Goal: Task Accomplishment & Management: Use online tool/utility

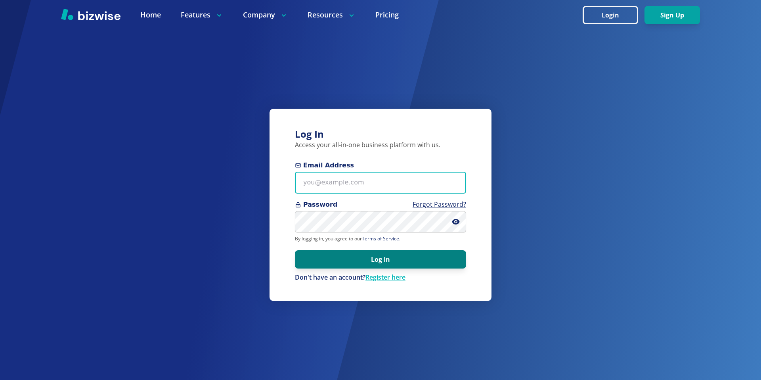
type input "[EMAIL_ADDRESS][DOMAIN_NAME]"
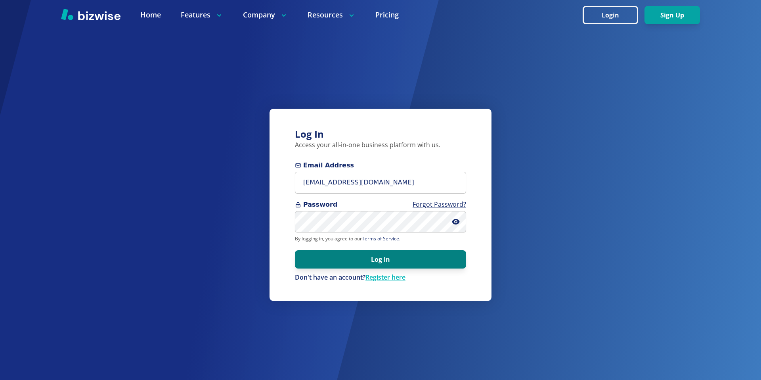
click at [326, 262] on button "Log In" at bounding box center [380, 259] width 171 height 18
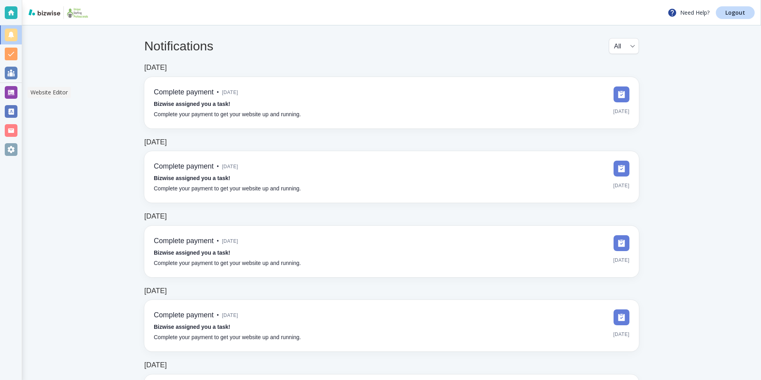
click at [11, 91] on div at bounding box center [11, 92] width 13 height 13
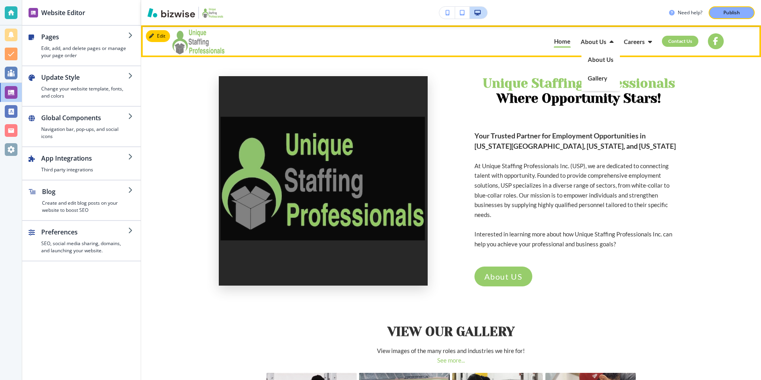
click at [596, 61] on p "About Us" at bounding box center [601, 60] width 26 height 6
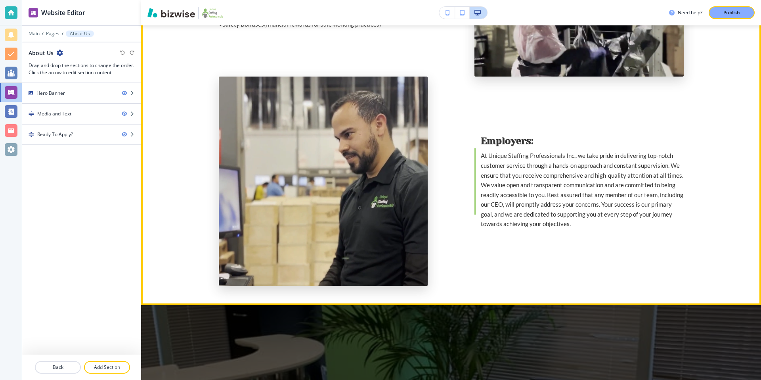
scroll to position [704, 0]
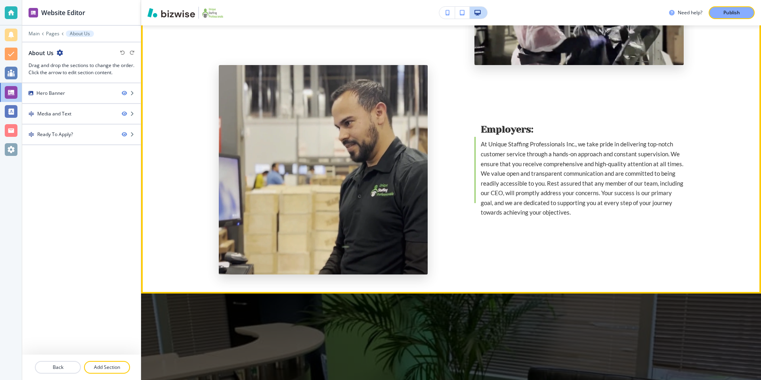
click at [532, 175] on span "At Unique Staffing Professionals Inc., we take pride in delivering top-notch cu…" at bounding box center [583, 177] width 204 height 75
click at [69, 110] on div "Media and Text" at bounding box center [54, 113] width 34 height 7
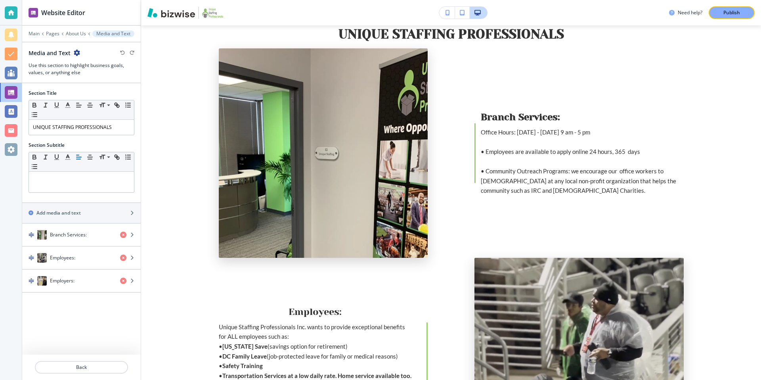
scroll to position [285, 0]
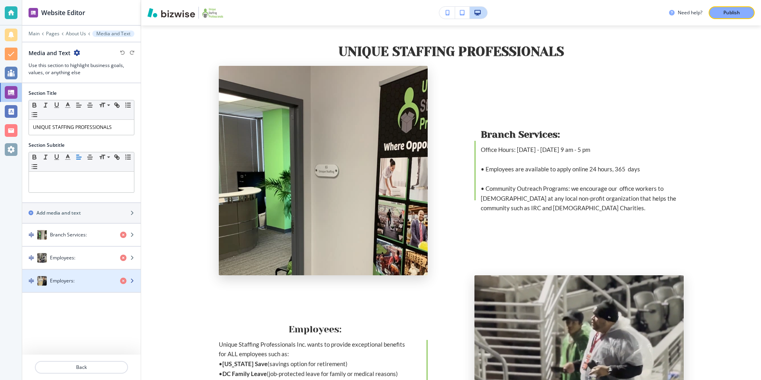
click at [73, 283] on h4 "Employers:" at bounding box center [62, 280] width 25 height 7
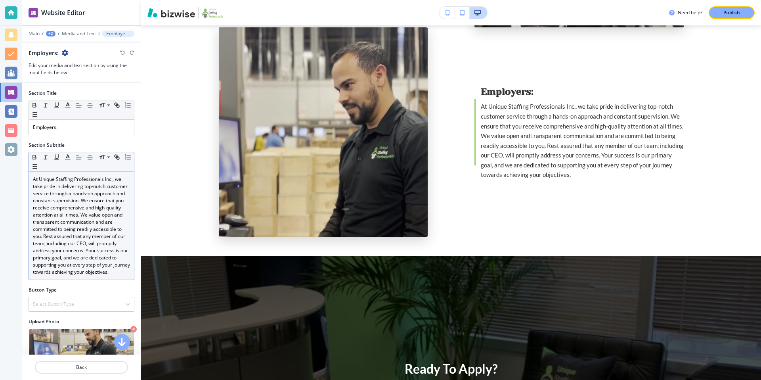
scroll to position [743, 0]
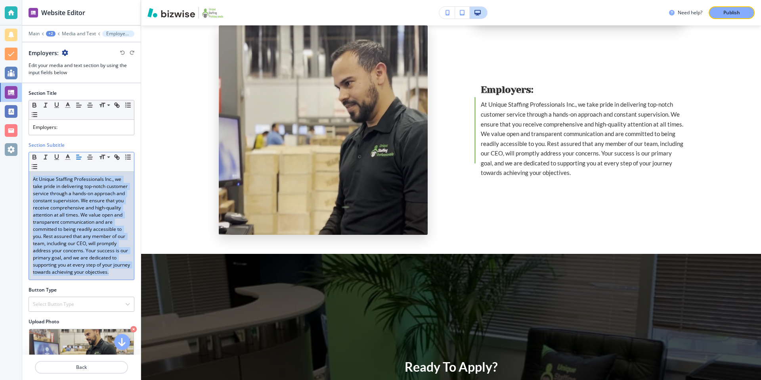
drag, startPoint x: 33, startPoint y: 178, endPoint x: 134, endPoint y: 273, distance: 139.0
click at [134, 273] on div "Small Normal Large Huge At Unique Staffing Professionals Inc., we take pride in…" at bounding box center [82, 216] width 106 height 128
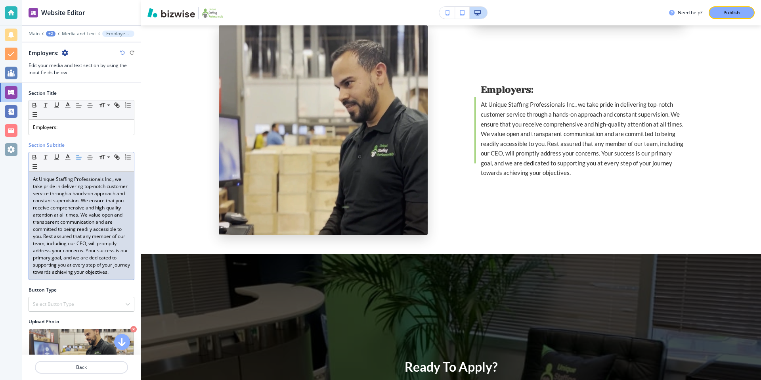
scroll to position [0, 0]
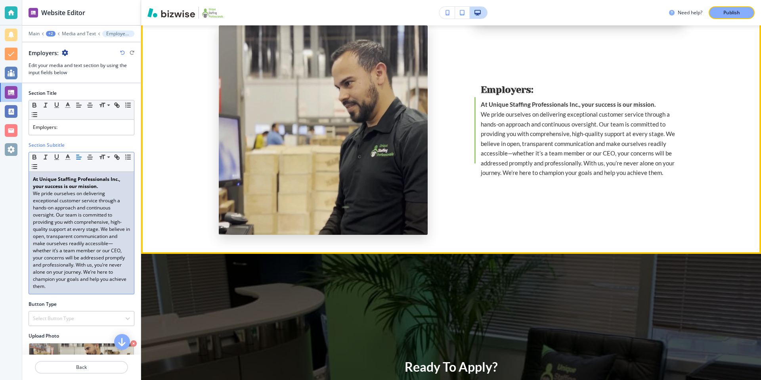
click at [563, 210] on div "Employers: At Unique Staffing Professionals Inc., your success is our mission. …" at bounding box center [578, 129] width 209 height 209
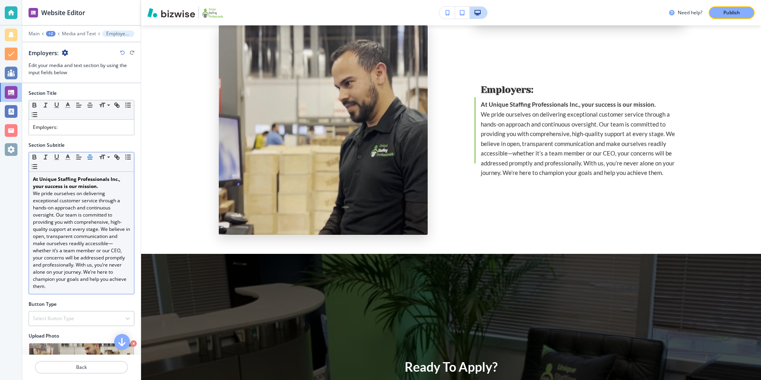
click at [89, 156] on icon "button" at bounding box center [89, 156] width 7 height 7
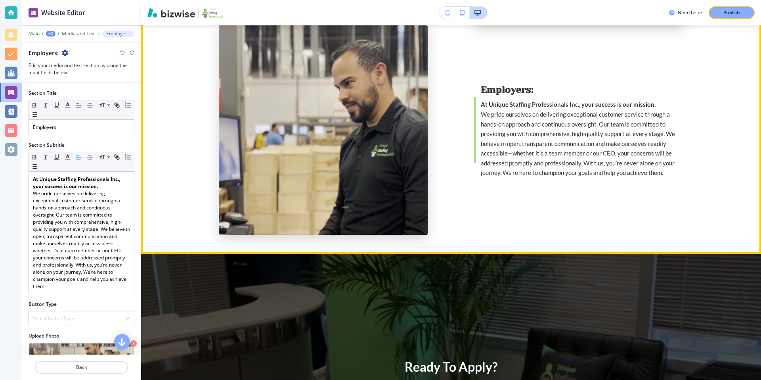
click at [500, 61] on div "Employers: At Unique Staffing Professionals Inc., your success is our mission. …" at bounding box center [578, 129] width 209 height 209
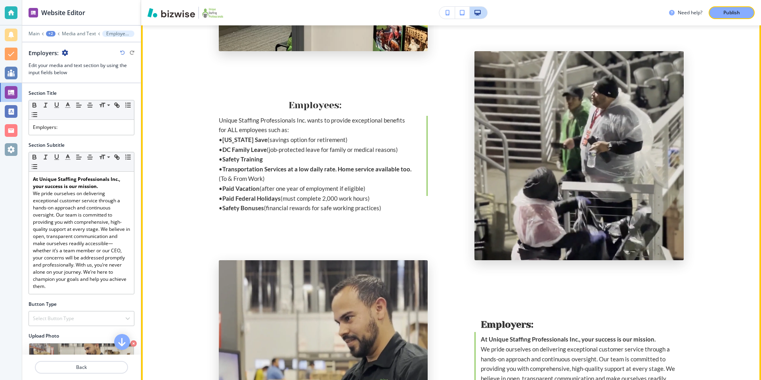
scroll to position [504, 0]
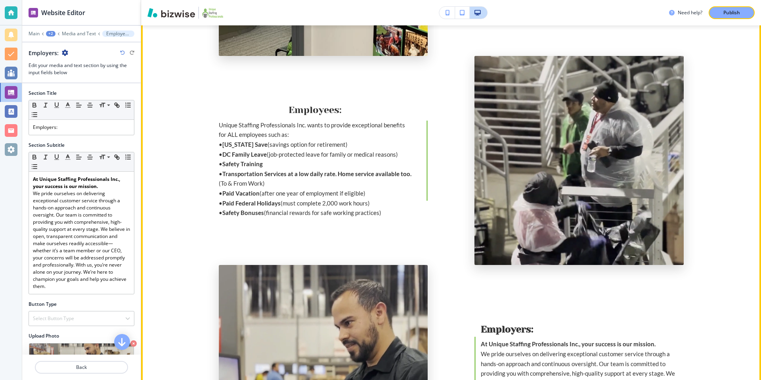
drag, startPoint x: 219, startPoint y: 124, endPoint x: 406, endPoint y: 216, distance: 208.6
click at [406, 216] on div "Unique Staffing Professionals Inc. wants to provide exceptional benefits for AL…" at bounding box center [315, 168] width 193 height 97
copy div "Unique Staffing Professionals Inc. wants to provide exceptional benefits for AL…"
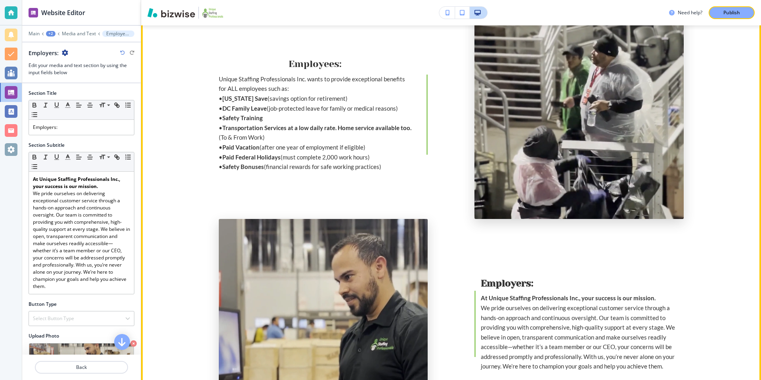
scroll to position [548, 0]
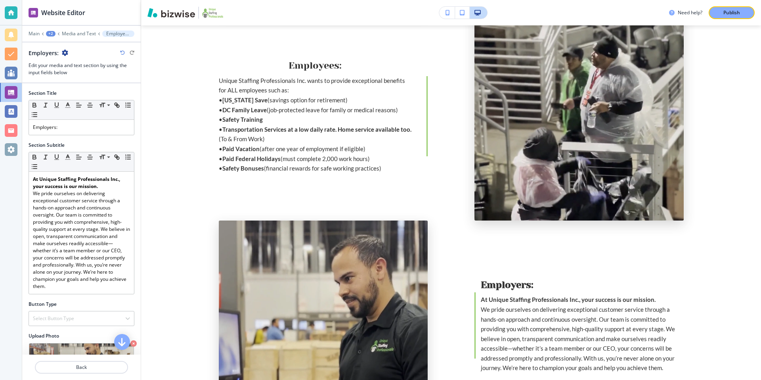
click at [86, 31] on div "Main +2 Media and Text Employers:" at bounding box center [82, 34] width 106 height 6
click at [86, 32] on p "Media and Text" at bounding box center [79, 34] width 34 height 6
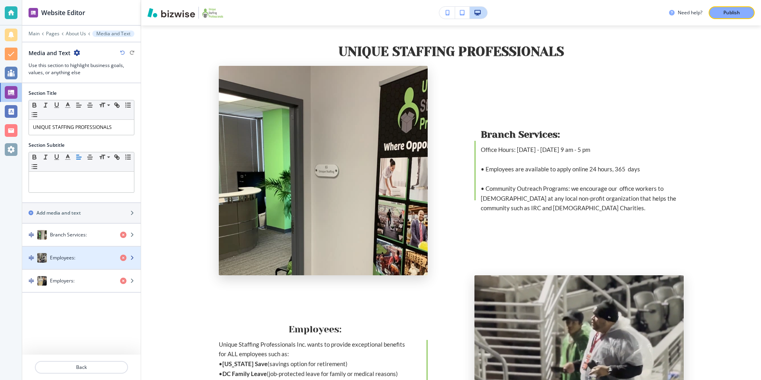
click at [88, 254] on div "Employees:" at bounding box center [68, 258] width 92 height 10
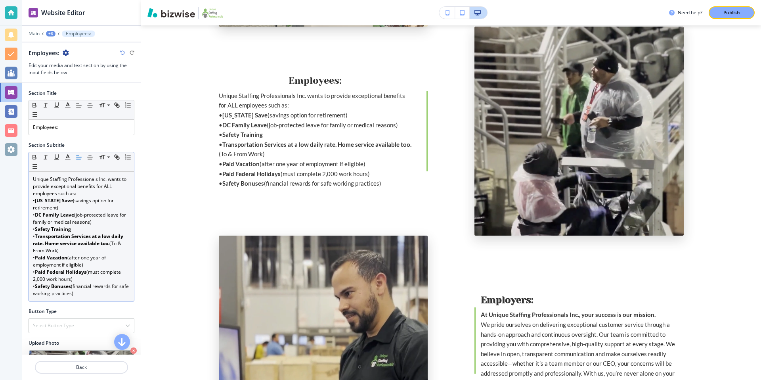
scroll to position [535, 0]
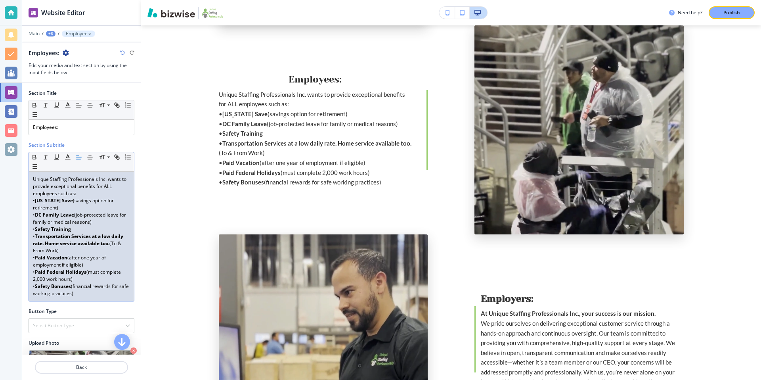
drag, startPoint x: 33, startPoint y: 179, endPoint x: 118, endPoint y: 298, distance: 145.5
click at [118, 298] on div "Unique Staffing Professionals Inc. wants to provide exceptional benefits for AL…" at bounding box center [81, 236] width 105 height 129
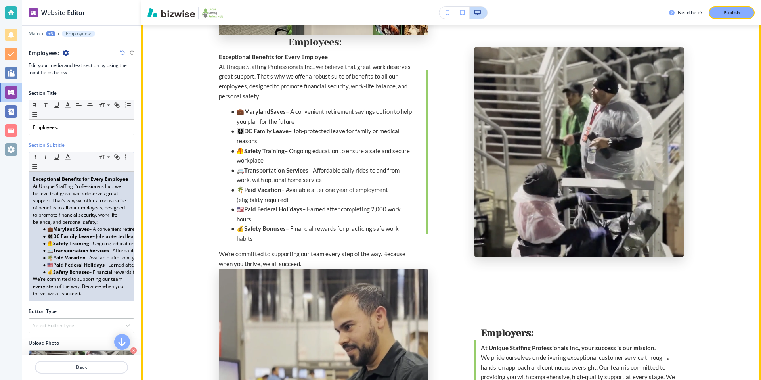
scroll to position [524, 0]
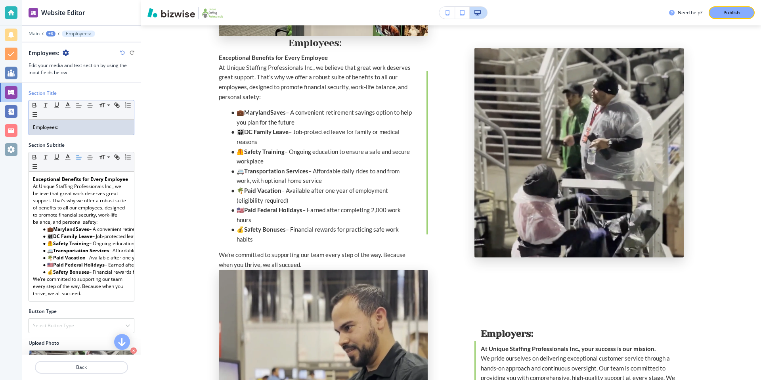
click at [71, 130] on div "Employees:" at bounding box center [81, 127] width 105 height 15
click at [89, 106] on icon "button" at bounding box center [89, 104] width 7 height 7
click at [80, 105] on icon "button" at bounding box center [78, 104] width 7 height 7
drag, startPoint x: 69, startPoint y: 127, endPoint x: 62, endPoint y: 131, distance: 8.0
click at [57, 132] on div "Employees:" at bounding box center [81, 127] width 105 height 15
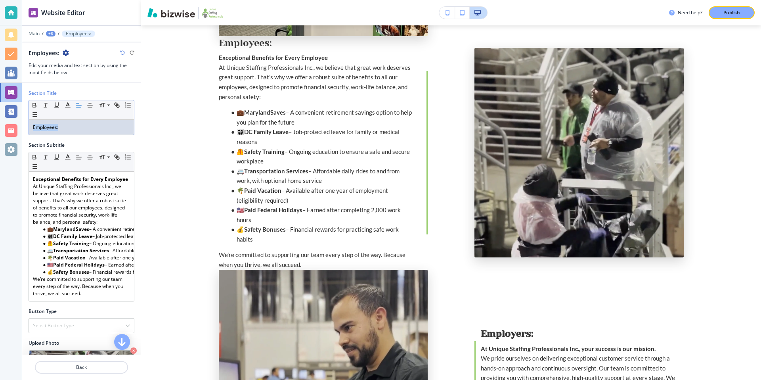
drag, startPoint x: 63, startPoint y: 130, endPoint x: 28, endPoint y: 128, distance: 35.3
click at [29, 128] on div "Small Normal Large Huge Employees:" at bounding box center [82, 117] width 106 height 35
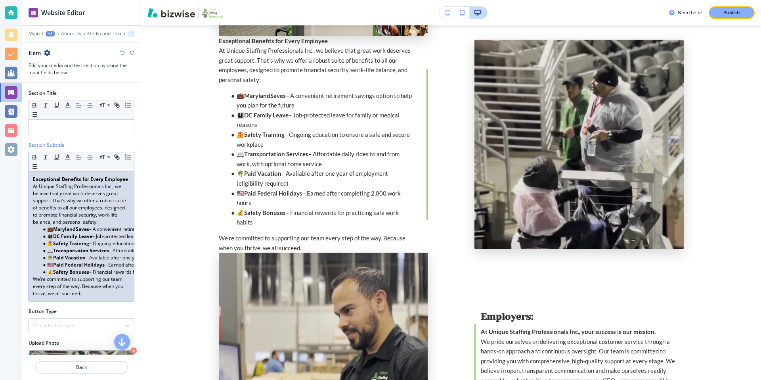
click at [33, 178] on strong "Exceptional Benefits for Every Employee" at bounding box center [80, 179] width 95 height 7
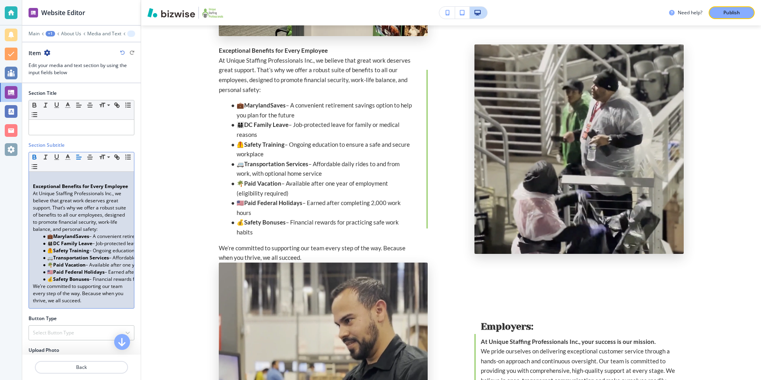
click at [89, 303] on p "We’re committed to supporting our team every step of the way. Because when you …" at bounding box center [81, 293] width 97 height 21
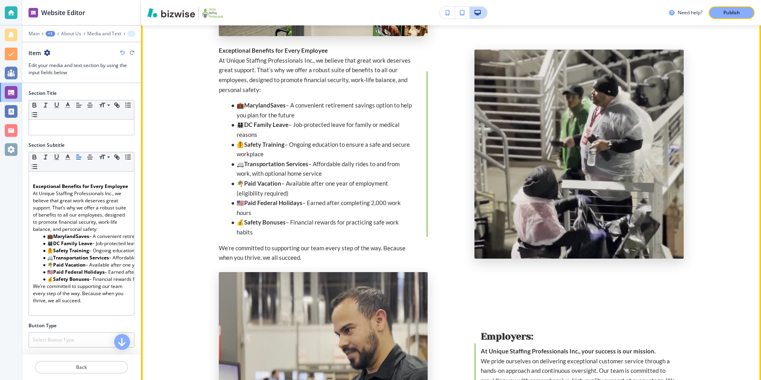
click at [536, 306] on div "Employers: At Unique Staffing Professionals Inc., your success is our mission. …" at bounding box center [578, 376] width 209 height 209
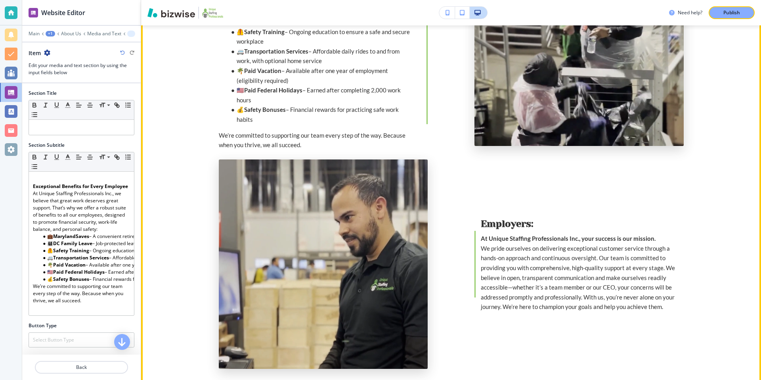
scroll to position [645, 0]
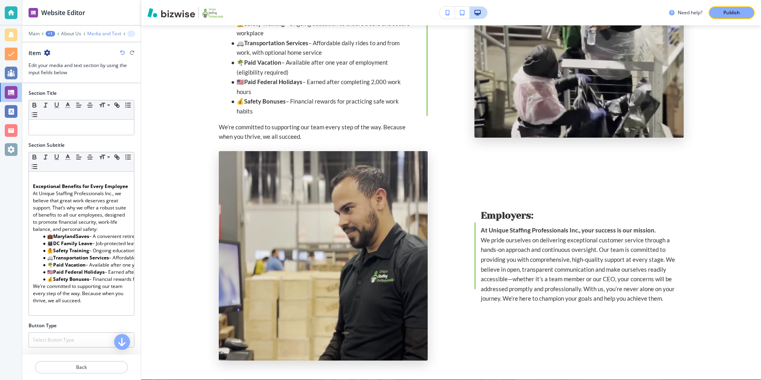
click at [100, 34] on p "Media and Text" at bounding box center [104, 34] width 34 height 6
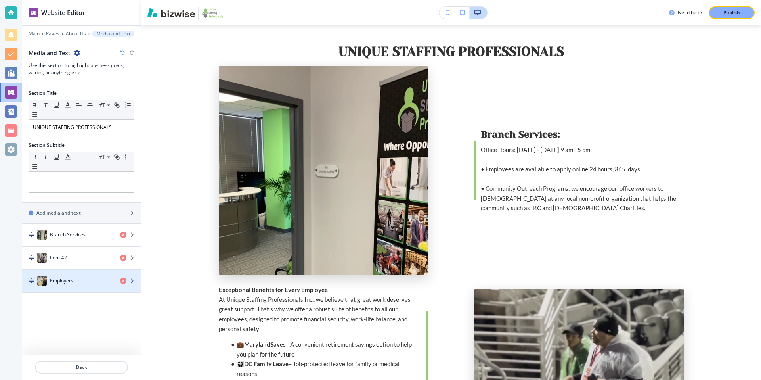
click at [92, 276] on div "Employers:" at bounding box center [68, 281] width 92 height 10
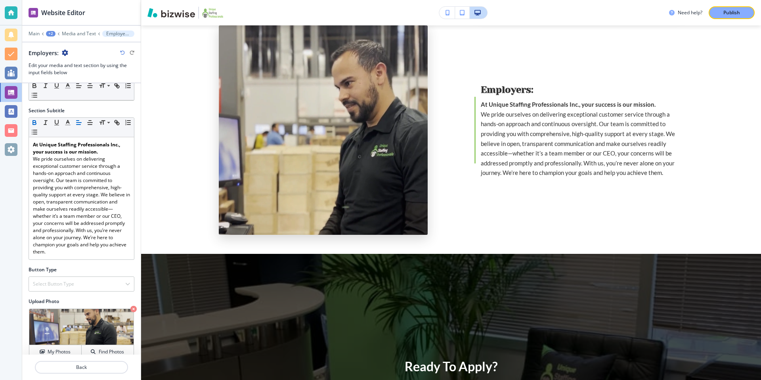
scroll to position [0, 0]
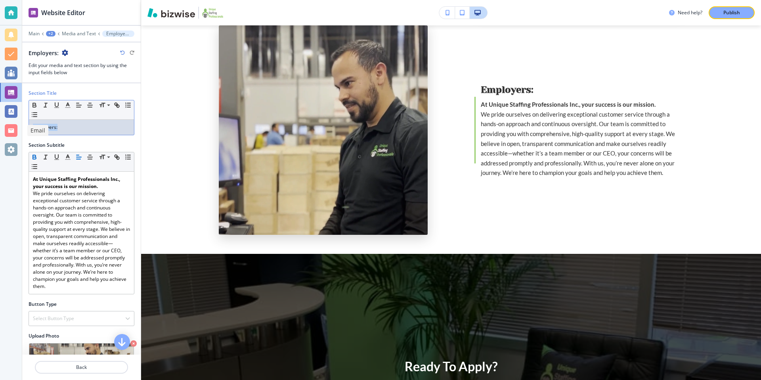
drag, startPoint x: 61, startPoint y: 128, endPoint x: 21, endPoint y: 126, distance: 40.4
click at [21, 126] on div "Website Editor Main +2 Media and Text Employers: Employers: Edit your media and…" at bounding box center [380, 190] width 761 height 380
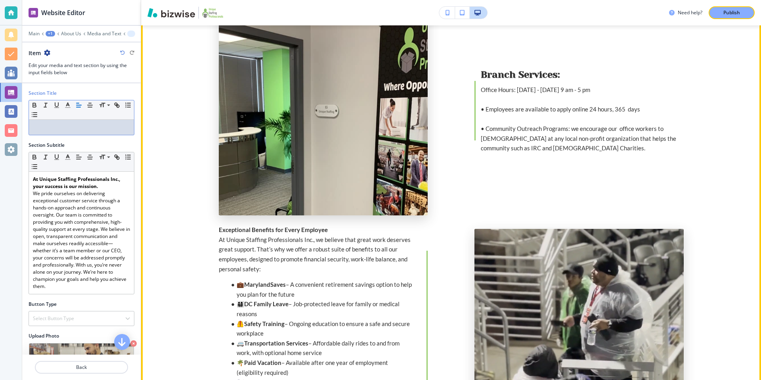
scroll to position [324, 0]
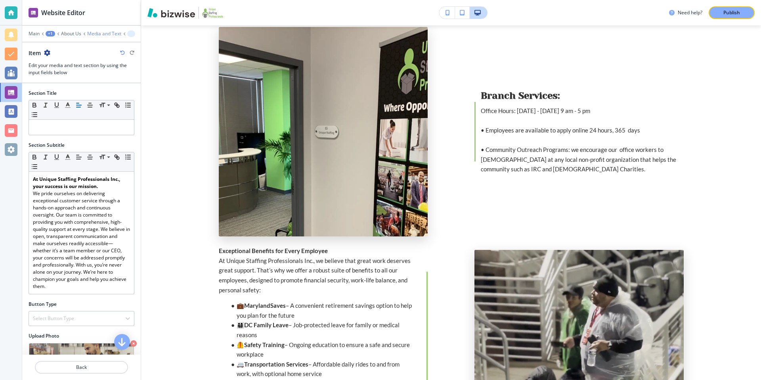
click at [104, 32] on p "Media and Text" at bounding box center [104, 34] width 34 height 6
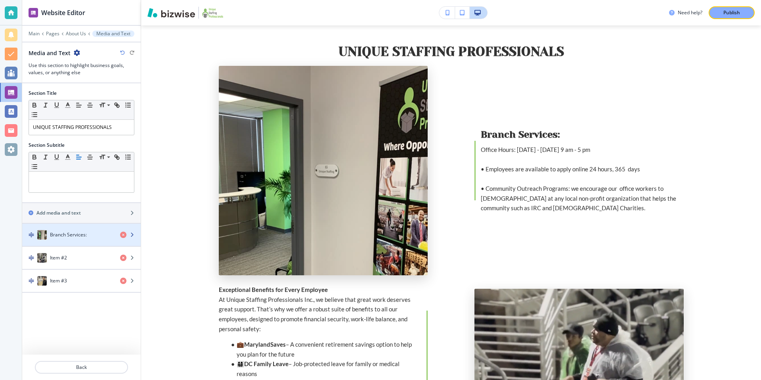
click at [67, 234] on h4 "Branch Services:" at bounding box center [68, 234] width 37 height 7
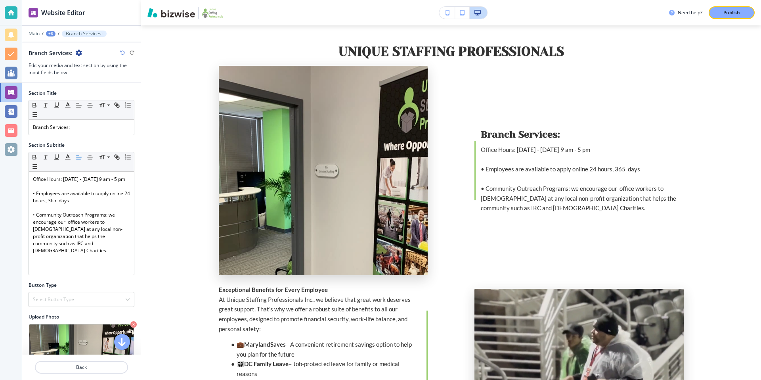
scroll to position [325, 0]
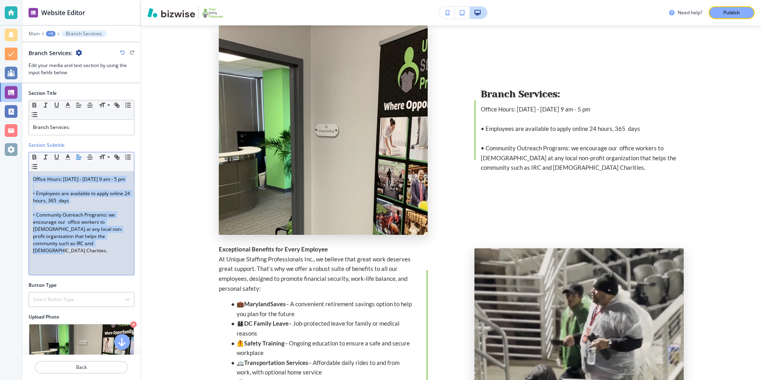
drag, startPoint x: 33, startPoint y: 179, endPoint x: 97, endPoint y: 265, distance: 107.1
click at [97, 265] on div "Office Hours: [DATE] - [DATE] 9 am - 5 pm • Employees are available to apply on…" at bounding box center [81, 223] width 105 height 103
copy div "Office Hours: [DATE] - [DATE] 9 am - 5 pm • Employees are available to apply on…"
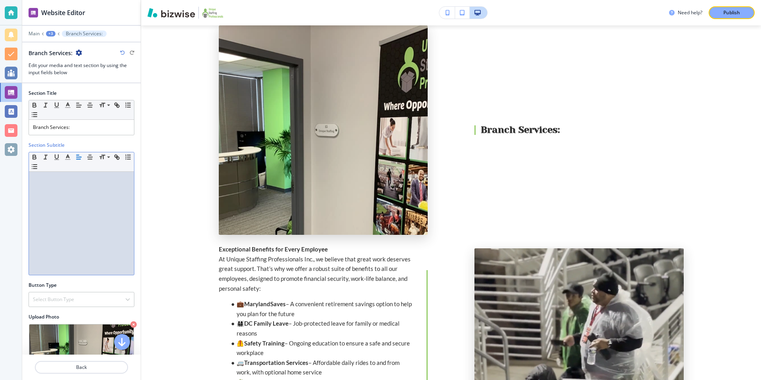
scroll to position [0, 0]
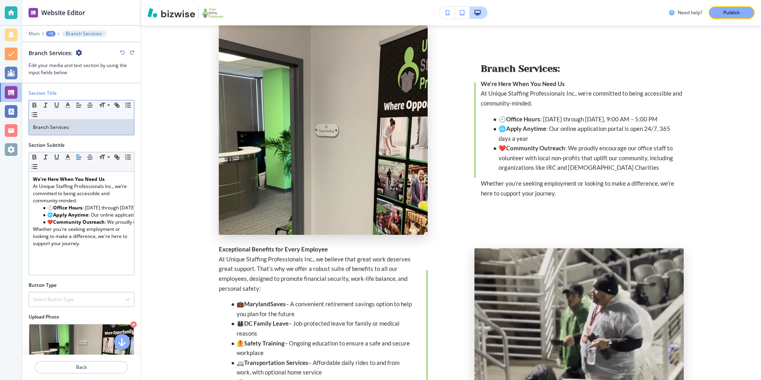
drag, startPoint x: 77, startPoint y: 128, endPoint x: 28, endPoint y: 129, distance: 49.1
click at [29, 129] on div "Small Normal Large Huge Branch Services:" at bounding box center [82, 117] width 106 height 35
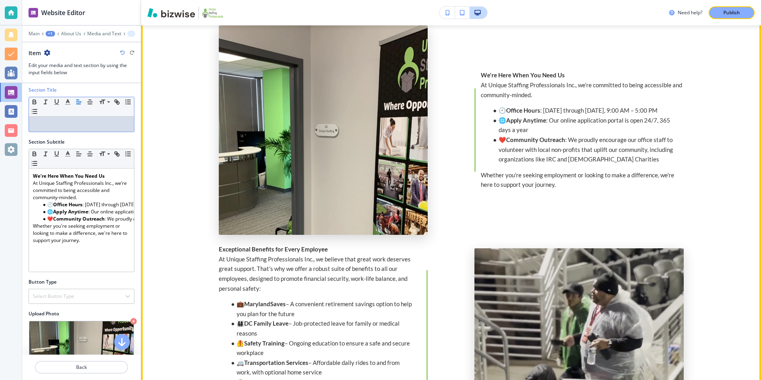
scroll to position [329, 0]
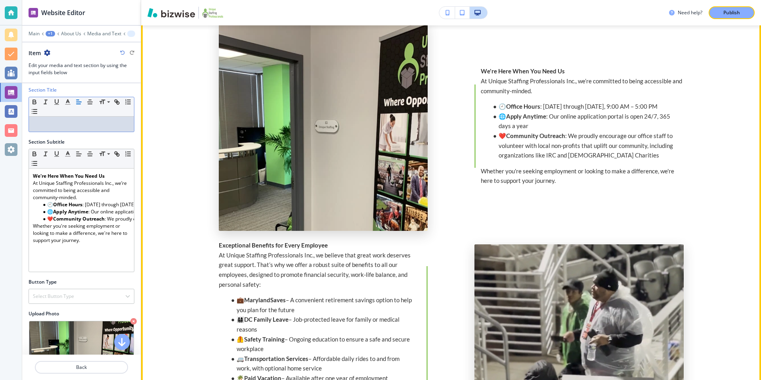
click at [172, 152] on section "UNIQUE STAFFING PROFESSIONALS We're Here When You Need Us At Unique Staffing Pr…" at bounding box center [451, 338] width 620 height 714
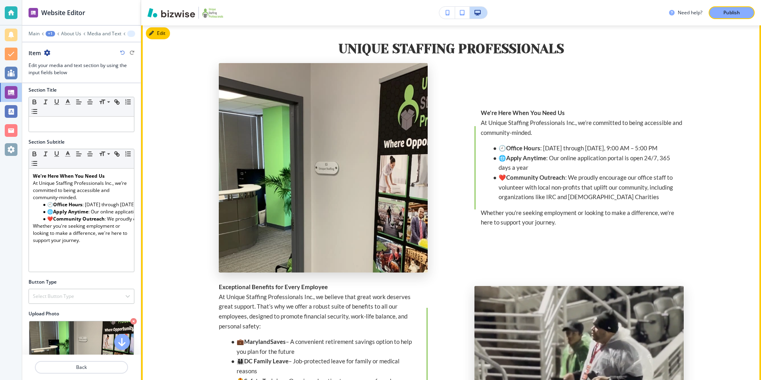
scroll to position [290, 0]
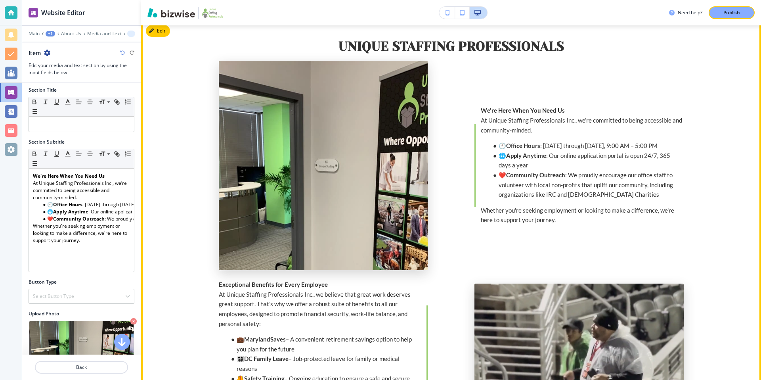
click at [315, 160] on img at bounding box center [323, 165] width 209 height 209
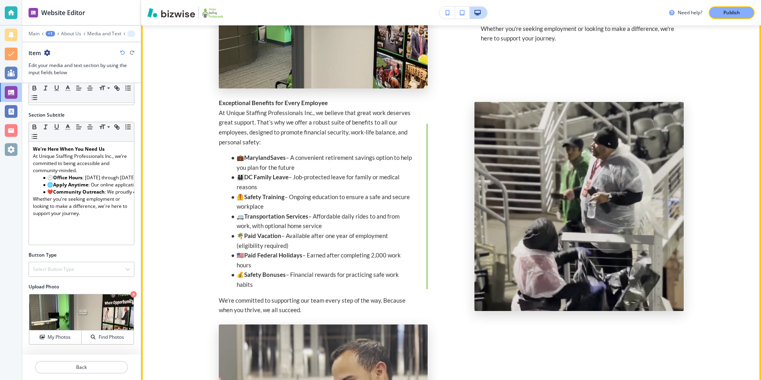
scroll to position [486, 0]
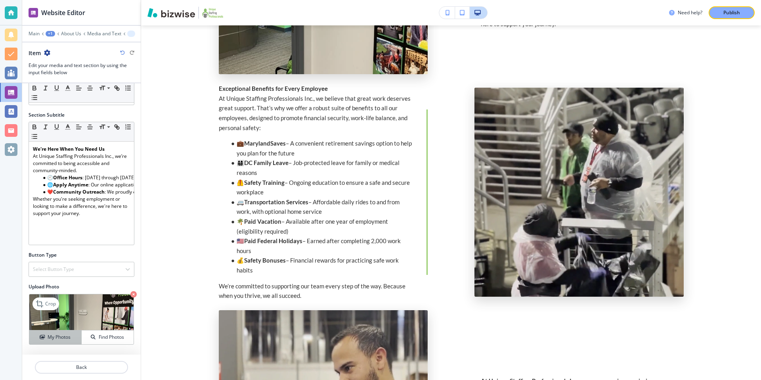
click at [52, 336] on h4 "My Photos" at bounding box center [59, 336] width 23 height 7
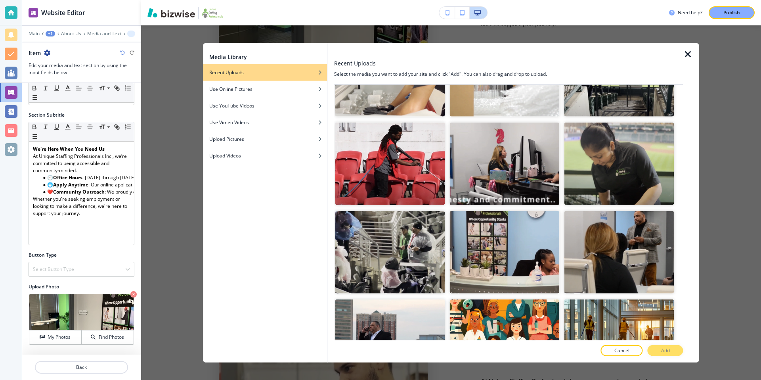
scroll to position [787, 0]
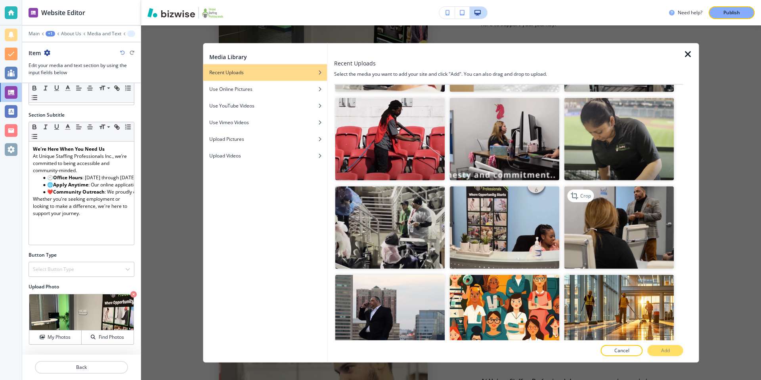
click at [620, 229] on img "button" at bounding box center [619, 227] width 110 height 82
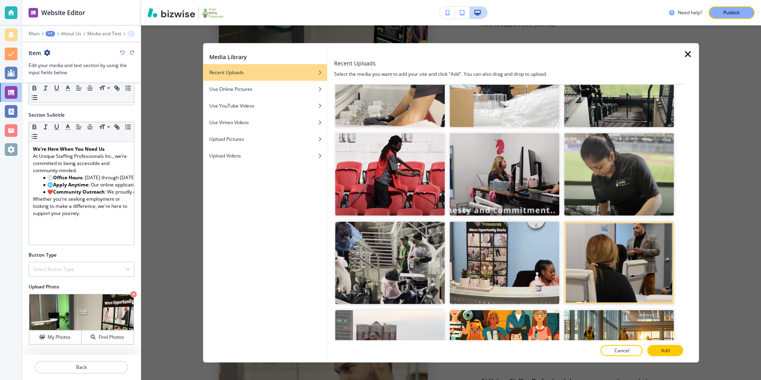
scroll to position [732, 0]
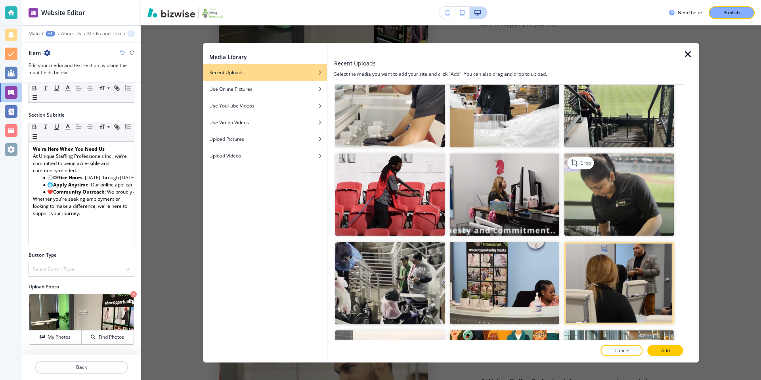
click at [633, 187] on img "button" at bounding box center [619, 194] width 110 height 82
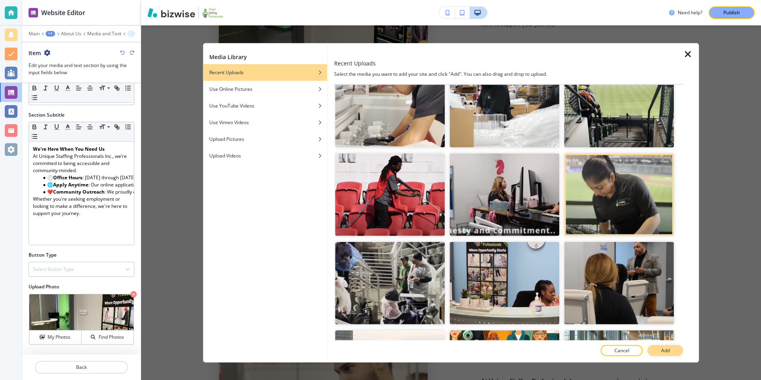
click at [663, 352] on p "Add" at bounding box center [665, 349] width 9 height 7
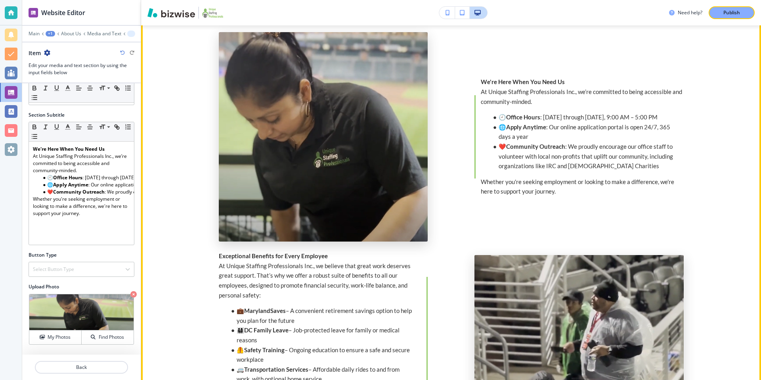
scroll to position [322, 0]
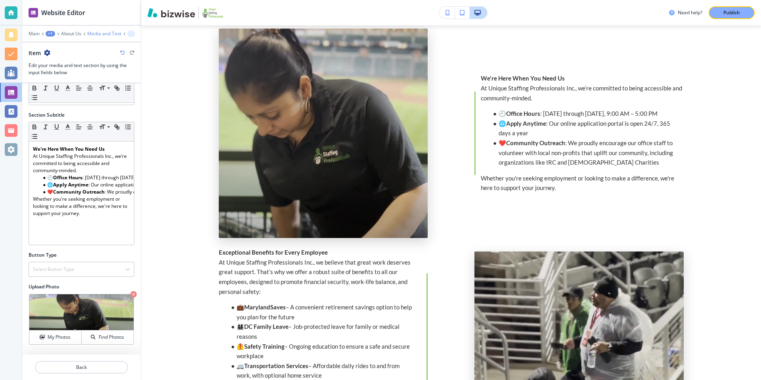
click at [104, 36] on div "Main +1 About Us Media and Text Item Item Edit your media and text section by u…" at bounding box center [81, 54] width 118 height 46
click at [102, 32] on p "Media and Text" at bounding box center [104, 34] width 34 height 6
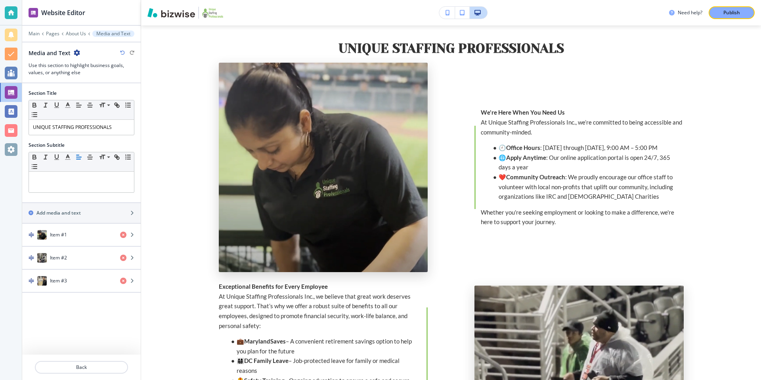
scroll to position [285, 0]
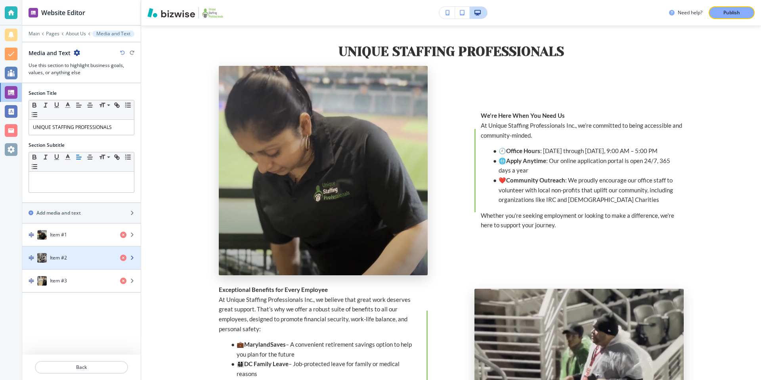
click at [79, 259] on div "Item #2" at bounding box center [68, 258] width 92 height 10
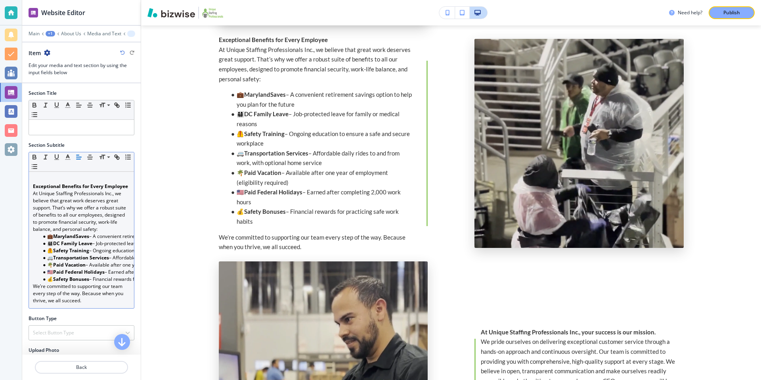
scroll to position [63, 0]
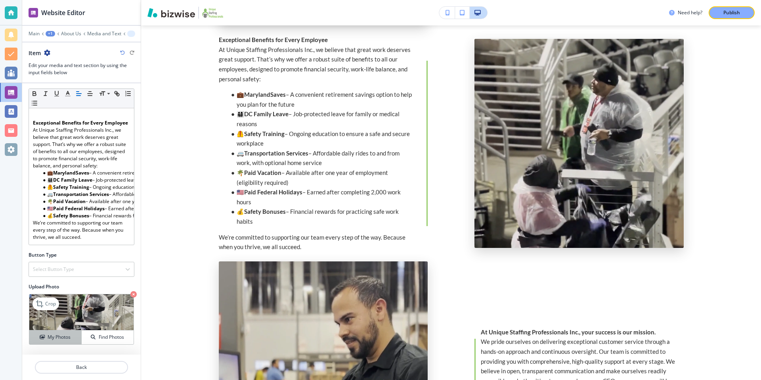
click at [61, 334] on h4 "My Photos" at bounding box center [59, 336] width 23 height 7
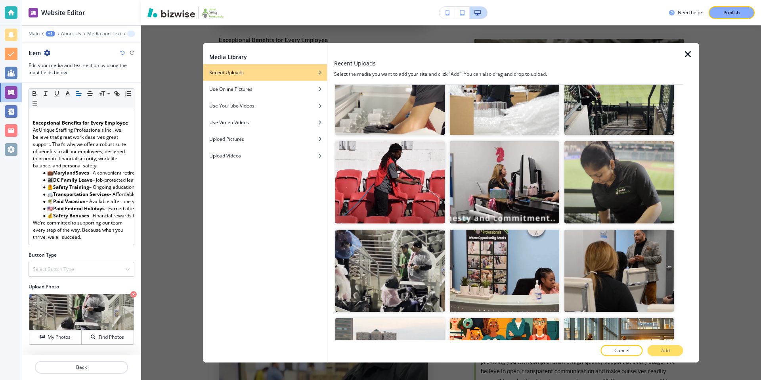
scroll to position [703, 0]
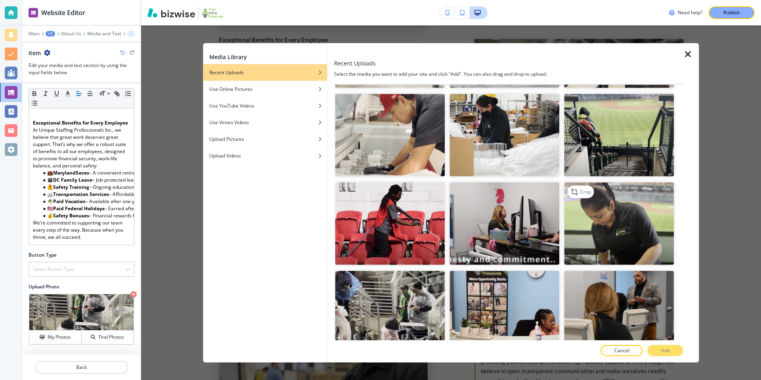
click at [621, 212] on img "button" at bounding box center [619, 223] width 110 height 82
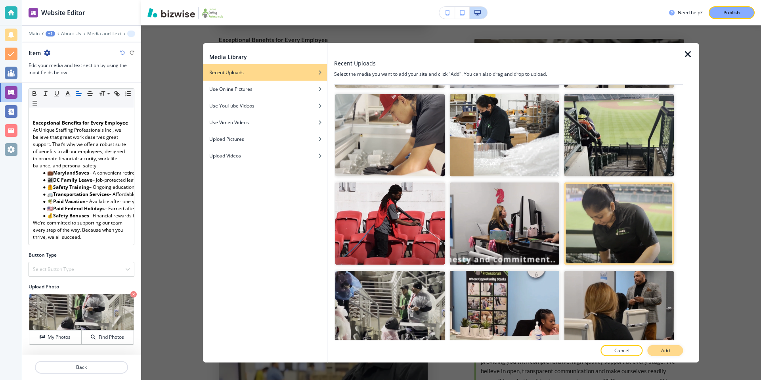
click at [655, 349] on button "Add" at bounding box center [665, 349] width 36 height 11
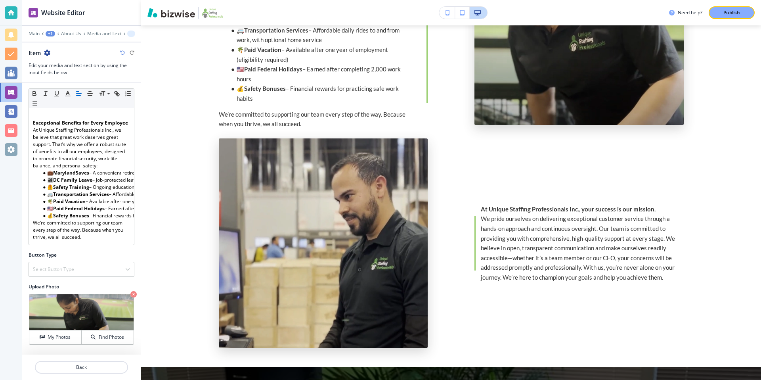
scroll to position [686, 0]
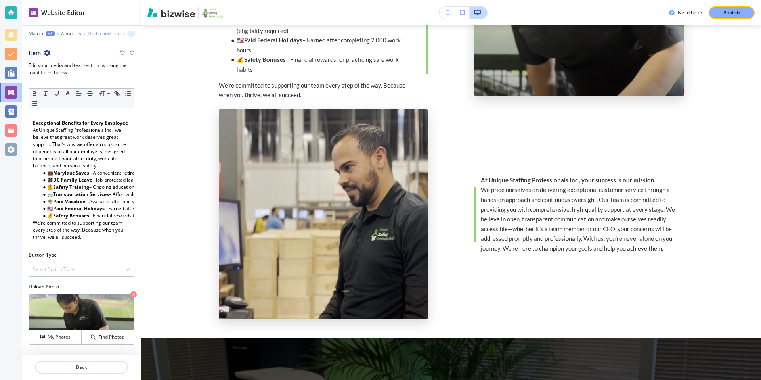
click at [101, 33] on p "Media and Text" at bounding box center [104, 34] width 34 height 6
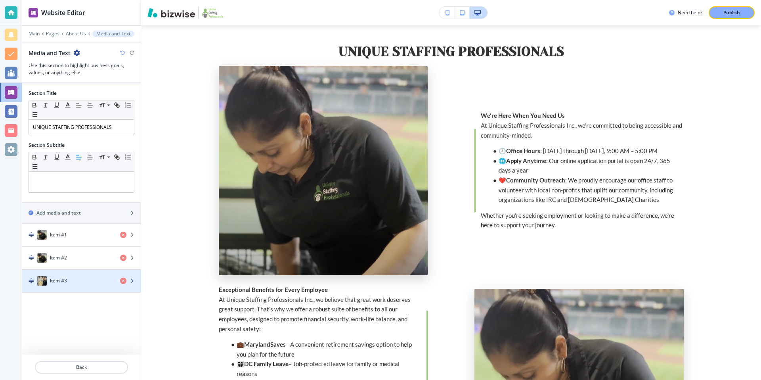
click at [79, 278] on div "Item #3" at bounding box center [68, 281] width 92 height 10
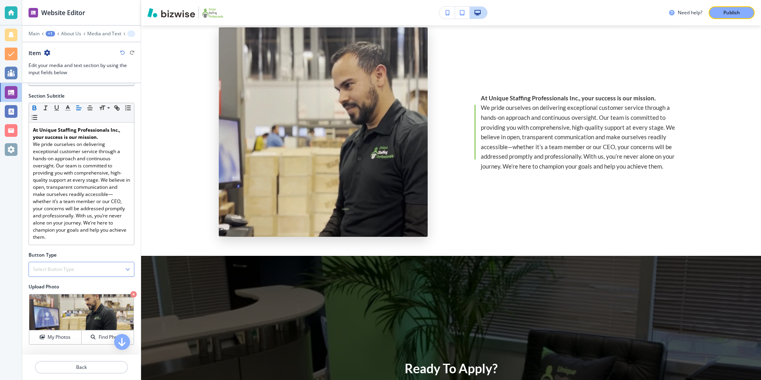
scroll to position [770, 0]
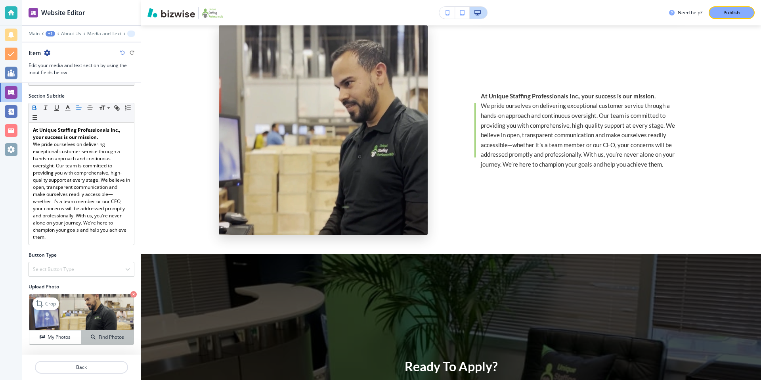
click at [109, 335] on h4 "Find Photos" at bounding box center [111, 336] width 25 height 7
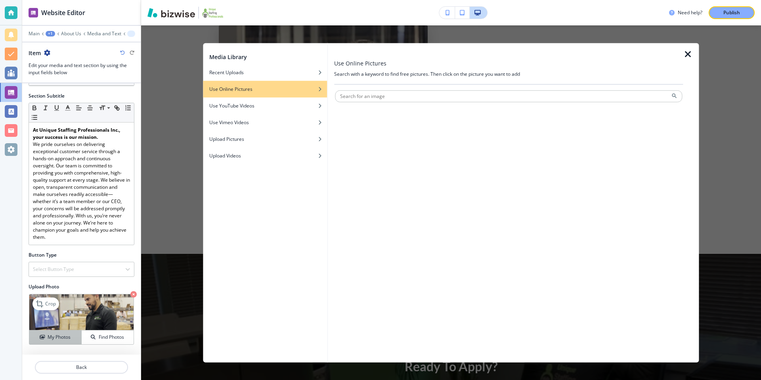
click at [58, 336] on h4 "My Photos" at bounding box center [59, 336] width 23 height 7
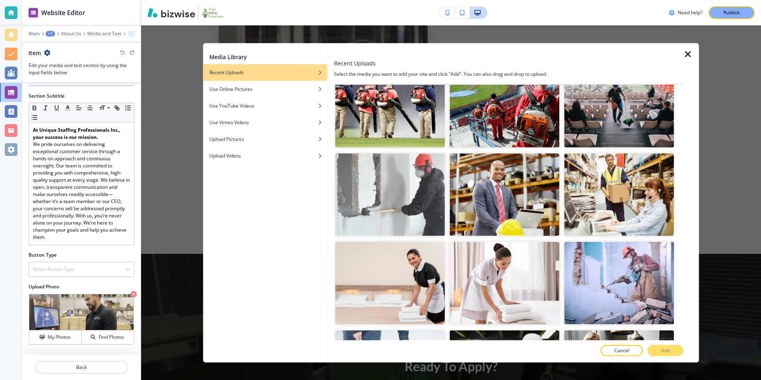
scroll to position [3028, 0]
click at [501, 193] on img "button" at bounding box center [504, 195] width 110 height 82
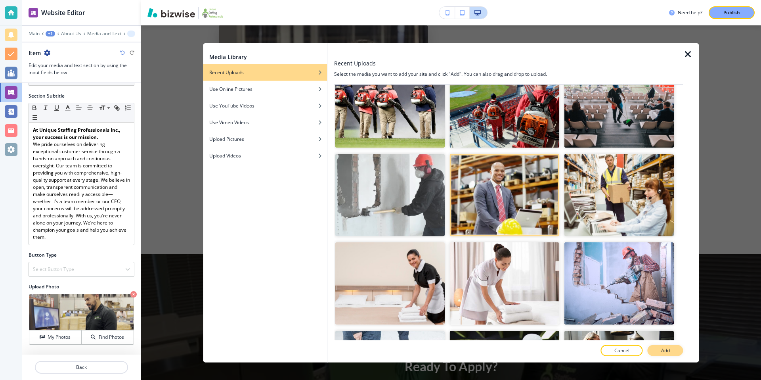
click at [661, 350] on p "Add" at bounding box center [665, 349] width 9 height 7
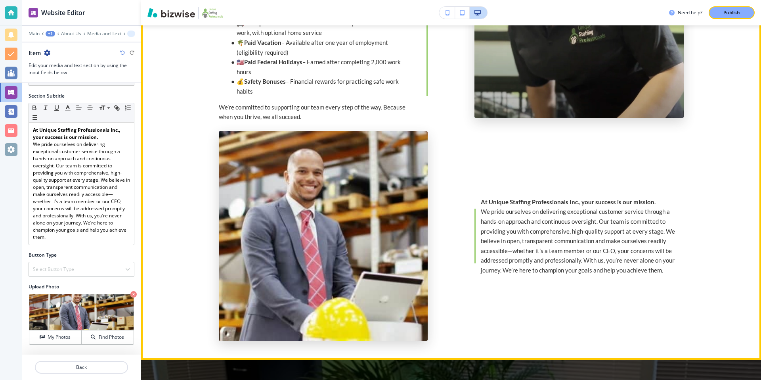
scroll to position [665, 0]
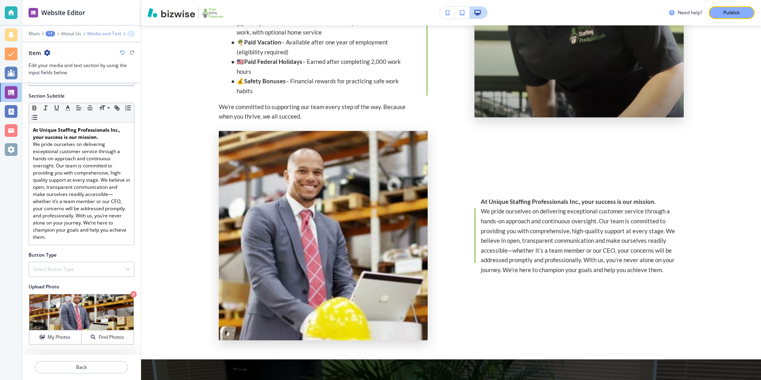
click at [110, 32] on p "Media and Text" at bounding box center [104, 34] width 34 height 6
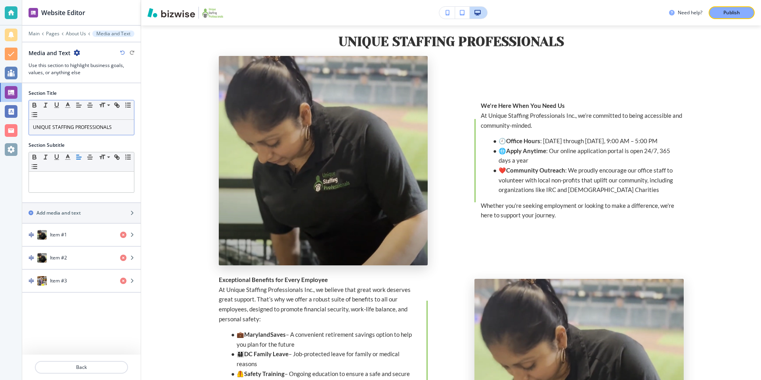
scroll to position [285, 0]
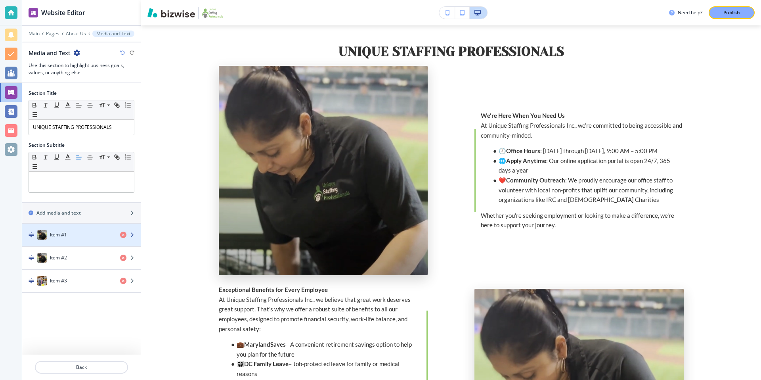
click at [98, 234] on div "Item #1" at bounding box center [68, 235] width 92 height 10
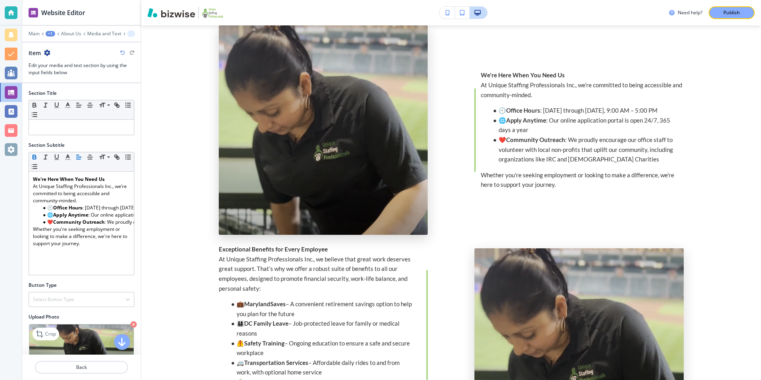
scroll to position [30, 0]
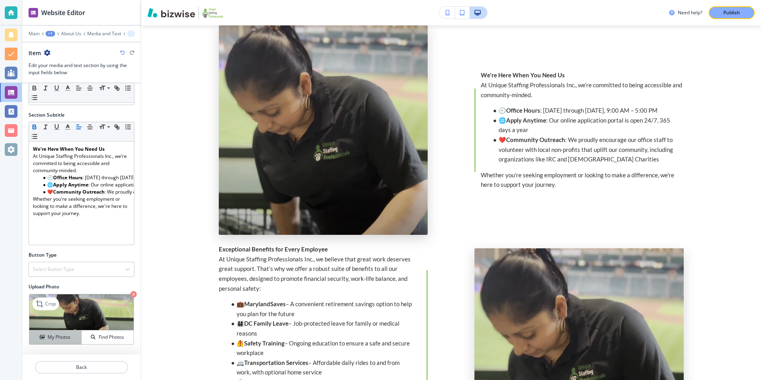
click at [55, 340] on h4 "My Photos" at bounding box center [59, 336] width 23 height 7
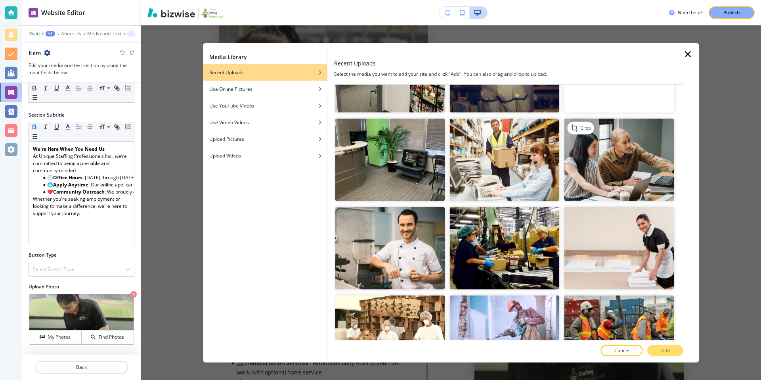
scroll to position [3417, 0]
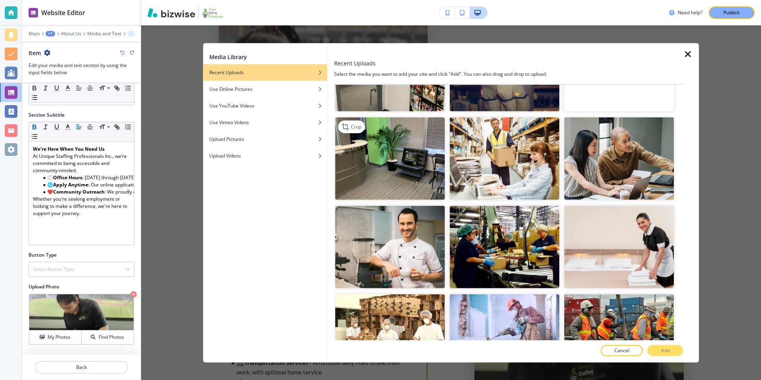
click at [410, 164] on img "button" at bounding box center [390, 158] width 110 height 82
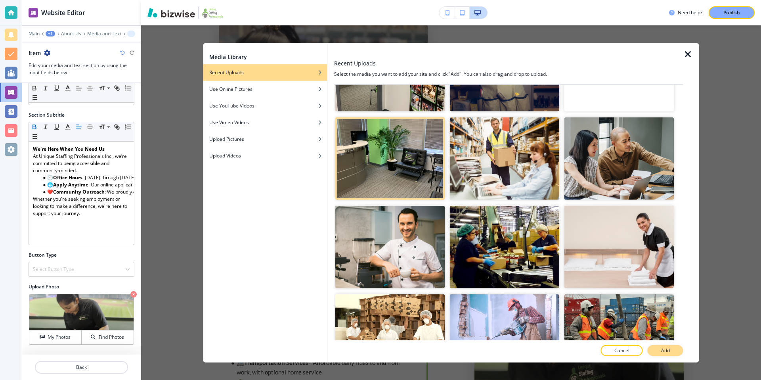
click at [663, 347] on p "Add" at bounding box center [665, 349] width 9 height 7
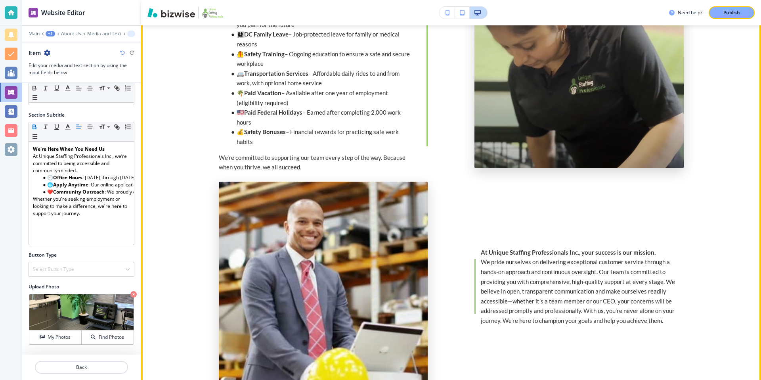
scroll to position [616, 0]
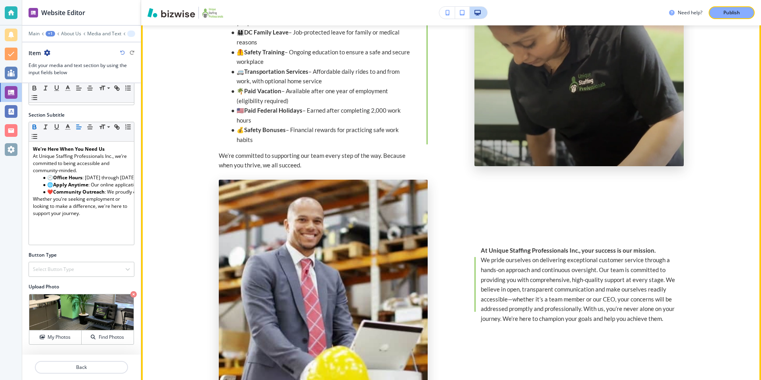
click at [346, 269] on img at bounding box center [323, 283] width 209 height 209
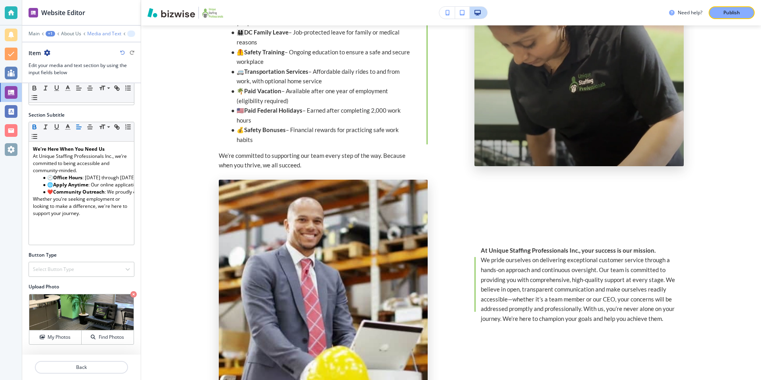
click at [105, 33] on p "Media and Text" at bounding box center [104, 34] width 34 height 6
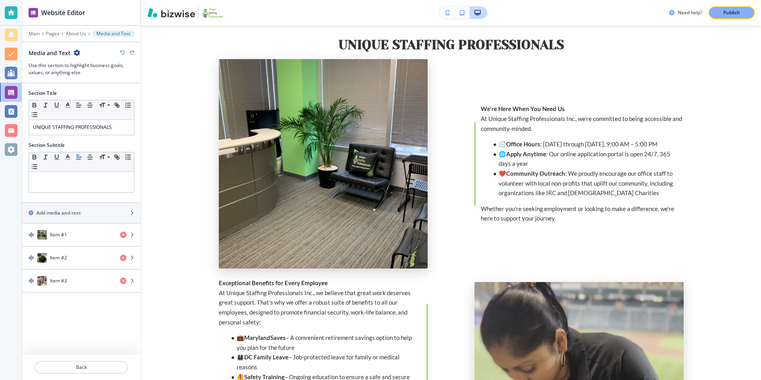
scroll to position [285, 0]
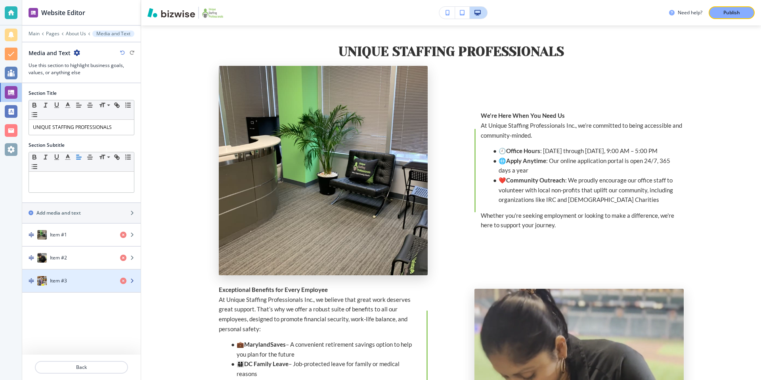
click at [90, 283] on div "Item #3" at bounding box center [68, 281] width 92 height 10
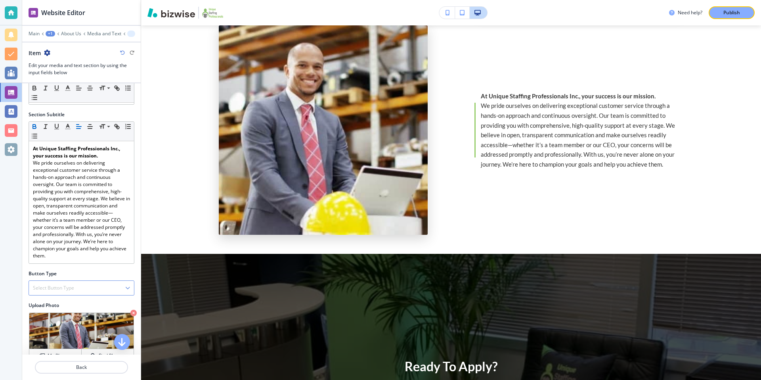
scroll to position [49, 0]
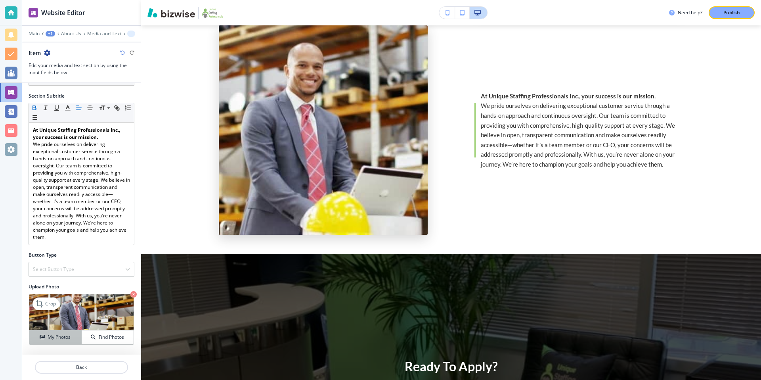
click at [62, 336] on h4 "My Photos" at bounding box center [59, 336] width 23 height 7
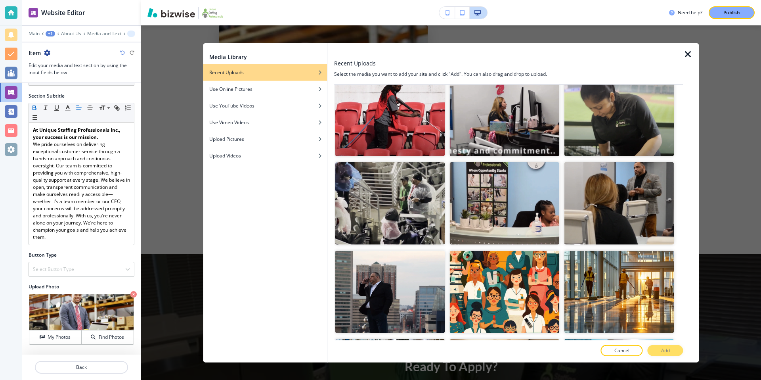
scroll to position [820, 0]
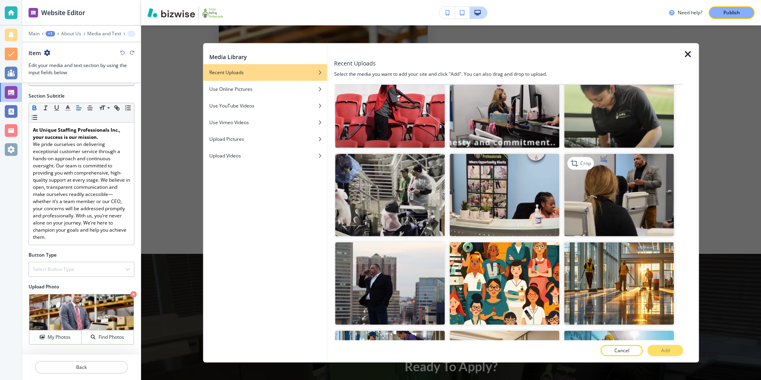
click at [641, 200] on img "button" at bounding box center [619, 195] width 110 height 82
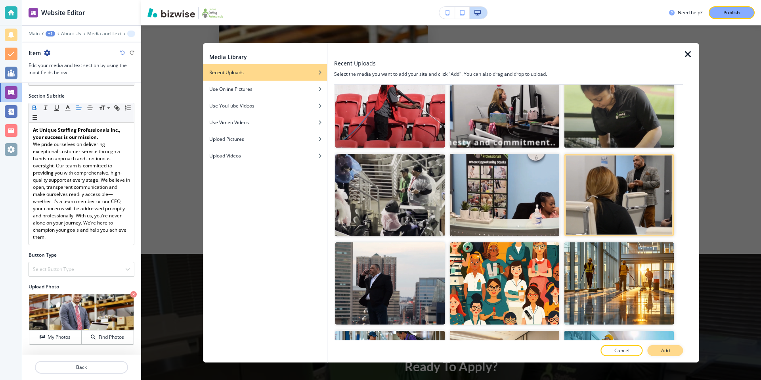
click at [669, 349] on p "Add" at bounding box center [665, 349] width 9 height 7
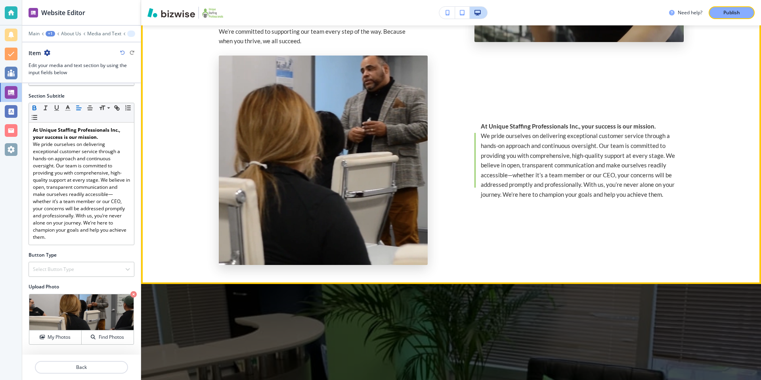
scroll to position [717, 0]
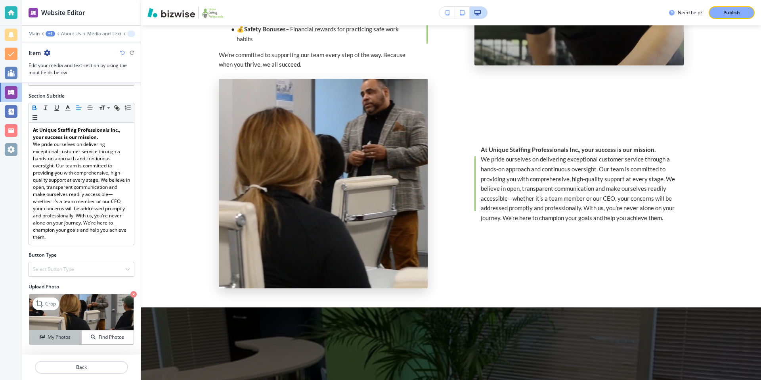
click at [68, 334] on h4 "My Photos" at bounding box center [59, 336] width 23 height 7
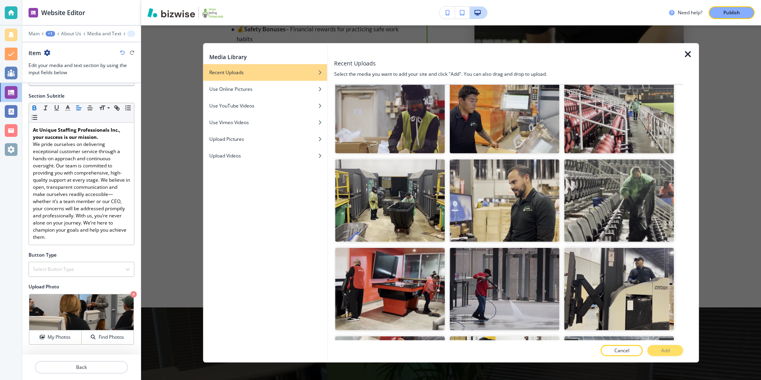
scroll to position [458, 0]
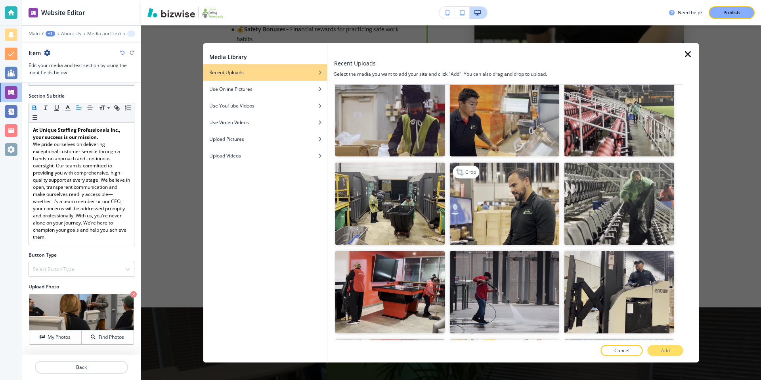
click at [523, 189] on img "button" at bounding box center [504, 203] width 110 height 82
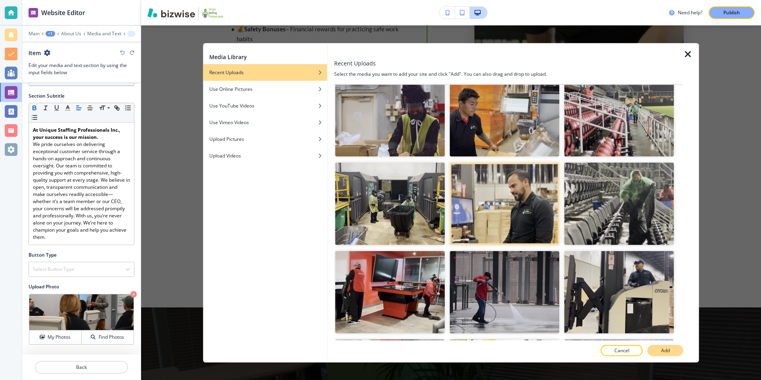
click at [662, 354] on button "Add" at bounding box center [665, 349] width 36 height 11
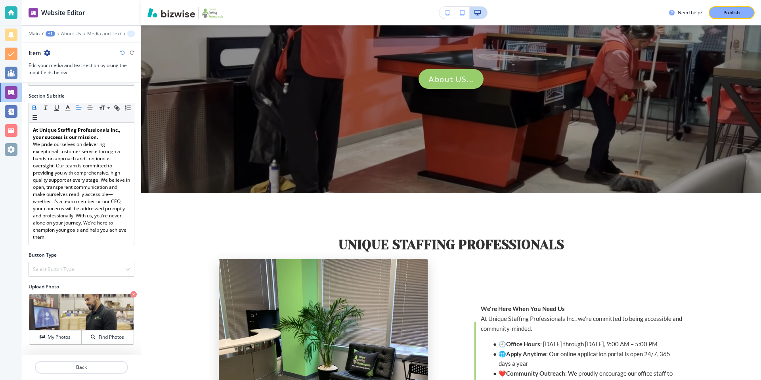
scroll to position [0, 0]
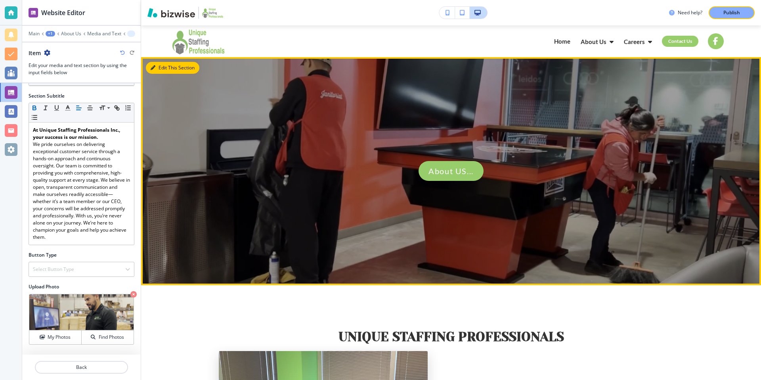
click at [165, 66] on button "Edit This Section" at bounding box center [172, 68] width 53 height 12
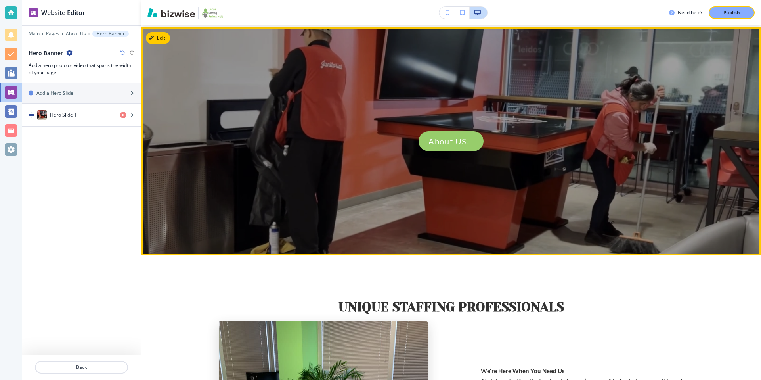
scroll to position [32, 0]
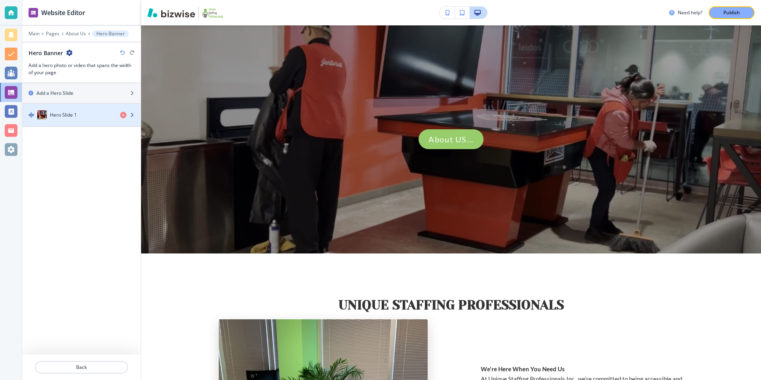
click at [79, 121] on div "button" at bounding box center [81, 123] width 118 height 6
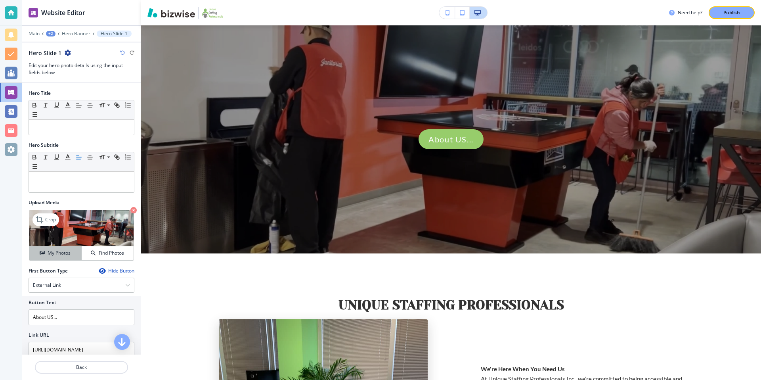
click at [64, 255] on h4 "My Photos" at bounding box center [59, 252] width 23 height 7
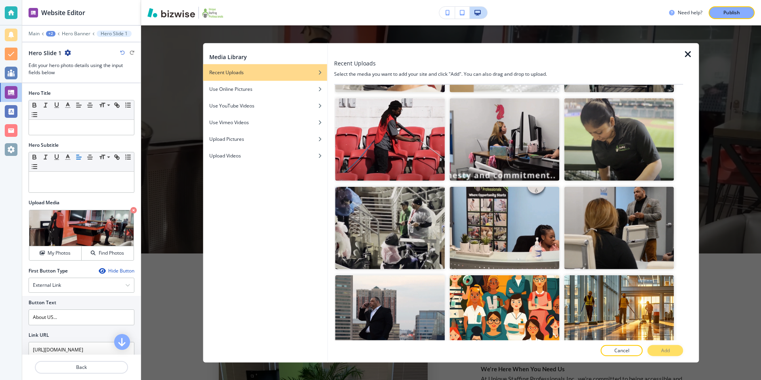
scroll to position [788, 0]
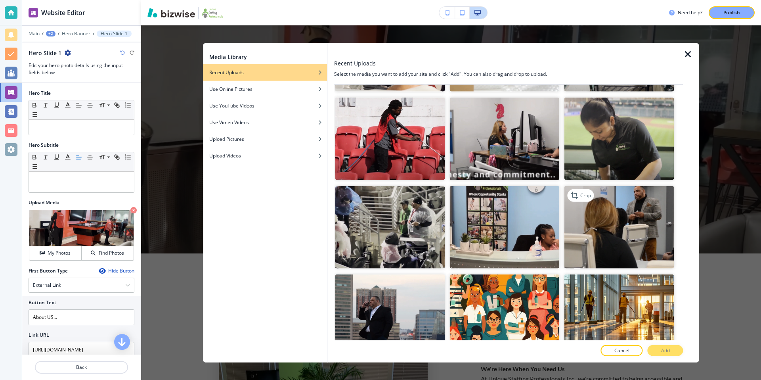
click at [638, 211] on img "button" at bounding box center [619, 227] width 110 height 82
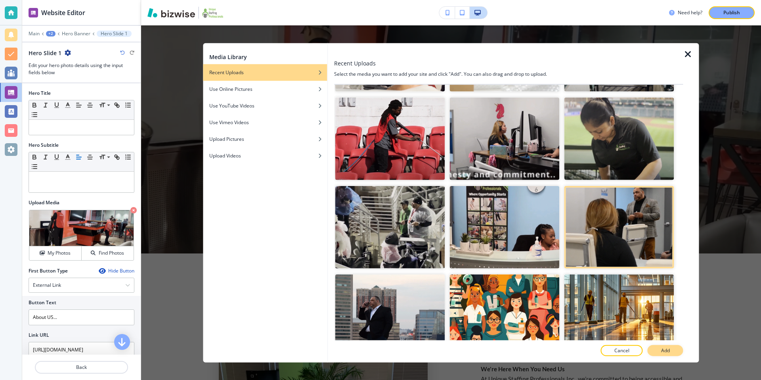
click at [662, 350] on p "Add" at bounding box center [665, 349] width 9 height 7
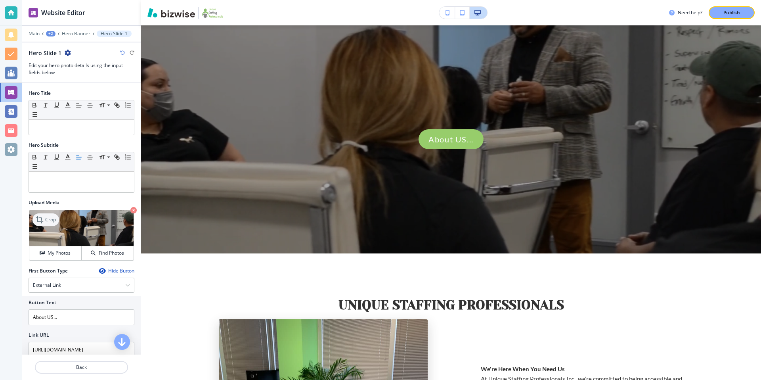
click at [43, 219] on icon at bounding box center [41, 220] width 10 height 10
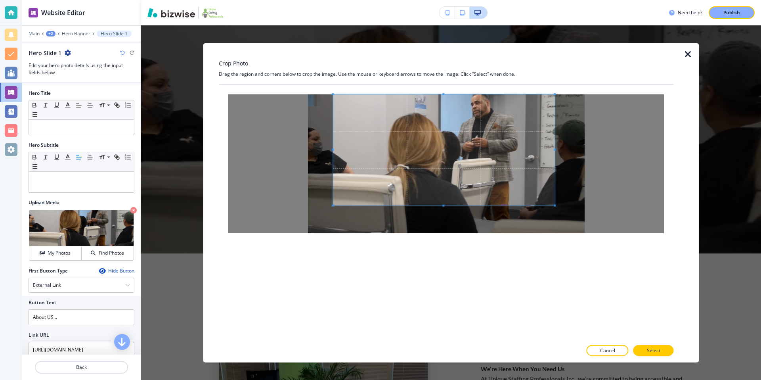
click at [452, 151] on span at bounding box center [443, 149] width 221 height 111
click at [656, 353] on p "Select" at bounding box center [653, 349] width 13 height 7
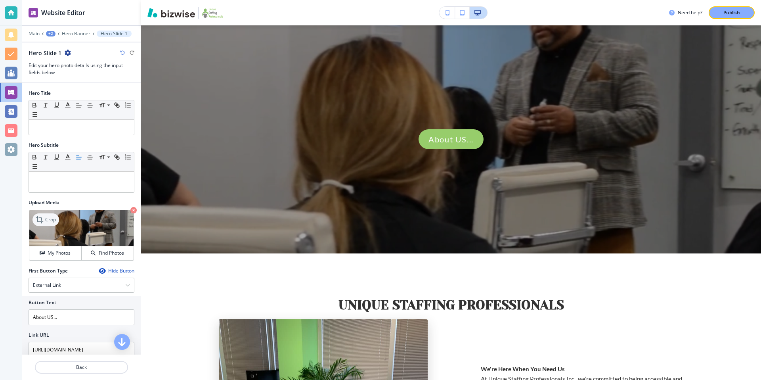
click at [54, 220] on p "Crop" at bounding box center [50, 219] width 11 height 7
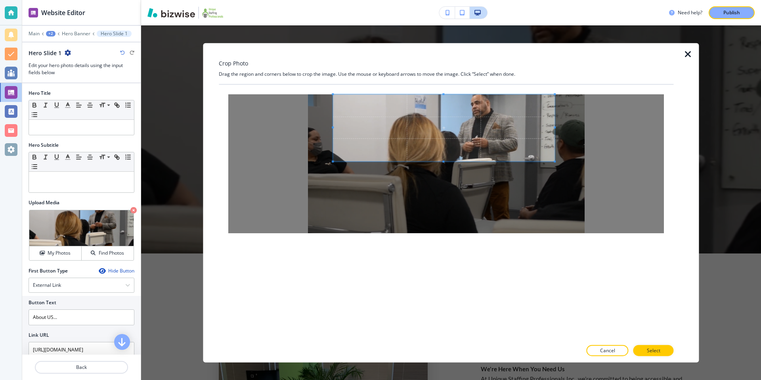
click at [448, 161] on div at bounding box center [443, 127] width 221 height 67
click at [645, 348] on button "Select" at bounding box center [653, 349] width 40 height 11
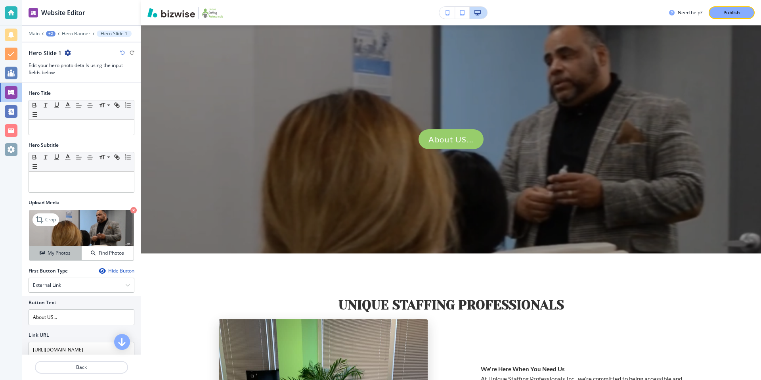
click at [54, 252] on h4 "My Photos" at bounding box center [59, 252] width 23 height 7
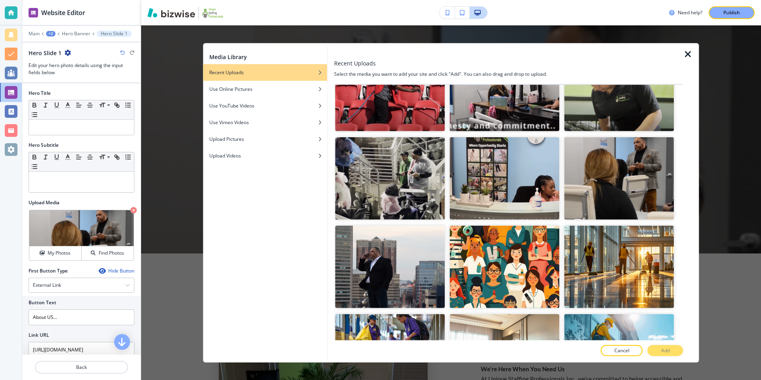
scroll to position [837, 0]
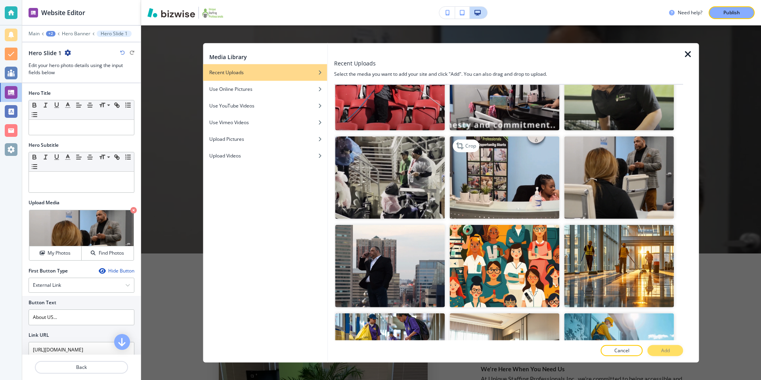
click at [530, 188] on img "button" at bounding box center [504, 177] width 110 height 82
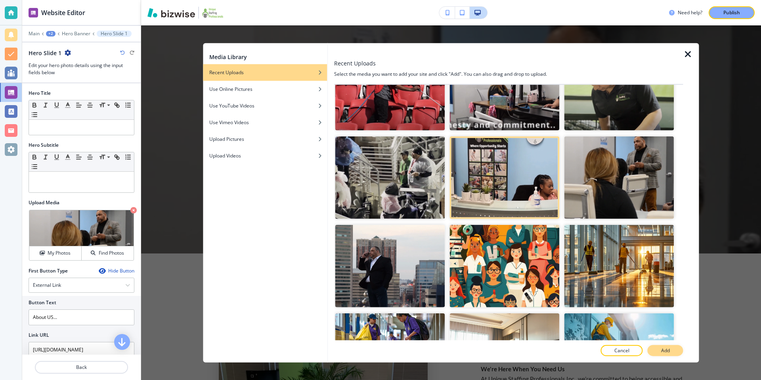
click at [657, 348] on button "Add" at bounding box center [665, 349] width 36 height 11
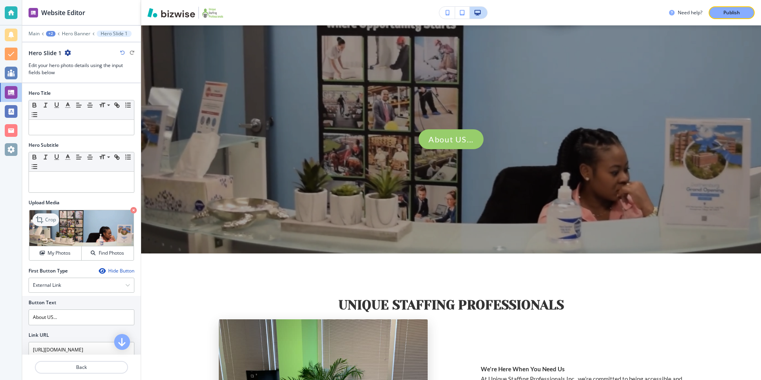
click at [50, 218] on p "Crop" at bounding box center [50, 219] width 11 height 7
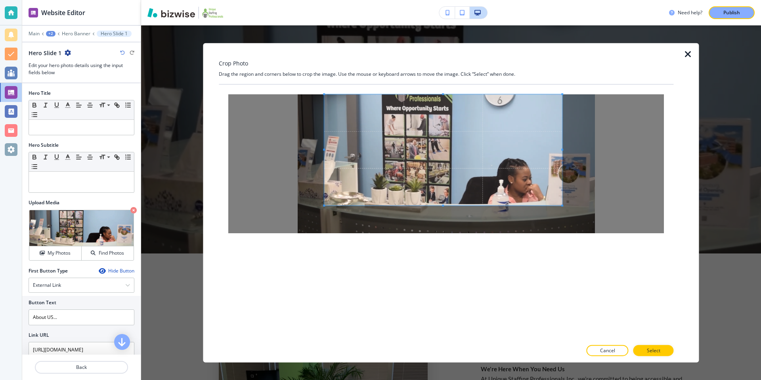
click at [404, 141] on span at bounding box center [443, 149] width 238 height 111
click at [652, 345] on button "Select" at bounding box center [653, 349] width 40 height 11
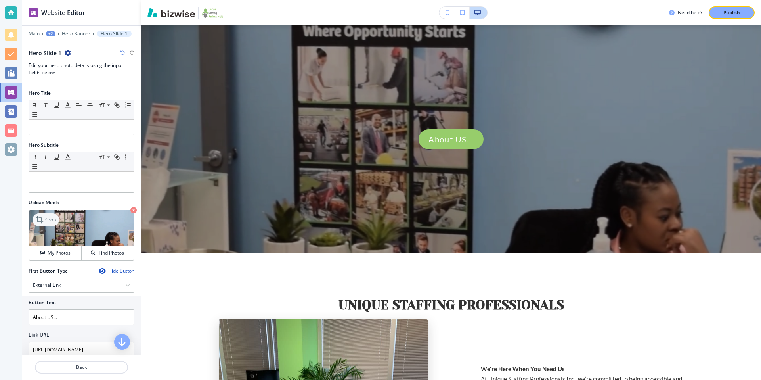
click at [44, 220] on icon at bounding box center [41, 220] width 10 height 10
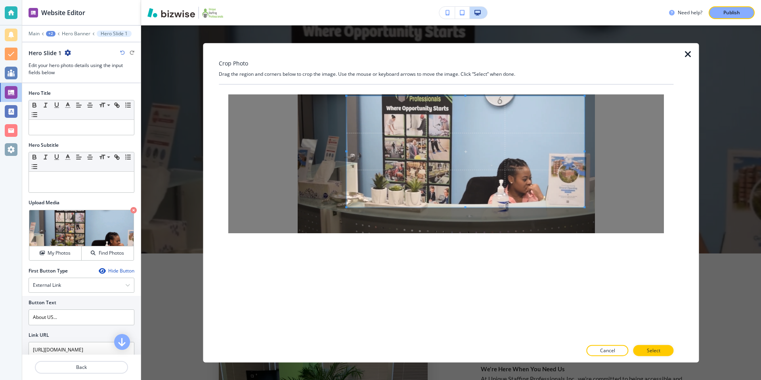
click at [530, 158] on span at bounding box center [465, 151] width 238 height 111
click at [611, 349] on p "Cancel" at bounding box center [607, 349] width 15 height 7
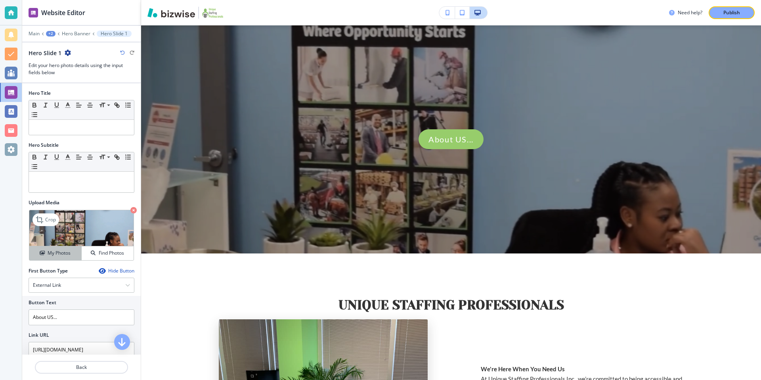
click at [69, 250] on h4 "My Photos" at bounding box center [59, 252] width 23 height 7
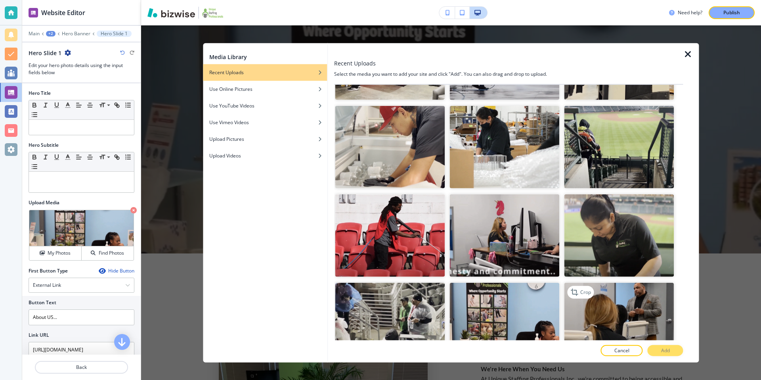
scroll to position [702, 0]
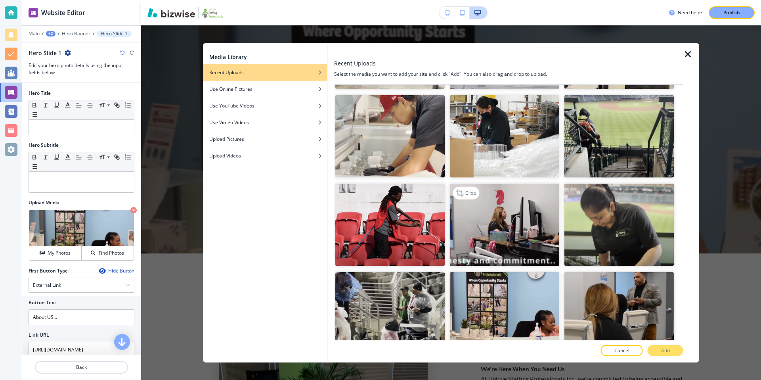
click at [517, 214] on img "button" at bounding box center [504, 224] width 110 height 82
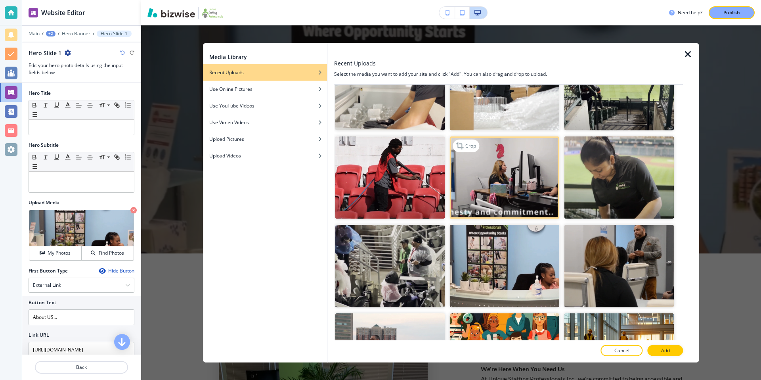
scroll to position [762, 0]
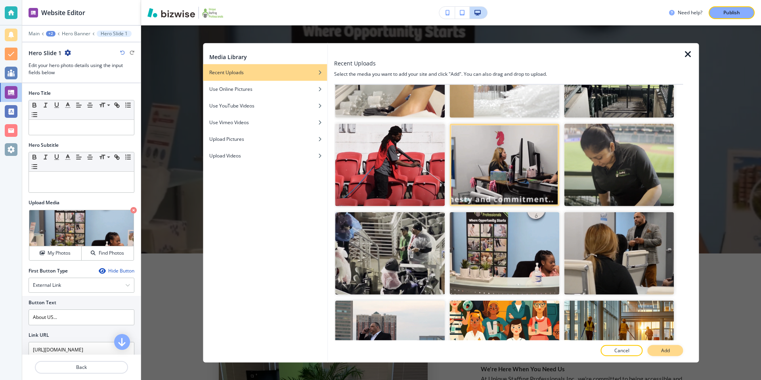
click at [666, 348] on p "Add" at bounding box center [665, 349] width 9 height 7
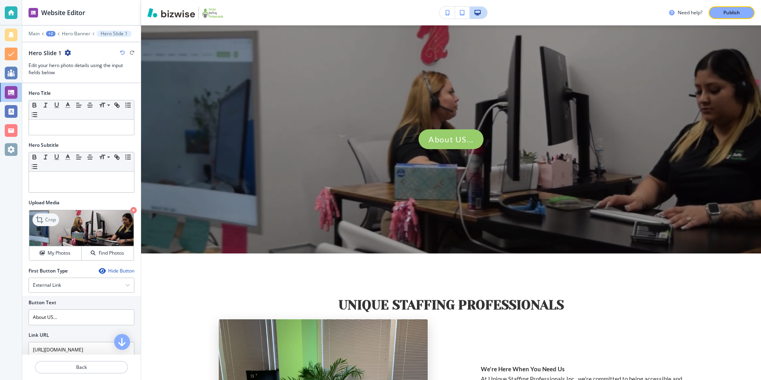
click at [54, 218] on p "Crop" at bounding box center [50, 219] width 11 height 7
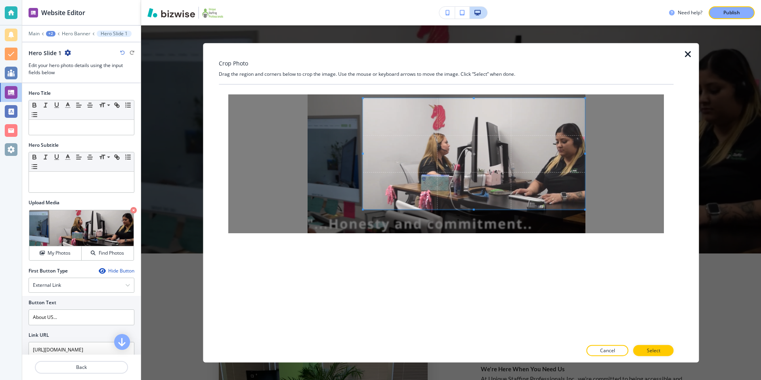
click at [438, 143] on span at bounding box center [474, 153] width 222 height 111
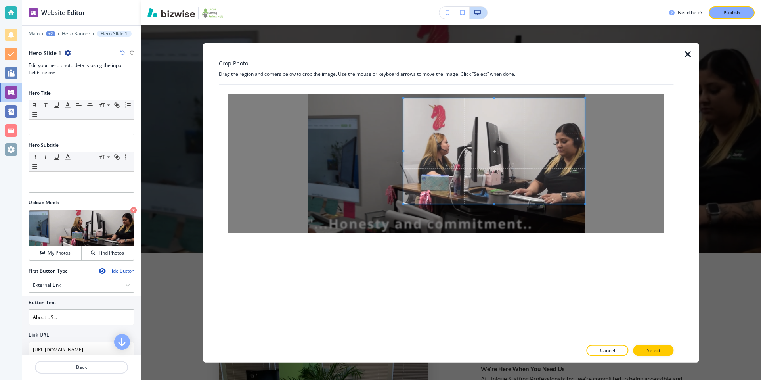
click at [403, 204] on span at bounding box center [403, 204] width 2 height 2
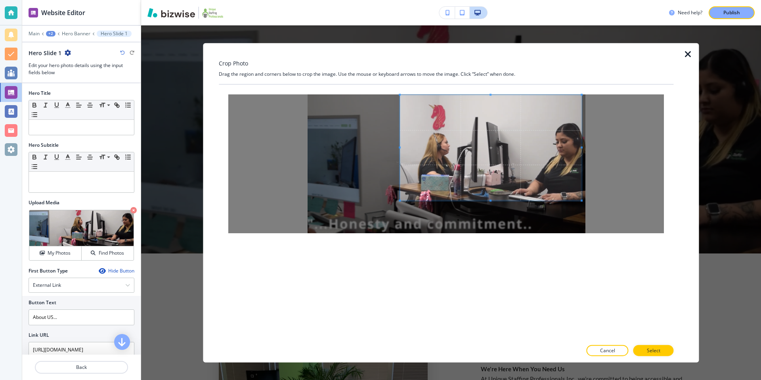
click at [483, 171] on span at bounding box center [490, 147] width 181 height 105
click at [491, 198] on span at bounding box center [490, 198] width 2 height 2
click at [661, 350] on button "Select" at bounding box center [653, 349] width 40 height 11
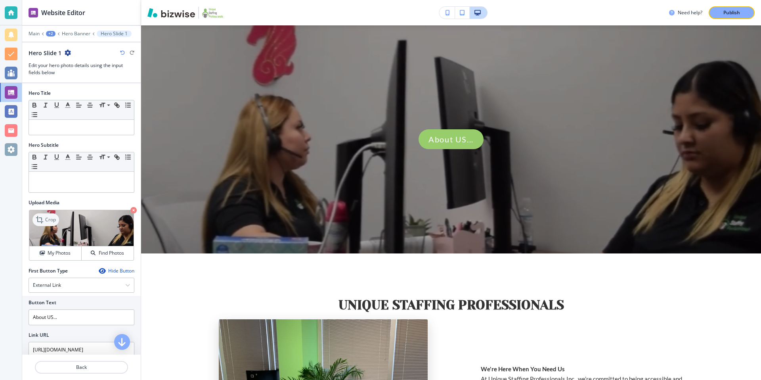
click at [38, 215] on icon at bounding box center [41, 220] width 10 height 10
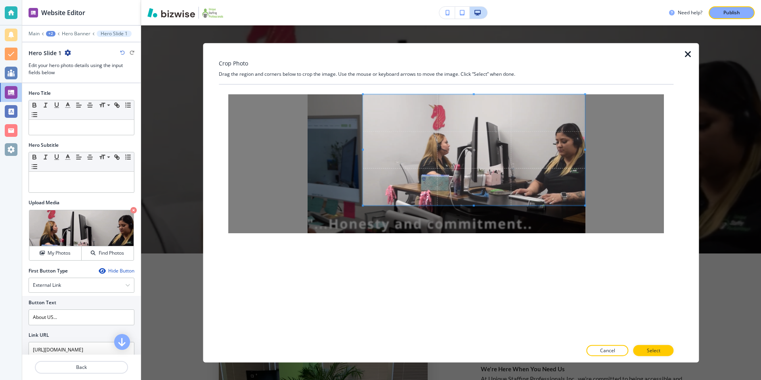
click at [531, 164] on span at bounding box center [474, 149] width 222 height 111
click at [662, 349] on button "Select" at bounding box center [653, 349] width 40 height 11
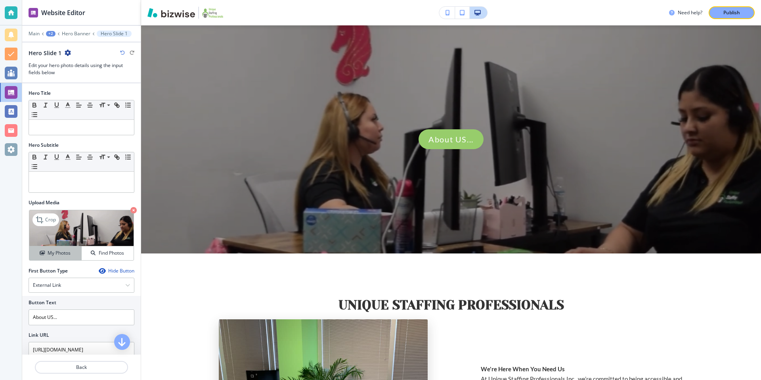
click at [58, 249] on h4 "My Photos" at bounding box center [59, 252] width 23 height 7
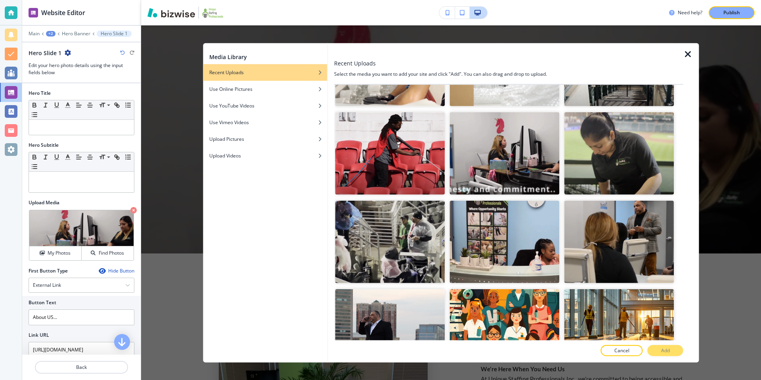
scroll to position [776, 0]
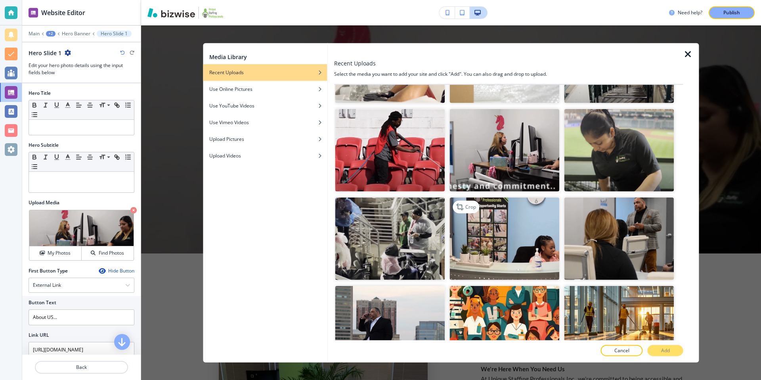
click at [500, 242] on img "button" at bounding box center [504, 238] width 110 height 82
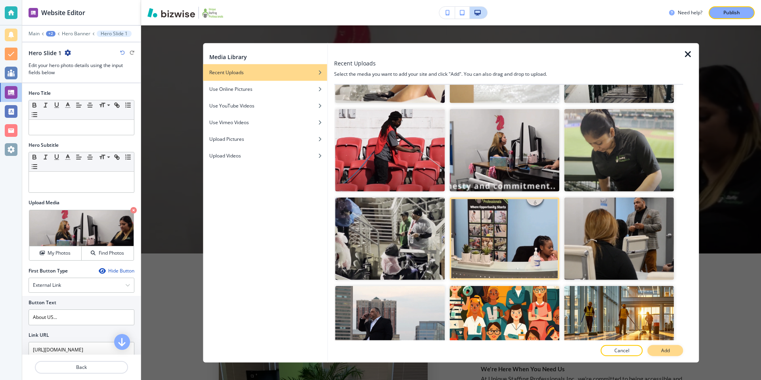
click at [657, 346] on button "Add" at bounding box center [665, 349] width 36 height 11
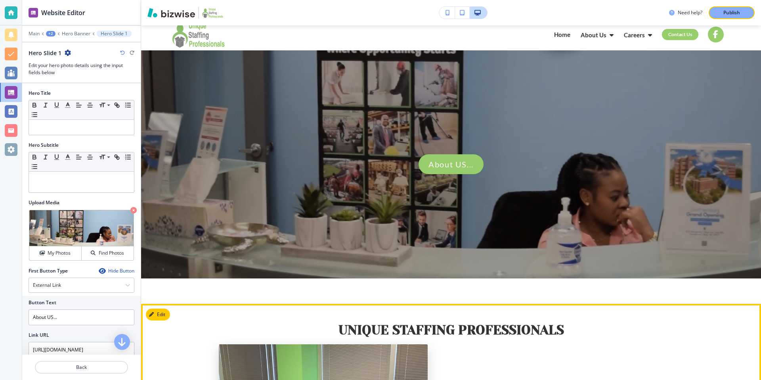
scroll to position [0, 0]
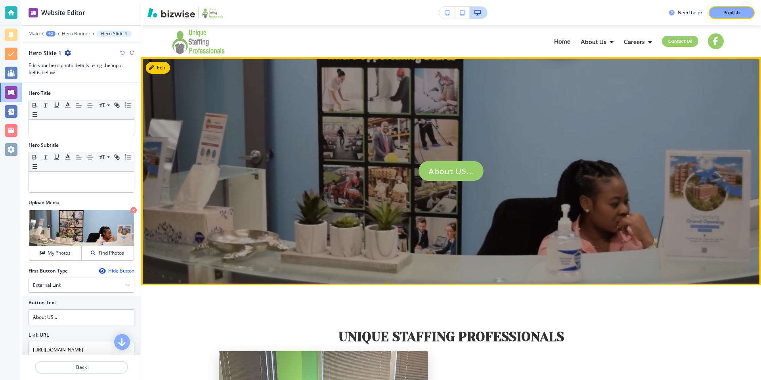
drag, startPoint x: 451, startPoint y: 283, endPoint x: 453, endPoint y: 267, distance: 16.8
click at [453, 267] on div "About US..." at bounding box center [451, 171] width 533 height 228
click at [171, 69] on button "Edit This Section" at bounding box center [172, 68] width 53 height 12
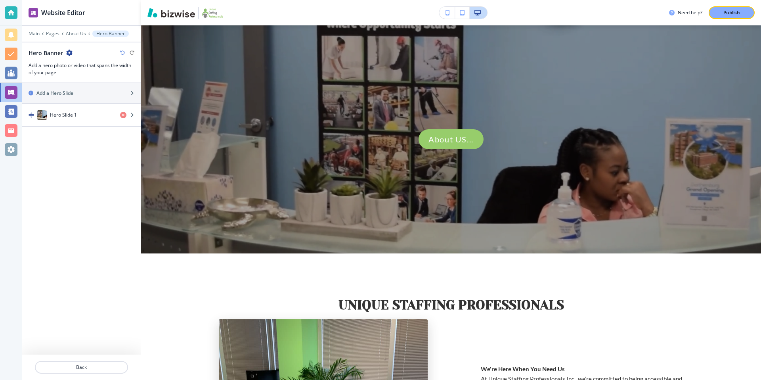
click at [77, 29] on div at bounding box center [81, 28] width 118 height 5
click at [76, 32] on p "About Us" at bounding box center [76, 34] width 20 height 6
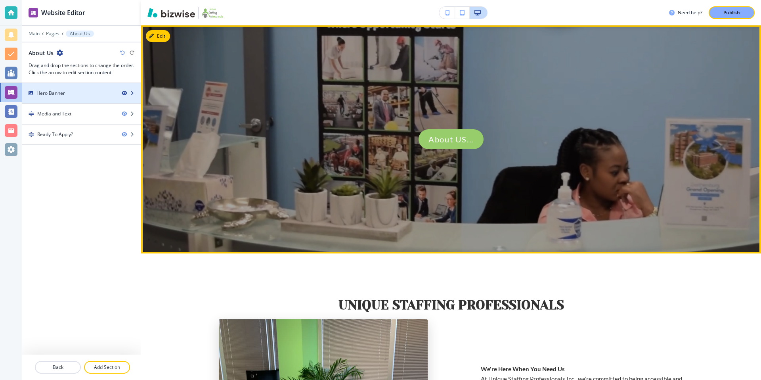
click at [125, 92] on icon "button" at bounding box center [124, 93] width 5 height 5
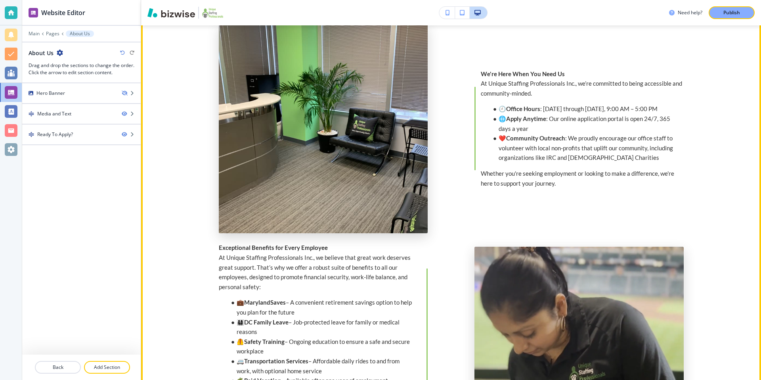
scroll to position [0, 0]
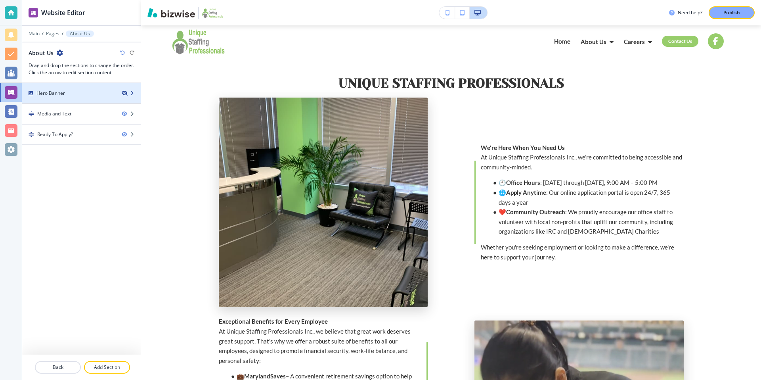
click at [124, 93] on icon "button" at bounding box center [124, 93] width 5 height 5
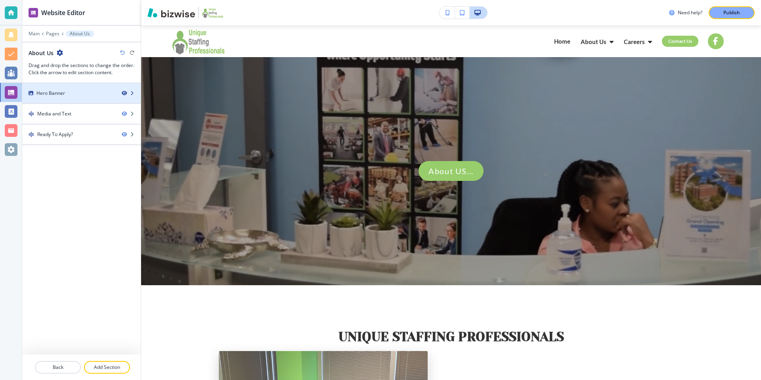
click at [125, 93] on icon "button" at bounding box center [124, 93] width 5 height 5
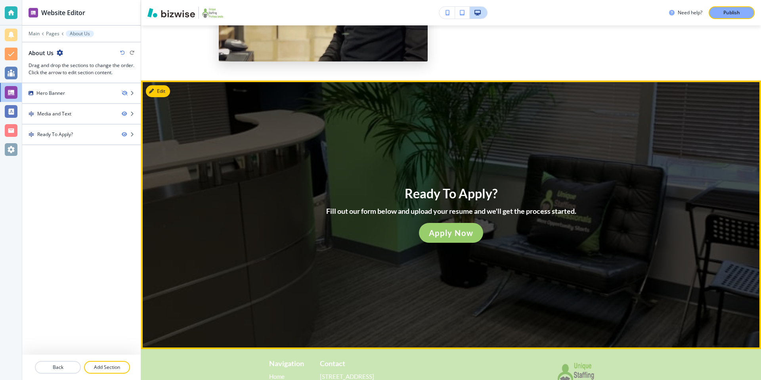
scroll to position [709, 0]
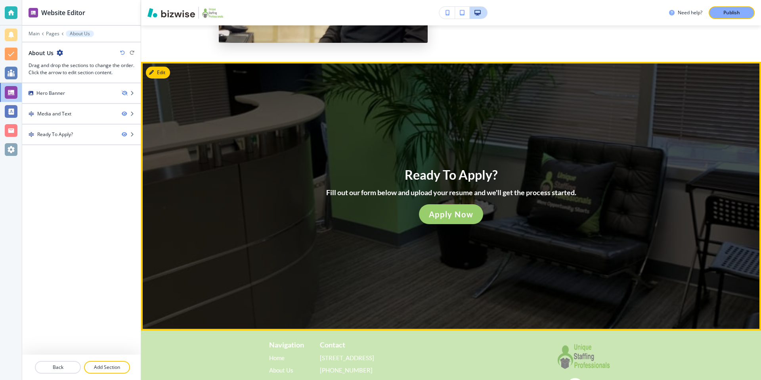
click at [427, 118] on div at bounding box center [451, 196] width 620 height 268
click at [124, 133] on icon "button" at bounding box center [124, 134] width 5 height 5
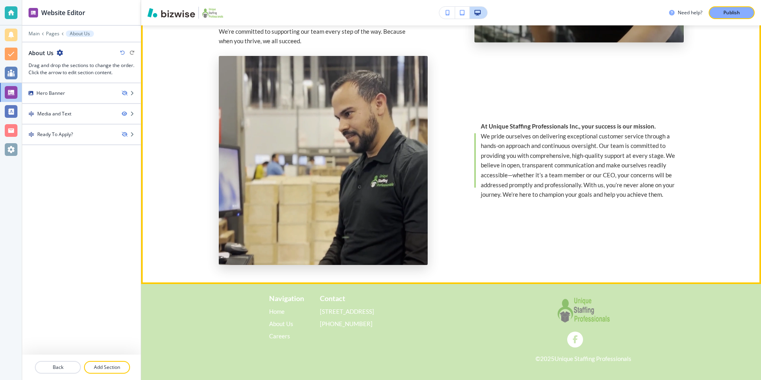
scroll to position [490, 0]
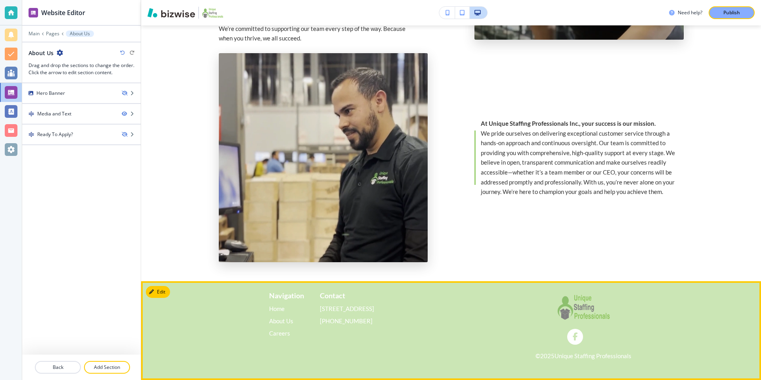
click at [216, 341] on div "Navigation Home Home About Us About Us Careers Careers Contact [STREET_ADDRESS]…" at bounding box center [451, 330] width 620 height 99
click at [159, 291] on button "Edit Footer" at bounding box center [166, 292] width 41 height 12
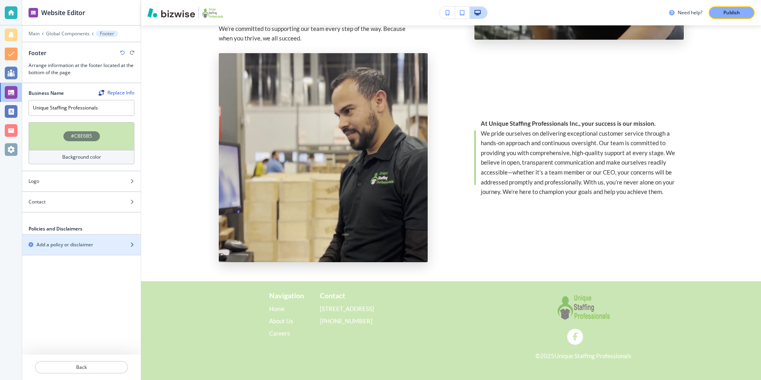
click at [99, 244] on div "Add a policy or disclaimer" at bounding box center [72, 244] width 101 height 7
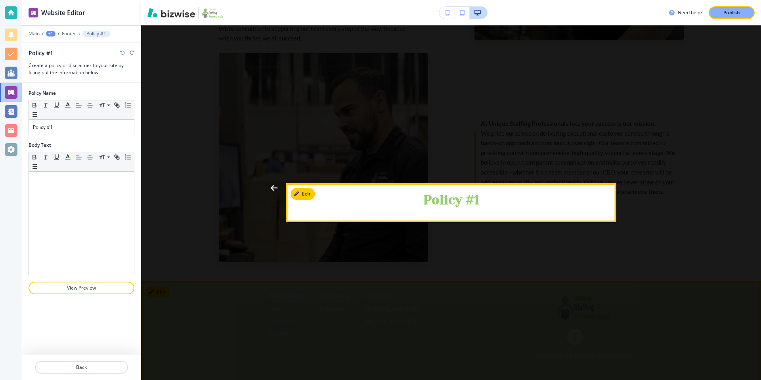
click at [275, 186] on span "button" at bounding box center [274, 188] width 8 height 8
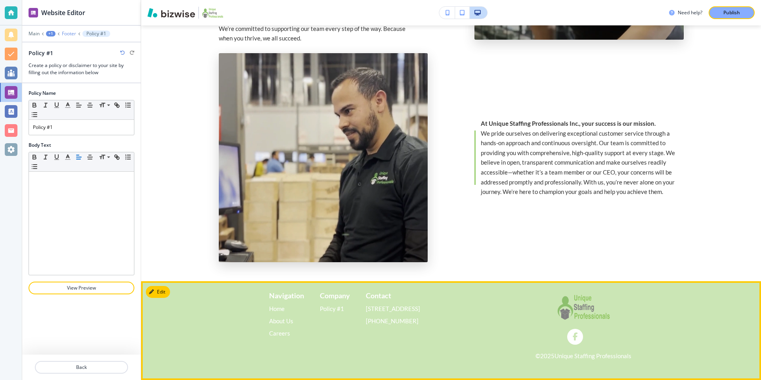
click at [63, 31] on p "Footer" at bounding box center [69, 34] width 14 height 6
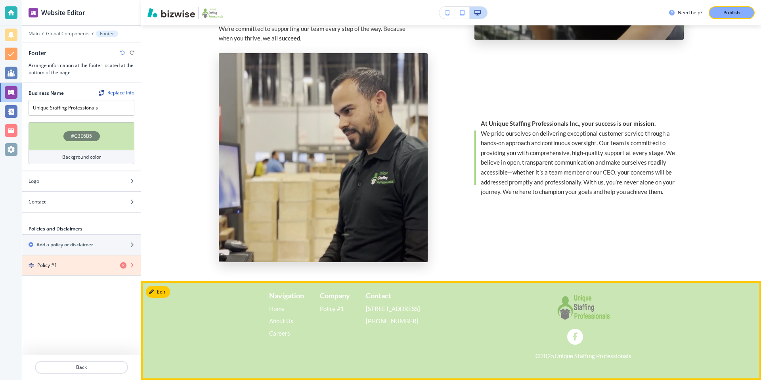
click at [123, 266] on icon "button" at bounding box center [123, 265] width 6 height 6
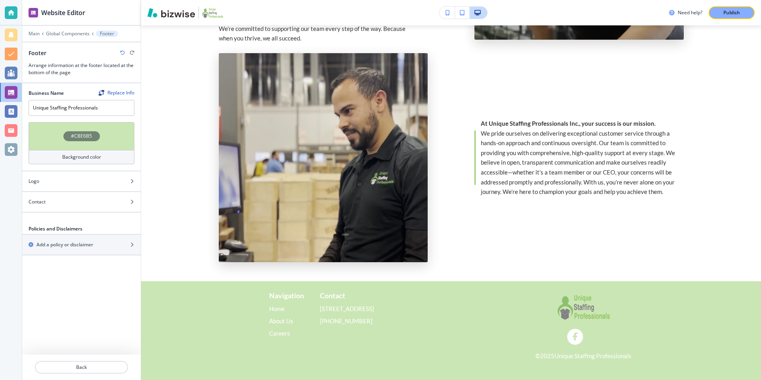
click at [108, 156] on div "Background color" at bounding box center [82, 157] width 106 height 14
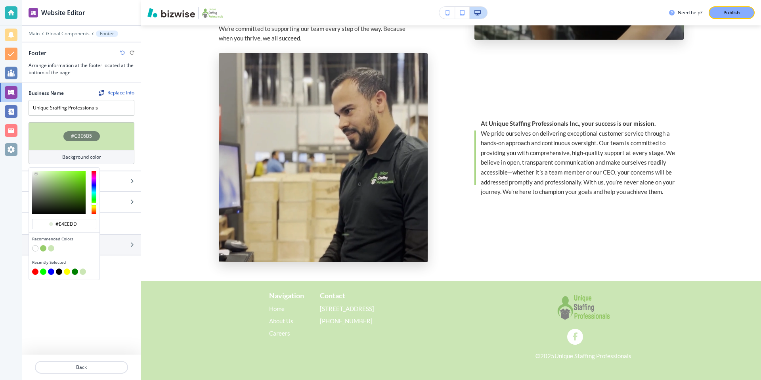
drag, startPoint x: 43, startPoint y: 174, endPoint x: 36, endPoint y: 174, distance: 6.8
click at [36, 174] on div at bounding box center [36, 174] width 2 height 2
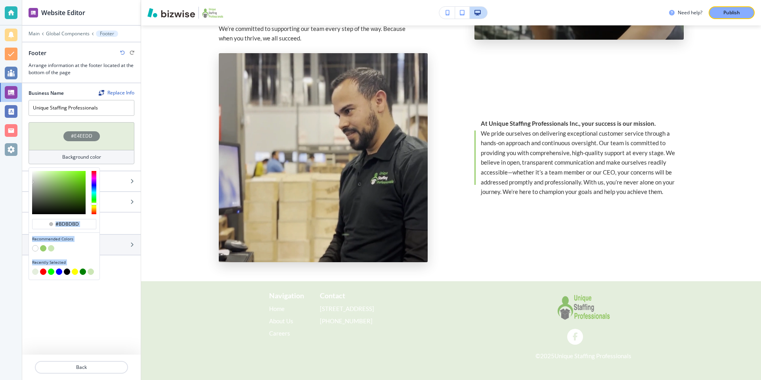
drag, startPoint x: 32, startPoint y: 177, endPoint x: 29, endPoint y: 212, distance: 35.0
click at [29, 212] on div at bounding box center [64, 193] width 71 height 50
click at [35, 208] on div at bounding box center [58, 192] width 53 height 43
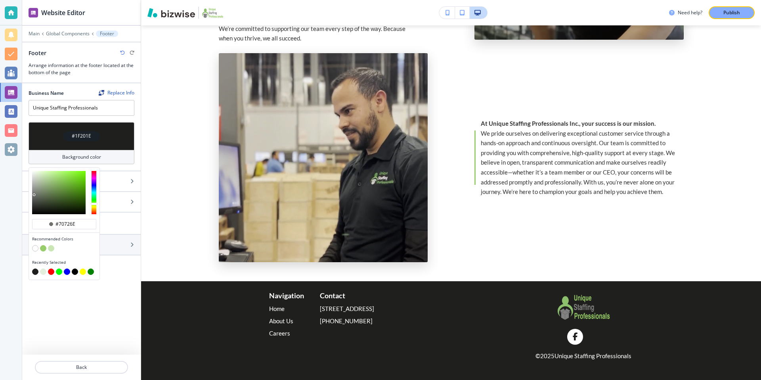
drag, startPoint x: 35, startPoint y: 210, endPoint x: 34, endPoint y: 195, distance: 15.9
click at [34, 195] on div at bounding box center [58, 192] width 53 height 43
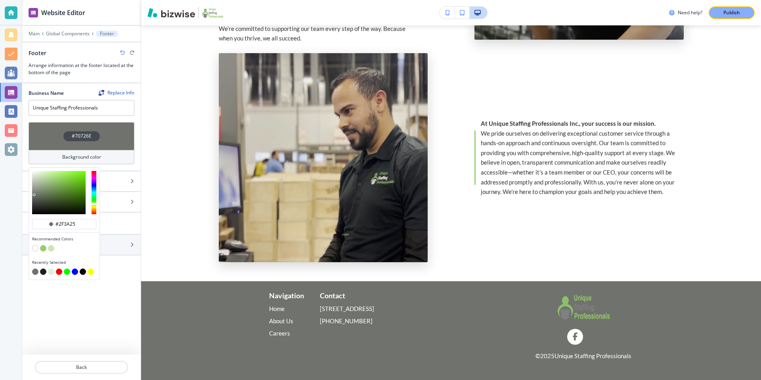
click at [51, 204] on div at bounding box center [58, 192] width 53 height 43
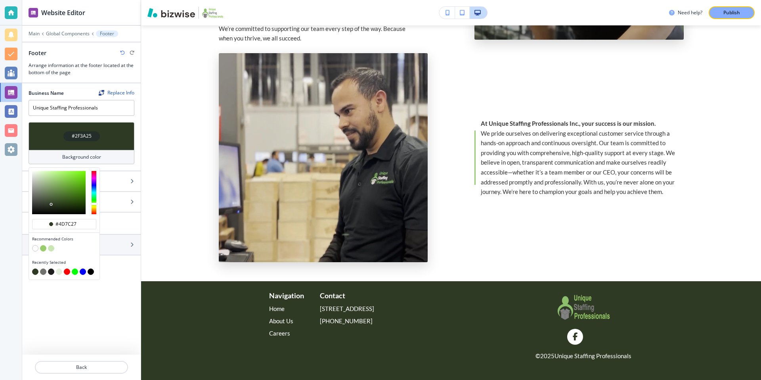
click at [69, 193] on div at bounding box center [58, 192] width 53 height 43
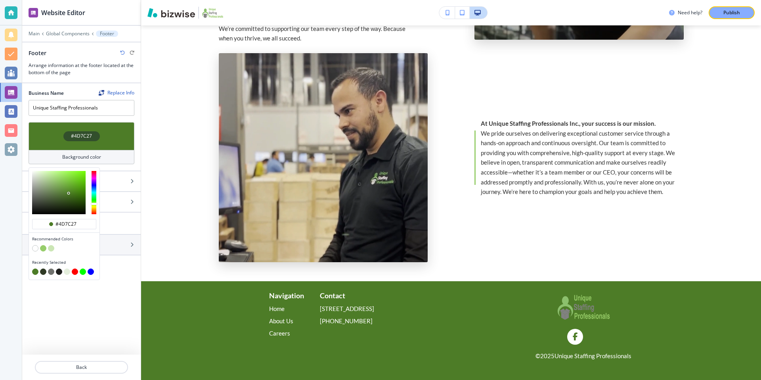
type input "#5ab80c"
click at [82, 183] on div at bounding box center [58, 192] width 53 height 43
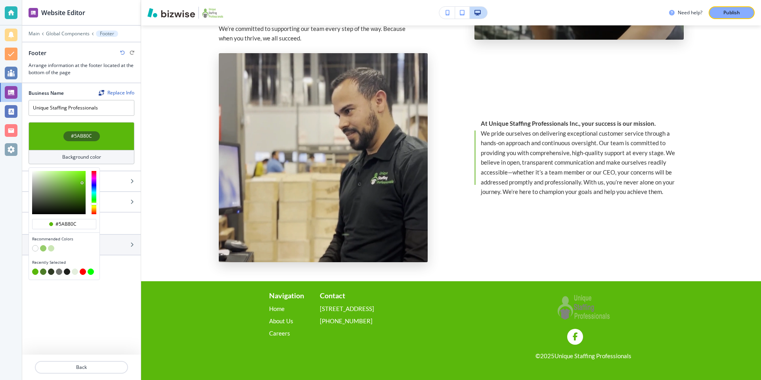
click at [120, 300] on div "Business Name Replace Info Unique Staffing Professionals #5AB80C Background col…" at bounding box center [81, 218] width 118 height 271
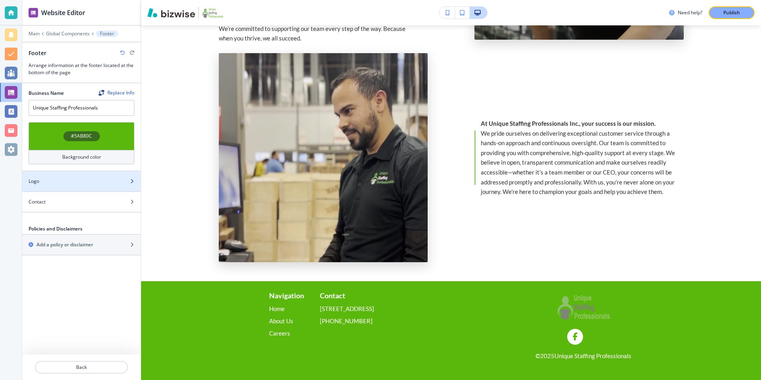
click at [100, 181] on div "Logo" at bounding box center [72, 181] width 101 height 7
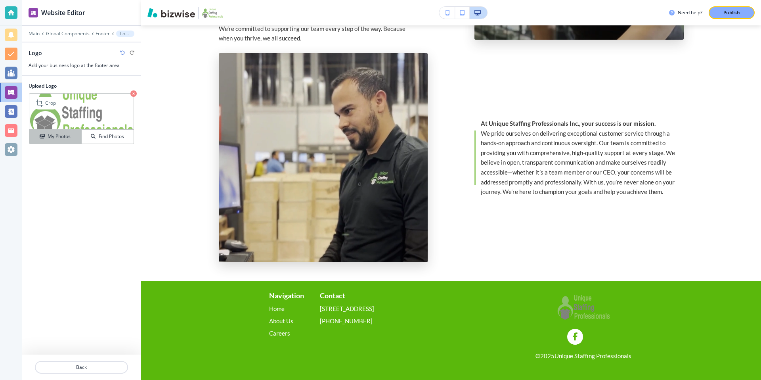
click at [67, 136] on h4 "My Photos" at bounding box center [59, 136] width 23 height 7
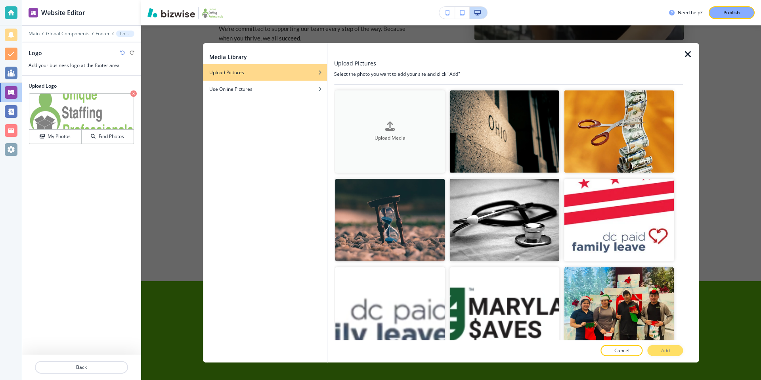
click at [405, 124] on div "Upload Media" at bounding box center [390, 131] width 110 height 20
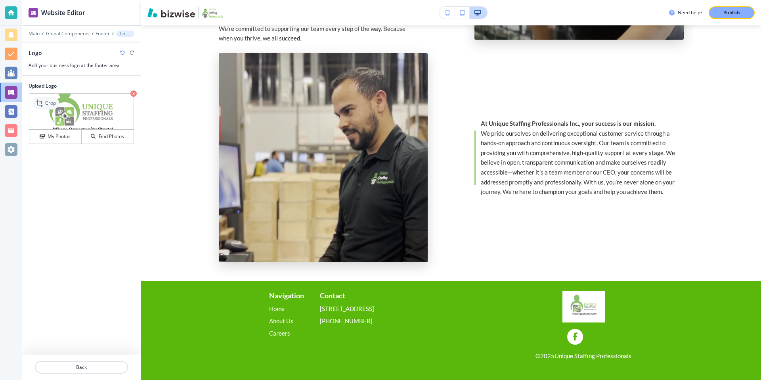
click at [45, 103] on p "Crop" at bounding box center [50, 102] width 11 height 7
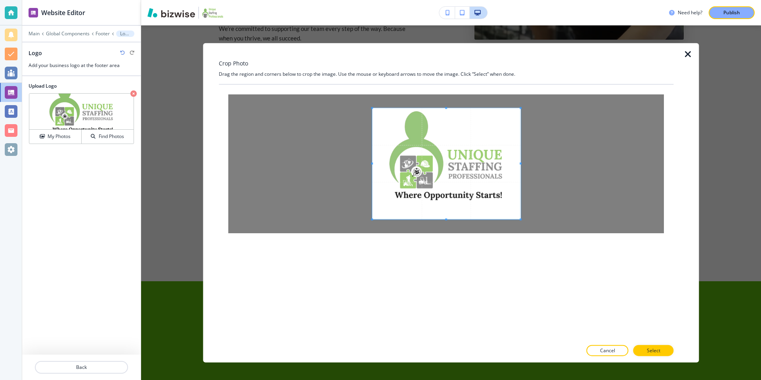
click at [373, 107] on span at bounding box center [446, 108] width 148 height 2
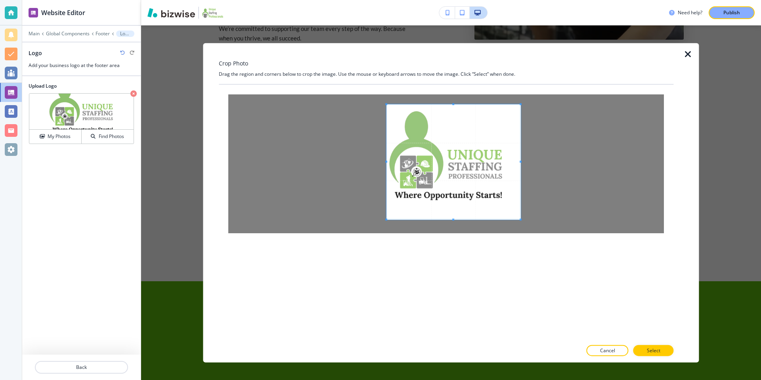
click at [386, 104] on span at bounding box center [386, 104] width 2 height 2
click at [453, 199] on span at bounding box center [453, 200] width 2 height 2
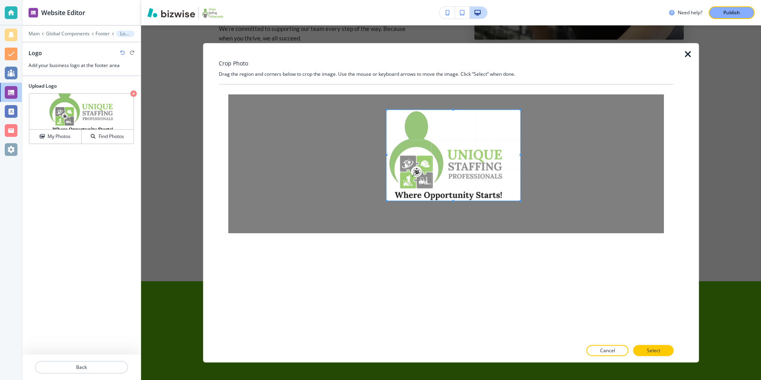
click at [454, 109] on span at bounding box center [453, 110] width 2 height 2
click at [662, 350] on button "Select" at bounding box center [653, 349] width 40 height 11
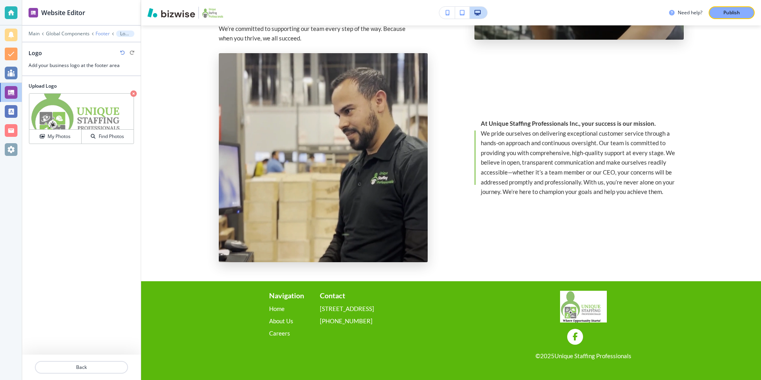
click at [96, 33] on p "Footer" at bounding box center [102, 34] width 14 height 6
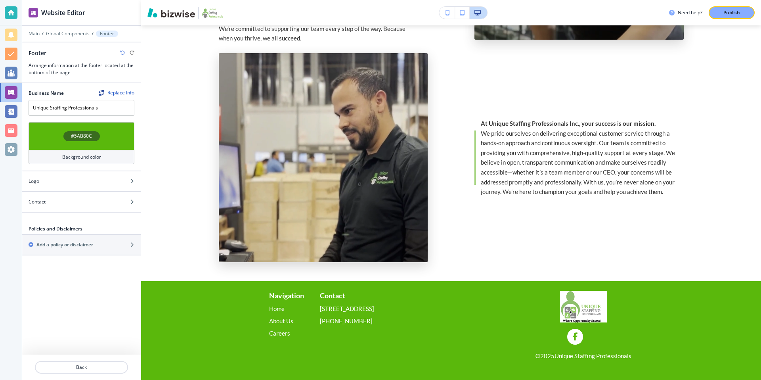
click at [92, 153] on h4 "Background color" at bounding box center [81, 156] width 39 height 7
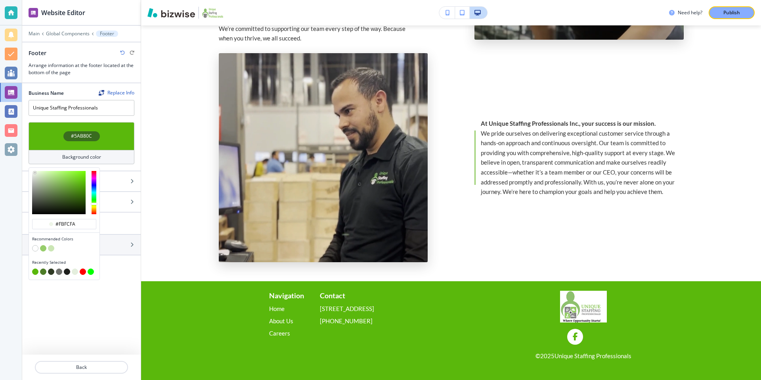
type input "#ffffff"
drag, startPoint x: 81, startPoint y: 183, endPoint x: 31, endPoint y: 170, distance: 51.1
click at [31, 170] on div at bounding box center [64, 193] width 71 height 50
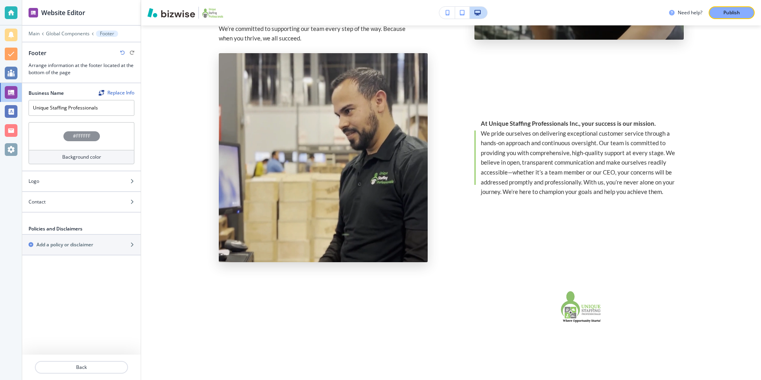
click at [111, 167] on div "#FFFFFF Background color" at bounding box center [81, 146] width 118 height 48
click at [100, 197] on div at bounding box center [81, 195] width 118 height 6
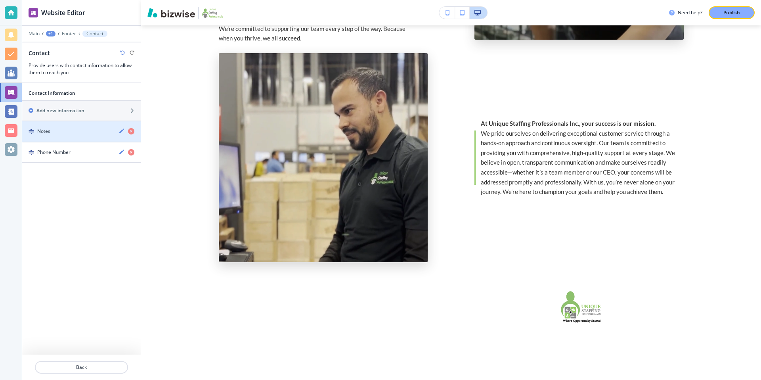
click at [76, 130] on div "Notes" at bounding box center [67, 131] width 90 height 7
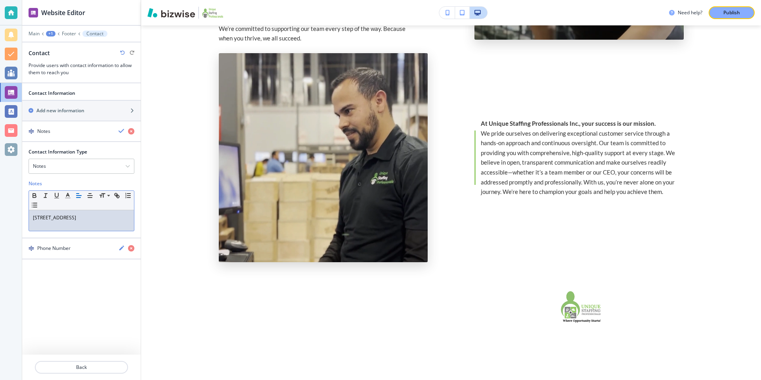
drag, startPoint x: 85, startPoint y: 225, endPoint x: 31, endPoint y: 216, distance: 55.0
click at [31, 216] on div "[STREET_ADDRESS]" at bounding box center [81, 220] width 105 height 21
click at [67, 197] on icon "button" at bounding box center [67, 195] width 7 height 7
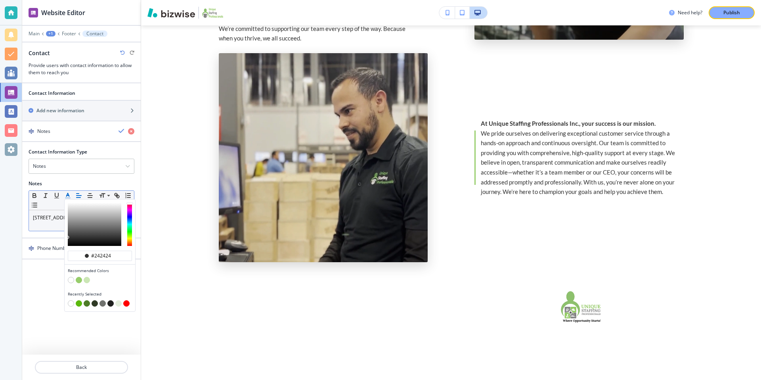
type input "#0d0d0d"
drag, startPoint x: 69, startPoint y: 237, endPoint x: 69, endPoint y: 257, distance: 20.2
click at [69, 257] on div "#0d0d0d Recommended Colors Recently Selected" at bounding box center [100, 255] width 71 height 112
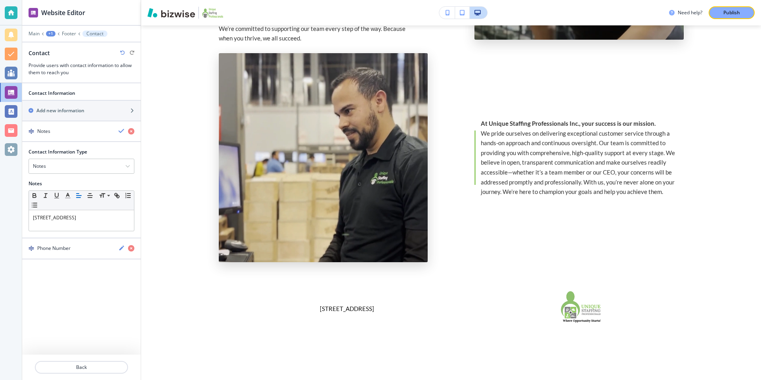
click at [49, 279] on div "Contact Information Add new information Notes Contact Information Type Notes Ad…" at bounding box center [81, 231] width 118 height 296
click at [69, 255] on div "button" at bounding box center [81, 255] width 118 height 6
click at [73, 320] on input "[PHONE_NUMBER]" at bounding box center [82, 315] width 106 height 16
drag, startPoint x: 84, startPoint y: 320, endPoint x: 27, endPoint y: 315, distance: 57.7
click at [27, 315] on div "Contact Information Type Phone Number Address Email Address PO Box Fax Number N…" at bounding box center [81, 297] width 118 height 64
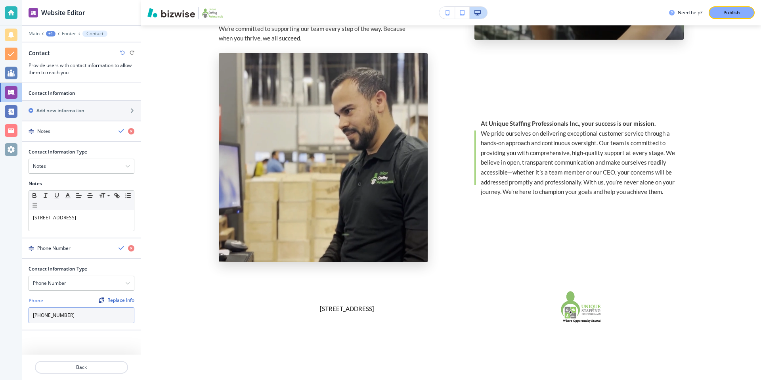
click at [88, 320] on input "[PHONE_NUMBER]" at bounding box center [82, 315] width 106 height 16
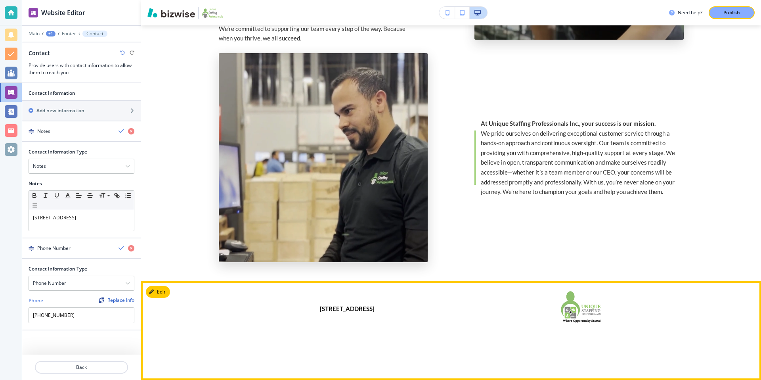
click at [351, 308] on span "[STREET_ADDRESS]" at bounding box center [347, 308] width 55 height 7
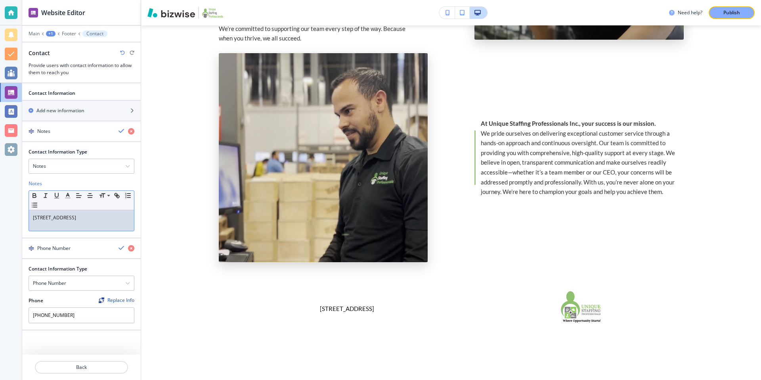
click at [76, 218] on span "[STREET_ADDRESS]" at bounding box center [54, 217] width 43 height 7
click at [74, 224] on span "[STREET_ADDRESS]" at bounding box center [54, 224] width 43 height 7
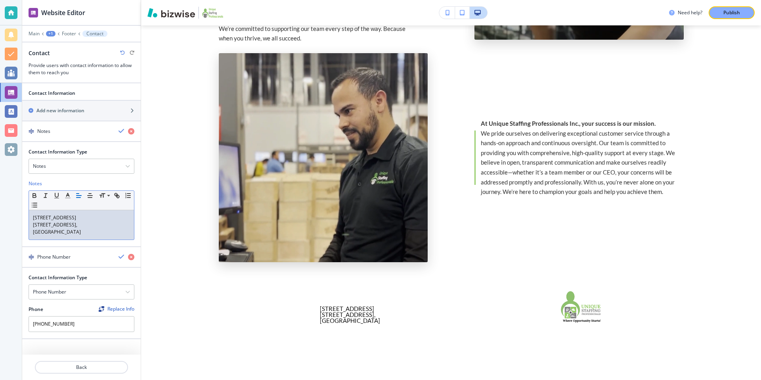
click at [87, 231] on p "﻿ [GEOGRAPHIC_DATA]" at bounding box center [81, 231] width 97 height 7
click at [73, 225] on span "[STREET_ADDRESS]," at bounding box center [55, 224] width 44 height 7
click at [108, 233] on p "[GEOGRAPHIC_DATA]" at bounding box center [81, 231] width 97 height 7
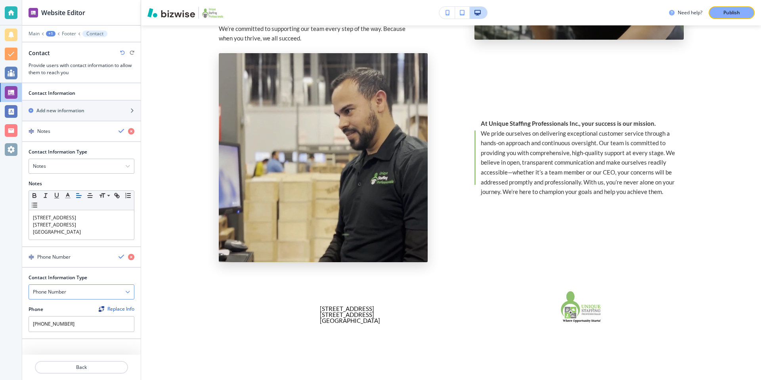
click at [92, 287] on div "Phone Number" at bounding box center [81, 291] width 105 height 14
click at [68, 293] on div "Phone Number" at bounding box center [81, 291] width 105 height 14
click at [102, 324] on input "[PHONE_NUMBER]" at bounding box center [82, 324] width 106 height 16
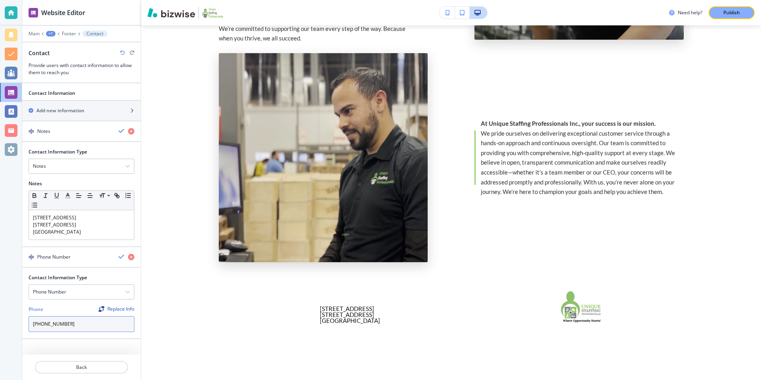
click at [102, 324] on input "[PHONE_NUMBER]" at bounding box center [82, 324] width 106 height 16
drag, startPoint x: 100, startPoint y: 324, endPoint x: 40, endPoint y: 325, distance: 59.8
click at [40, 325] on input "[PHONE_NUMBER]" at bounding box center [82, 324] width 106 height 16
click at [64, 323] on input "[PHONE_NUMBER]" at bounding box center [82, 324] width 106 height 16
drag, startPoint x: 84, startPoint y: 323, endPoint x: 32, endPoint y: 325, distance: 51.9
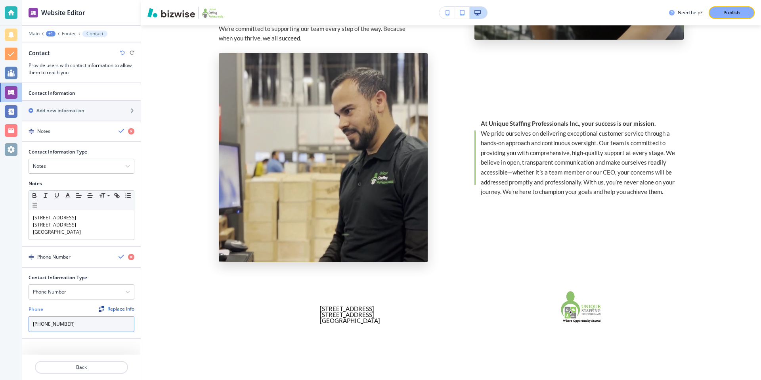
click at [32, 325] on input "[PHONE_NUMBER]" at bounding box center [82, 324] width 106 height 16
click at [80, 328] on input "[PHONE_NUMBER]" at bounding box center [82, 324] width 106 height 16
click at [118, 309] on div "Replace Info" at bounding box center [117, 309] width 36 height 6
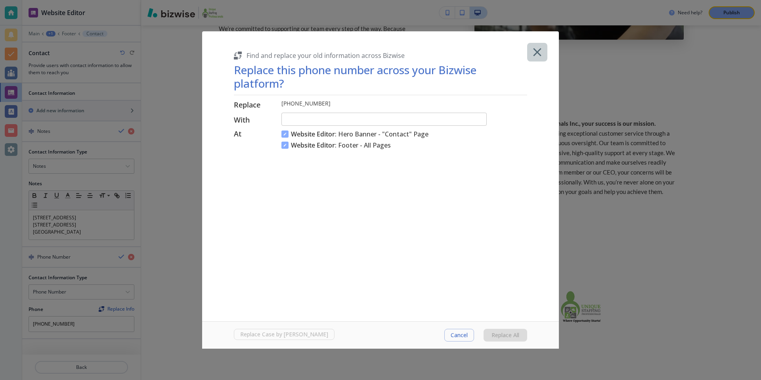
click at [540, 48] on icon "button" at bounding box center [537, 52] width 14 height 14
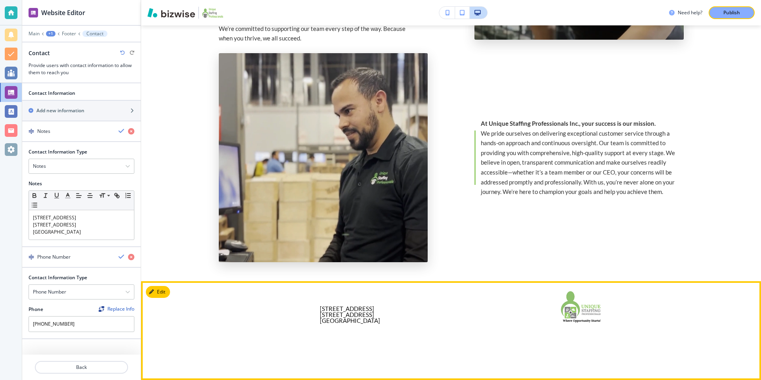
click at [567, 310] on img at bounding box center [583, 306] width 99 height 32
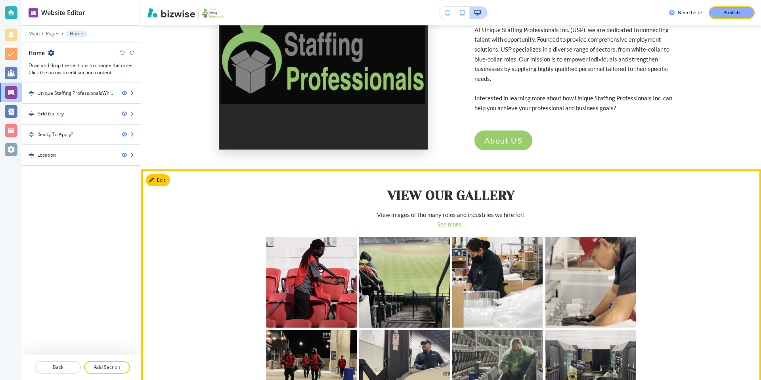
scroll to position [0, 0]
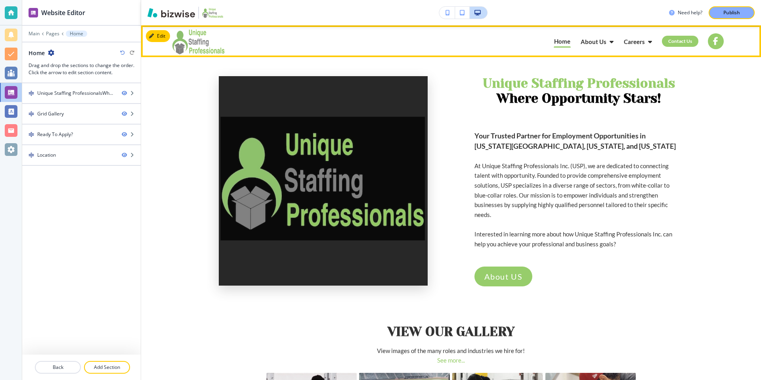
click at [590, 43] on p "About Us" at bounding box center [593, 42] width 26 height 6
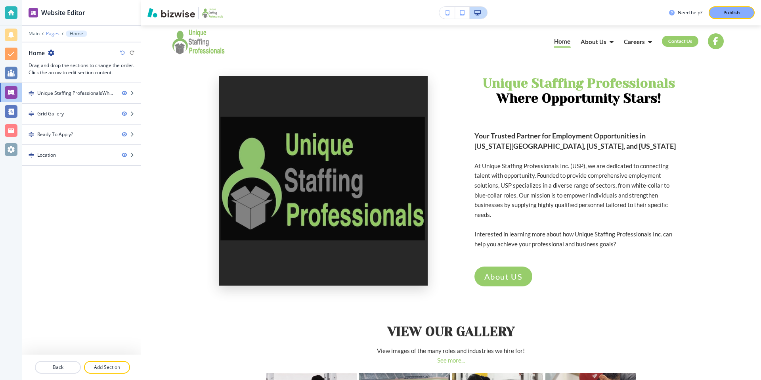
click at [55, 34] on p "Pages" at bounding box center [52, 34] width 13 height 6
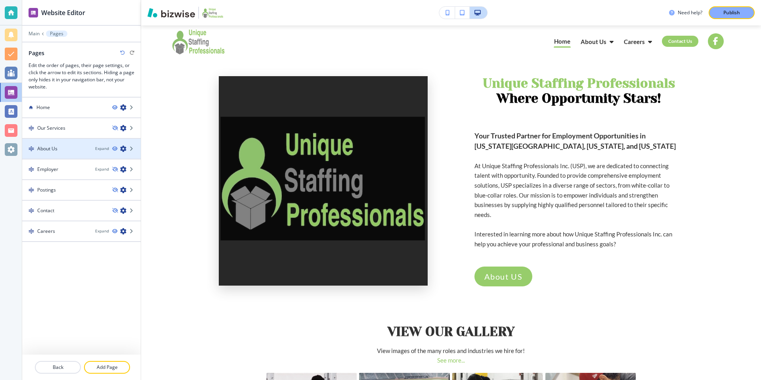
click at [61, 154] on div at bounding box center [81, 155] width 118 height 6
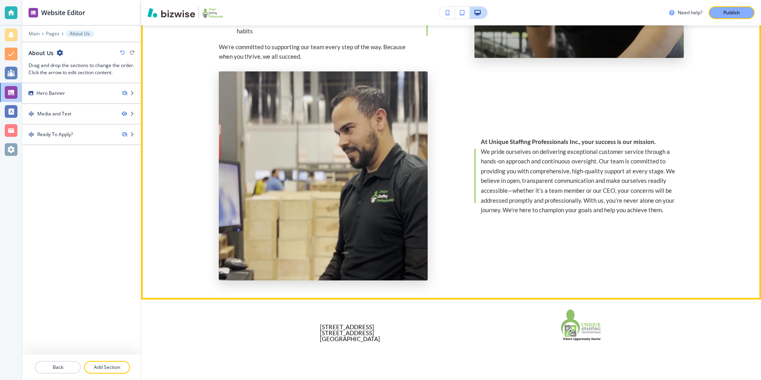
scroll to position [490, 0]
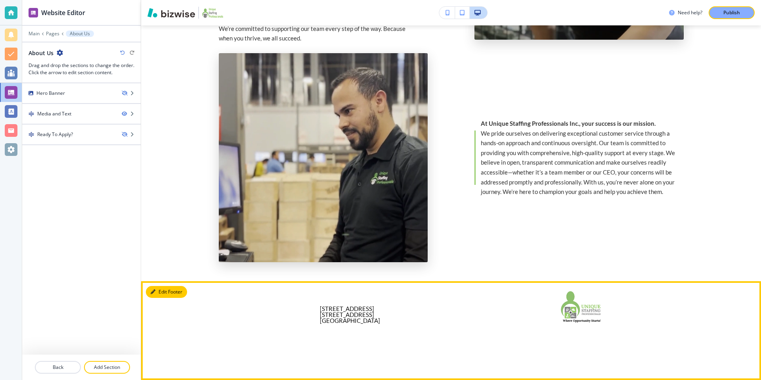
click at [157, 290] on button "Edit Footer" at bounding box center [166, 292] width 41 height 12
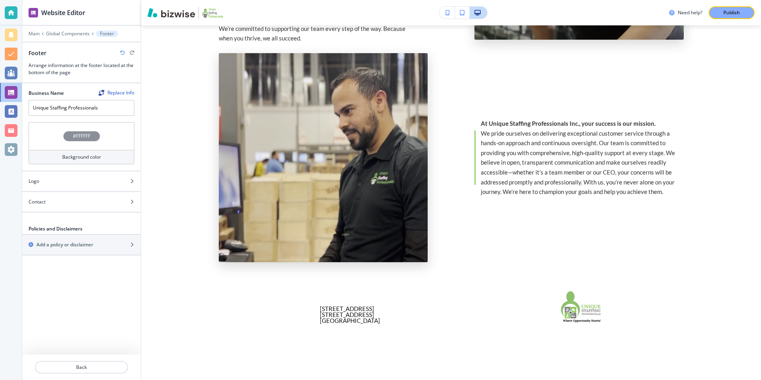
click at [103, 136] on div "#FFFFFF" at bounding box center [82, 136] width 106 height 28
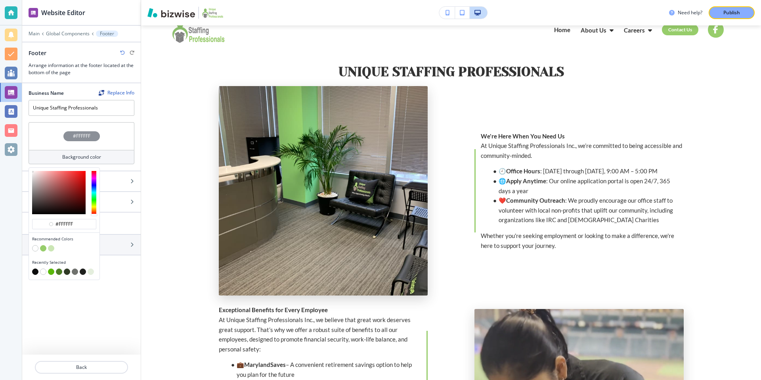
scroll to position [0, 0]
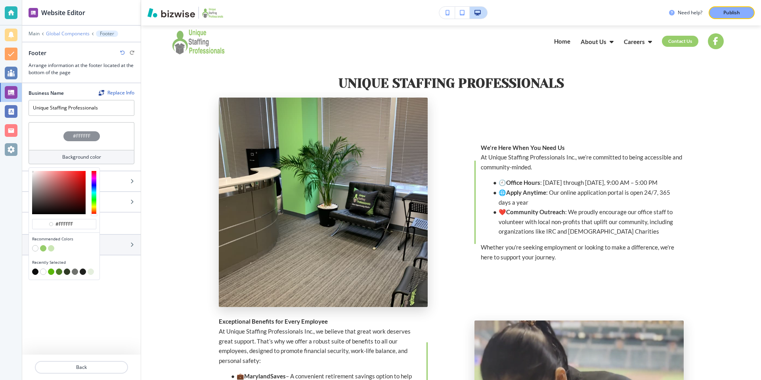
click at [63, 32] on p "Global Components" at bounding box center [68, 34] width 44 height 6
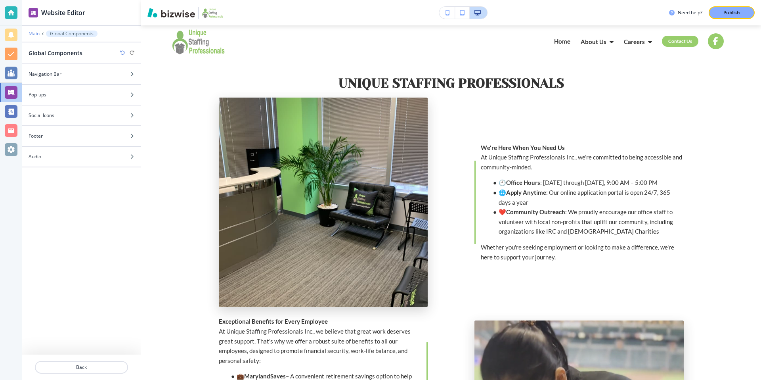
click at [34, 32] on p "Main" at bounding box center [34, 34] width 11 height 6
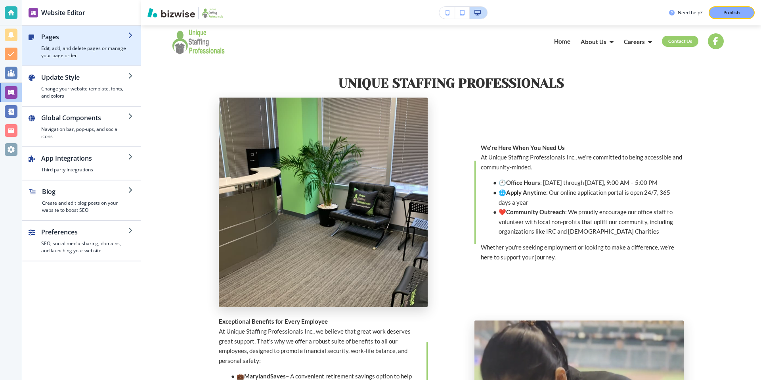
click at [67, 43] on div "button" at bounding box center [84, 43] width 87 height 3
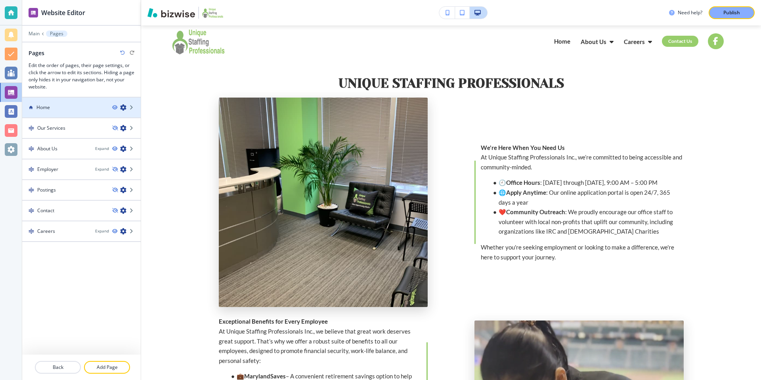
click at [73, 110] on div "Home" at bounding box center [64, 107] width 84 height 7
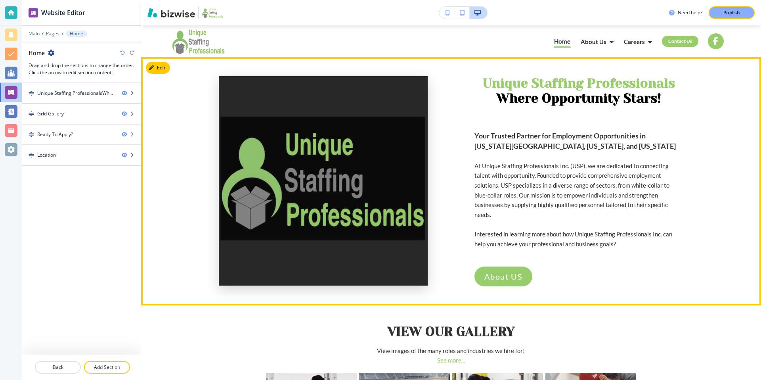
click at [501, 84] on strong "Unique Staffing Professionals﻿" at bounding box center [579, 83] width 192 height 15
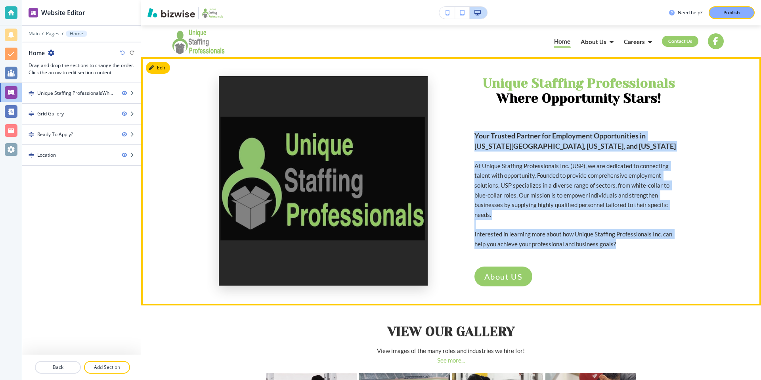
drag, startPoint x: 473, startPoint y: 135, endPoint x: 626, endPoint y: 236, distance: 183.6
click at [626, 236] on div "Unique Staffing Professionals﻿ Where Opportunity Stars! Your Trusted Partner fo…" at bounding box center [451, 181] width 465 height 210
copy div "Your Trusted Partner for Employment Opportunities in [US_STATE][GEOGRAPHIC_DATA…"
click at [735, 132] on div "Unique Staffing Professionals﻿ Where Opportunity Stars! Your Trusted Partner fo…" at bounding box center [451, 181] width 620 height 248
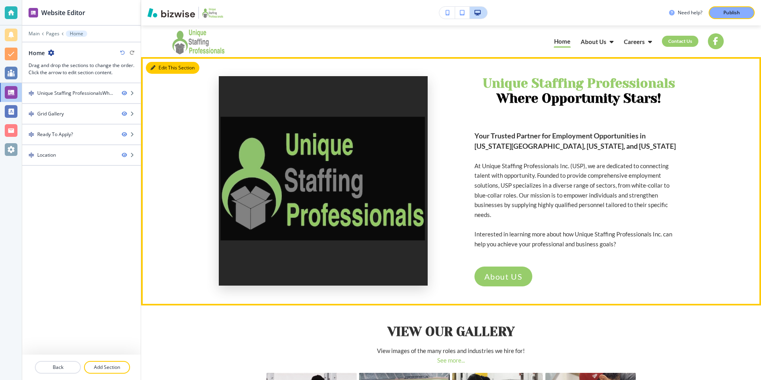
click at [155, 68] on button "Edit This Section" at bounding box center [172, 68] width 53 height 12
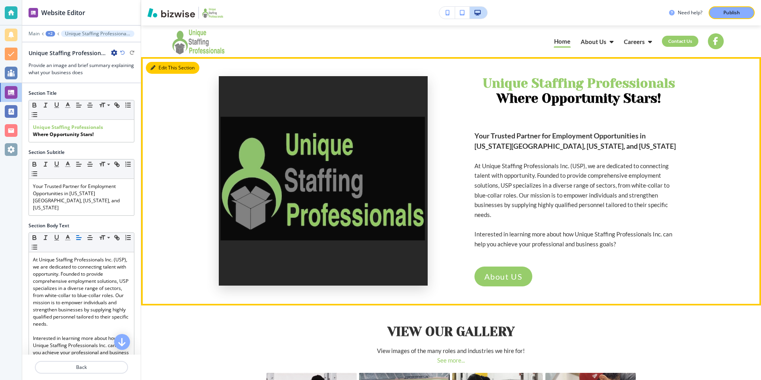
scroll to position [32, 0]
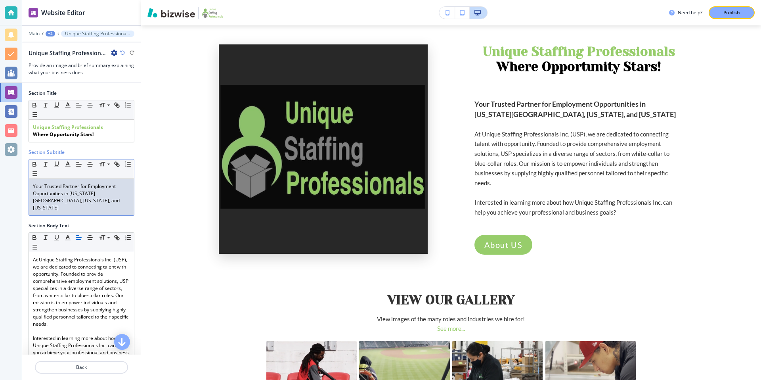
click at [88, 201] on p "Your Trusted Partner for Employment Opportunities in [US_STATE][GEOGRAPHIC_DATA…" at bounding box center [81, 197] width 97 height 29
drag, startPoint x: 65, startPoint y: 200, endPoint x: 55, endPoint y: 201, distance: 9.5
click at [55, 201] on p "Your Trusted Partner for Employment Opportunities in [US_STATE][GEOGRAPHIC_DATA…" at bounding box center [81, 197] width 97 height 29
click at [78, 203] on p "Your Trusted Partner for Employment Opportunities in [US_STATE][GEOGRAPHIC_DATA…" at bounding box center [81, 197] width 97 height 29
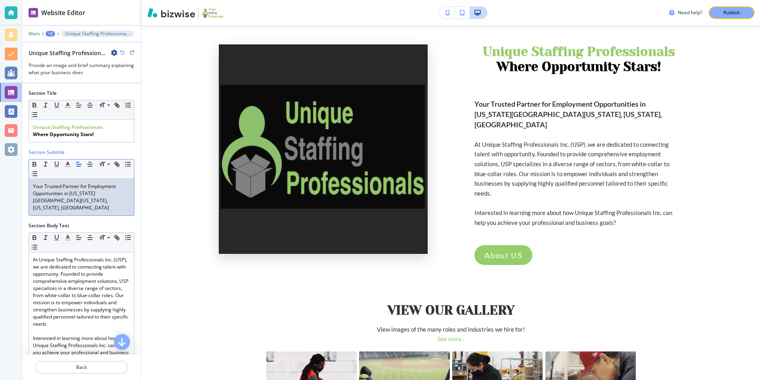
click at [82, 202] on p "Your Trusted Partner for Employment Opportunities in [US_STATE][GEOGRAPHIC_DATA…" at bounding box center [81, 197] width 97 height 29
click at [83, 201] on p "Your Trusted Partner for Employment Opportunities in [US_STATE][GEOGRAPHIC_DATA…" at bounding box center [81, 197] width 97 height 29
drag, startPoint x: 95, startPoint y: 201, endPoint x: 75, endPoint y: 201, distance: 19.8
click at [75, 201] on p "Your Trusted Partner for Employment Opportunities in [US_STATE][GEOGRAPHIC_DATA…" at bounding box center [81, 197] width 97 height 29
click at [78, 201] on p "Your Trusted Partner for Employment Opportunities in [US_STATE][GEOGRAPHIC_DATA…" at bounding box center [81, 197] width 97 height 29
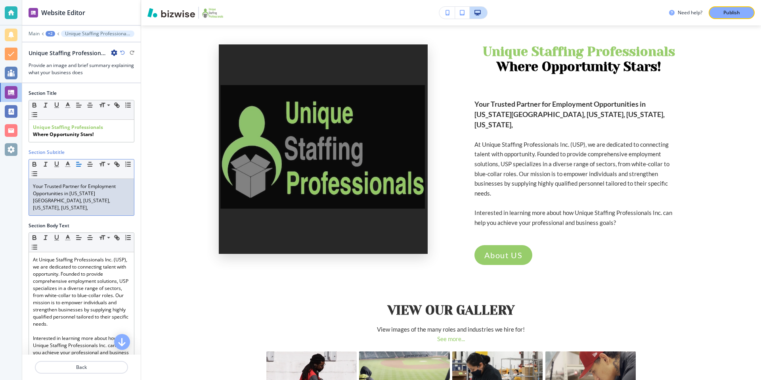
click at [77, 200] on p "Your Trusted Partner for Employment Opportunities in [US_STATE][GEOGRAPHIC_DATA…" at bounding box center [81, 197] width 97 height 29
click at [95, 203] on p "Your Trusted Partner for Employment Opportunities in [US_STATE][GEOGRAPHIC_DATA…" at bounding box center [81, 197] width 97 height 29
click at [89, 202] on p "Your Trusted Partner for Employment Opportunities in [US_STATE][GEOGRAPHIC_DATA…" at bounding box center [81, 197] width 97 height 29
click at [128, 147] on div "Section Title Small Normal Large Huge Unique Staffing Professionals﻿ Where Oppo…" at bounding box center [81, 119] width 118 height 59
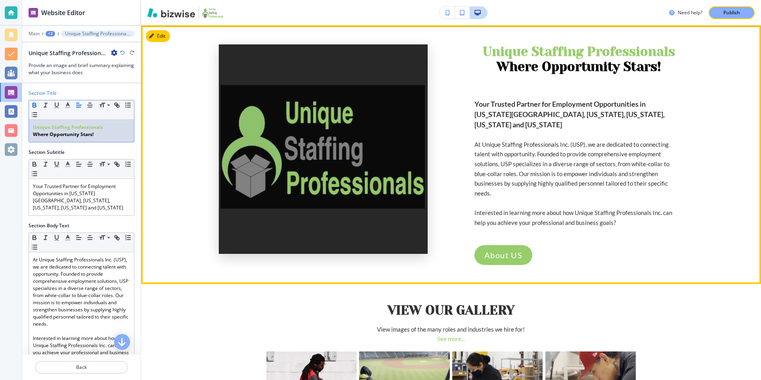
click at [475, 102] on p "Your Trusted Partner for Employment Opportunities in [US_STATE][GEOGRAPHIC_DATA…" at bounding box center [578, 114] width 209 height 31
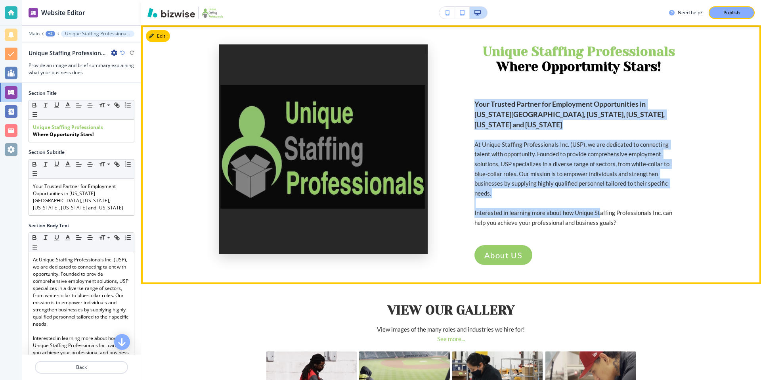
drag, startPoint x: 475, startPoint y: 102, endPoint x: 599, endPoint y: 197, distance: 156.4
click at [599, 197] on div "Unique Staffing Professionals﻿ Where Opportunity Stars! Your Trusted Partner fo…" at bounding box center [578, 154] width 209 height 220
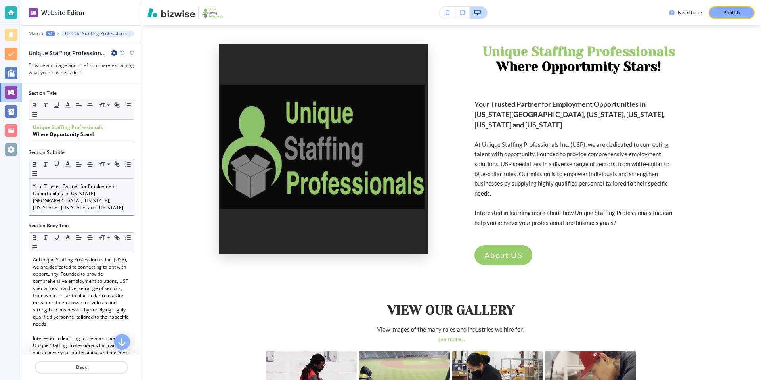
click at [92, 196] on p "Your Trusted Partner for Employment Opportunities in [US_STATE][GEOGRAPHIC_DATA…" at bounding box center [81, 197] width 97 height 29
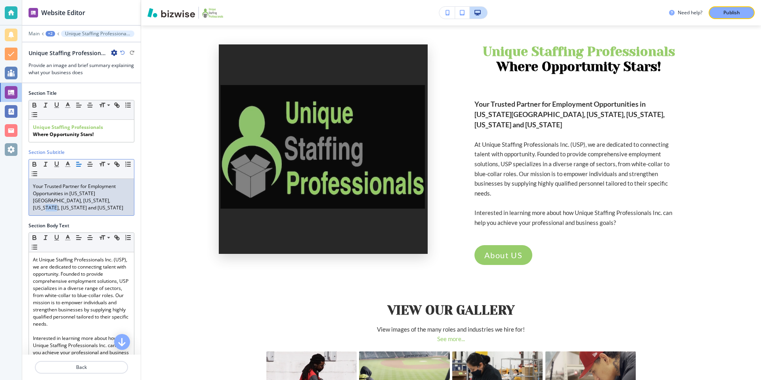
drag, startPoint x: 100, startPoint y: 201, endPoint x: 92, endPoint y: 201, distance: 8.3
click at [92, 201] on p "Your Trusted Partner for Employment Opportunities in [US_STATE][GEOGRAPHIC_DATA…" at bounding box center [81, 197] width 97 height 29
click at [104, 200] on p "Your Trusted Partner for Employment Opportunities in [US_STATE][GEOGRAPHIC_DATA…" at bounding box center [81, 197] width 97 height 29
click at [90, 202] on p "Your Trusted Partner for Employment Opportunities in [US_STATE][GEOGRAPHIC_DATA…" at bounding box center [81, 197] width 97 height 29
click at [107, 201] on p "Your Trusted Partner for Employment Opportunities in [US_STATE][GEOGRAPHIC_DATA…" at bounding box center [81, 197] width 97 height 29
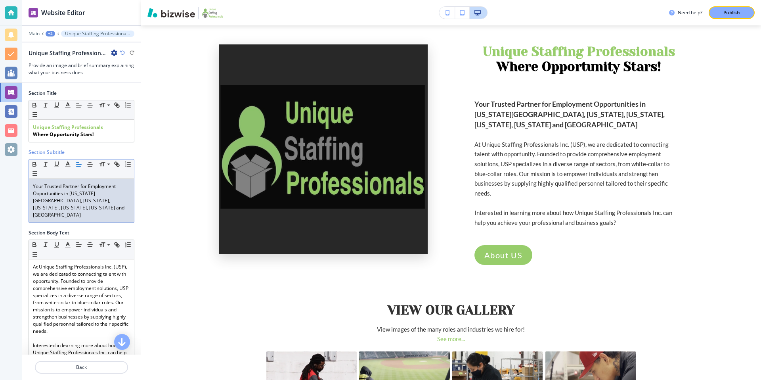
click at [42, 208] on p "Your Trusted Partner for Employment Opportunities in [US_STATE][GEOGRAPHIC_DATA…" at bounding box center [81, 201] width 97 height 36
click at [43, 208] on p "Your Trusted Partner for Employment Opportunities in [US_STATE][GEOGRAPHIC_DATA…" at bounding box center [81, 201] width 97 height 36
click at [39, 208] on p "Your Trusted Partner for Employment Opportunities in [US_STATE][GEOGRAPHIC_DATA…" at bounding box center [81, 201] width 97 height 36
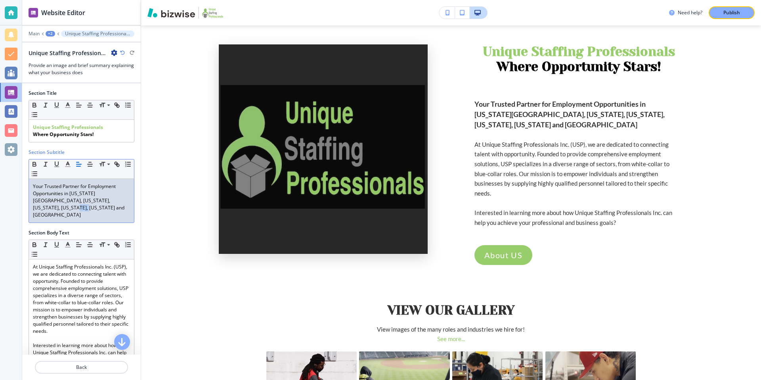
click at [39, 208] on p "Your Trusted Partner for Employment Opportunities in [US_STATE][GEOGRAPHIC_DATA…" at bounding box center [81, 201] width 97 height 36
click at [49, 209] on p "Your Trusted Partner for Employment Opportunities in [US_STATE][GEOGRAPHIC_DATA…" at bounding box center [81, 201] width 97 height 36
click at [62, 208] on p "Your Trusted Partner for Employment Opportunities in [US_STATE][GEOGRAPHIC_DATA…" at bounding box center [81, 201] width 97 height 36
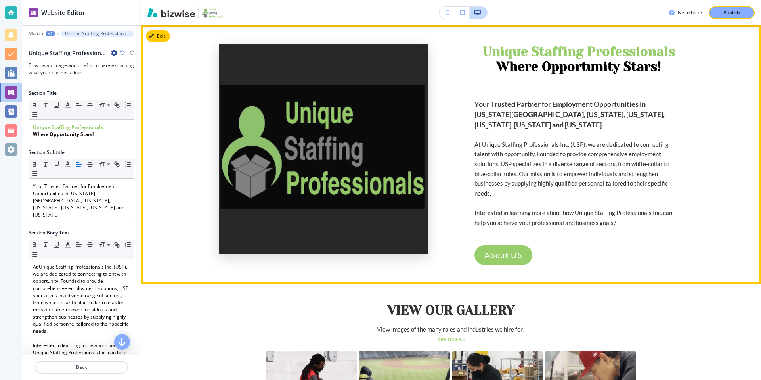
drag, startPoint x: 560, startPoint y: 124, endPoint x: 512, endPoint y: 115, distance: 48.7
click at [559, 124] on p "Your Trusted Partner for Employment Opportunities in [US_STATE][GEOGRAPHIC_DATA…" at bounding box center [578, 114] width 209 height 31
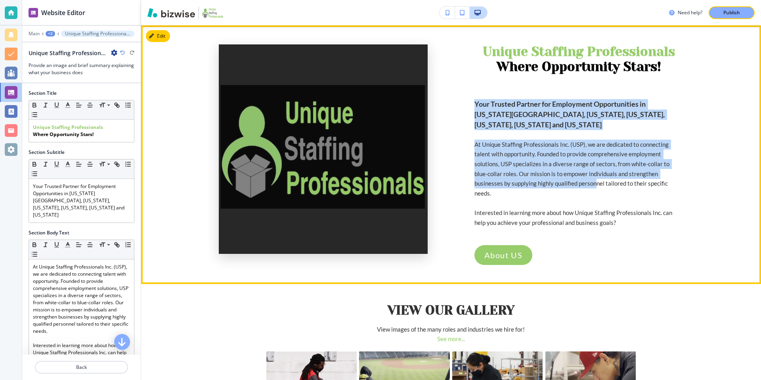
drag, startPoint x: 476, startPoint y: 103, endPoint x: 559, endPoint y: 180, distance: 113.3
click at [559, 180] on div "Unique Staffing Professionals﻿ Where Opportunity Stars! Your Trusted Partner fo…" at bounding box center [578, 154] width 209 height 220
click at [542, 132] on div "Unique Staffing Professionals﻿ Where Opportunity Stars! Your Trusted Partner fo…" at bounding box center [578, 154] width 209 height 220
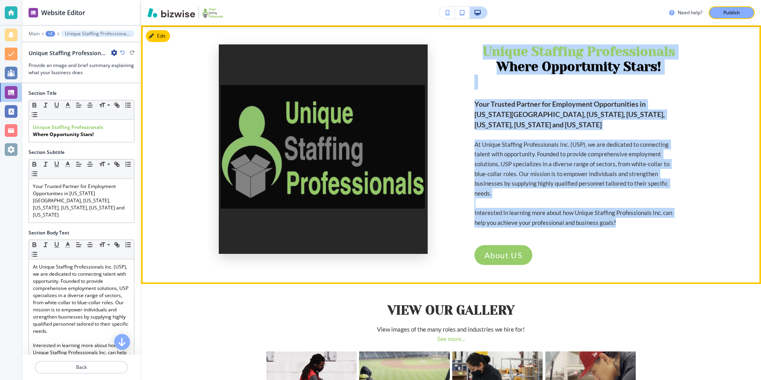
drag, startPoint x: 483, startPoint y: 50, endPoint x: 635, endPoint y: 211, distance: 221.7
click at [635, 211] on div "Unique Staffing Professionals﻿ Where Opportunity Stars! Your Trusted Partner fo…" at bounding box center [578, 154] width 209 height 220
copy div "Unique Staffing Professionals﻿ Where Opportunity Stars! Your Trusted Partner fo…"
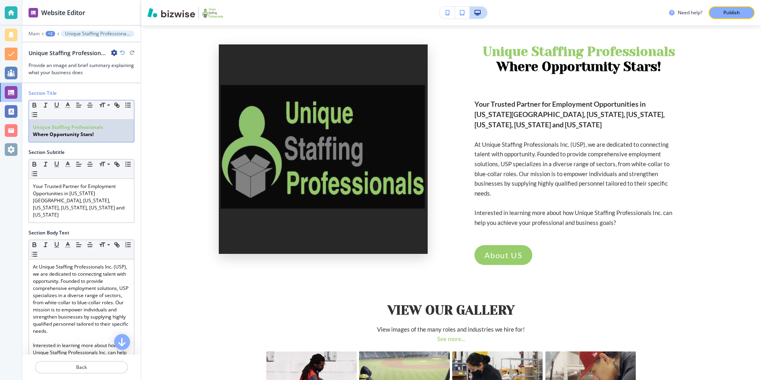
click at [101, 136] on p "Where Opportunity Stars!" at bounding box center [81, 134] width 97 height 7
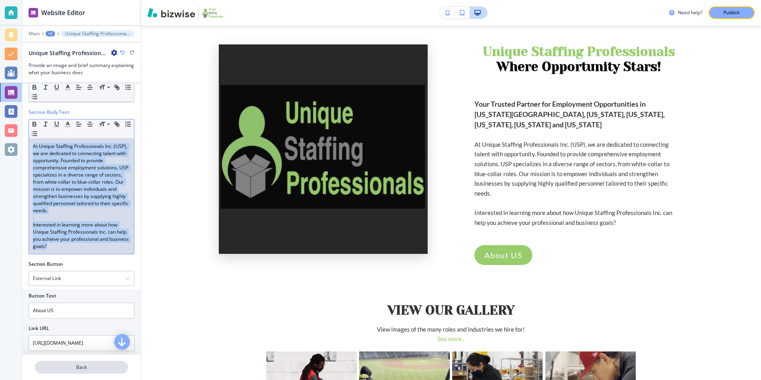
scroll to position [194, 0]
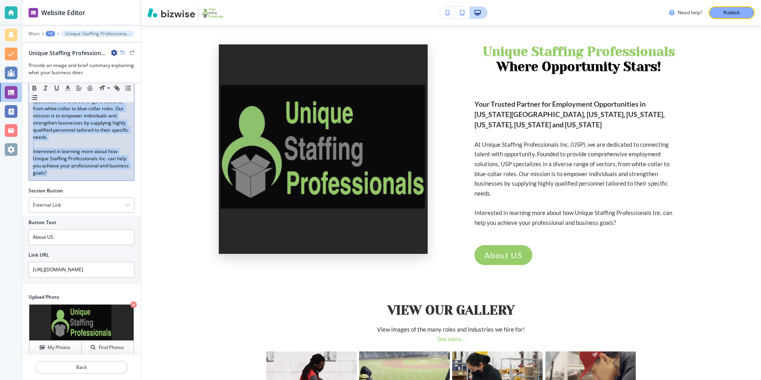
drag, startPoint x: 32, startPoint y: 257, endPoint x: 58, endPoint y: 166, distance: 94.9
click at [58, 166] on div "At Unique Staffing Professionals Inc. (USP), we are dedicated to connecting tal…" at bounding box center [81, 122] width 105 height 115
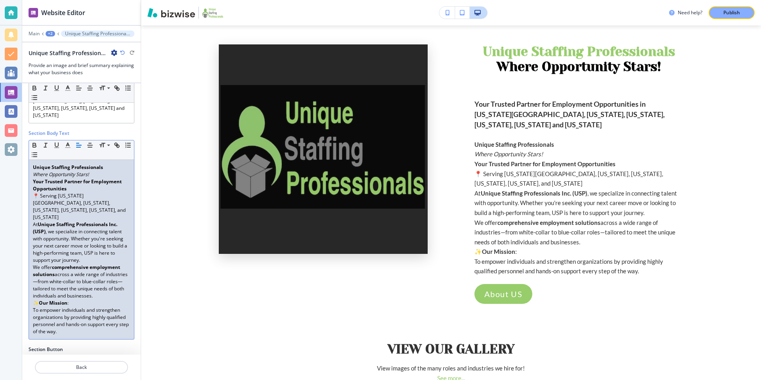
scroll to position [0, 0]
drag, startPoint x: 99, startPoint y: 168, endPoint x: 29, endPoint y: 160, distance: 69.8
click at [29, 160] on div "Unique Staffing Professionals Where Opportunity Stars! Your Trusted Partner for…" at bounding box center [81, 249] width 105 height 179
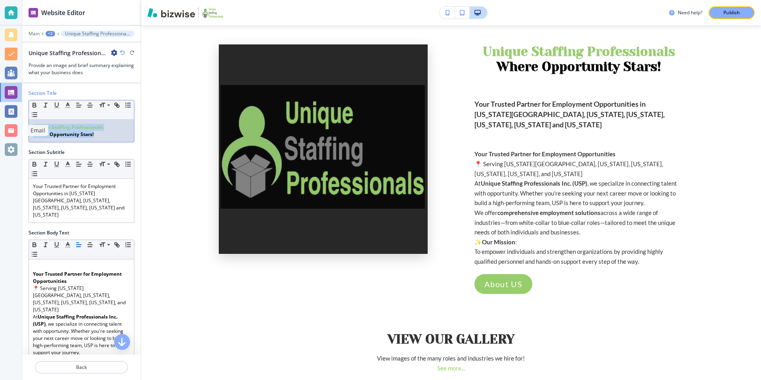
drag, startPoint x: 101, startPoint y: 135, endPoint x: 17, endPoint y: 124, distance: 83.9
click at [17, 124] on div "Website Editor Main +2 Unique Staffing Professionals﻿Where Opportunity Stars! U…" at bounding box center [380, 190] width 761 height 380
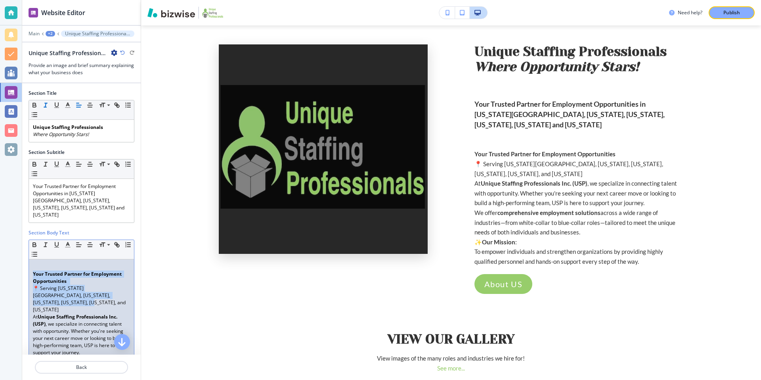
drag, startPoint x: 119, startPoint y: 287, endPoint x: 30, endPoint y: 264, distance: 92.2
click at [30, 264] on div "Your Trusted Partner for Employment Opportunities 📍 Serving [US_STATE][GEOGRAPH…" at bounding box center [81, 345] width 105 height 172
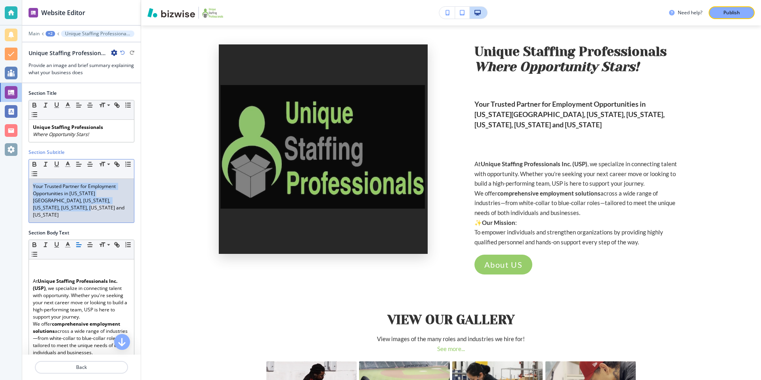
drag, startPoint x: 66, startPoint y: 210, endPoint x: 28, endPoint y: 185, distance: 45.3
click at [28, 185] on div "Section Subtitle Small Normal Large Huge Your Trusted Partner for Employment Op…" at bounding box center [81, 189] width 118 height 80
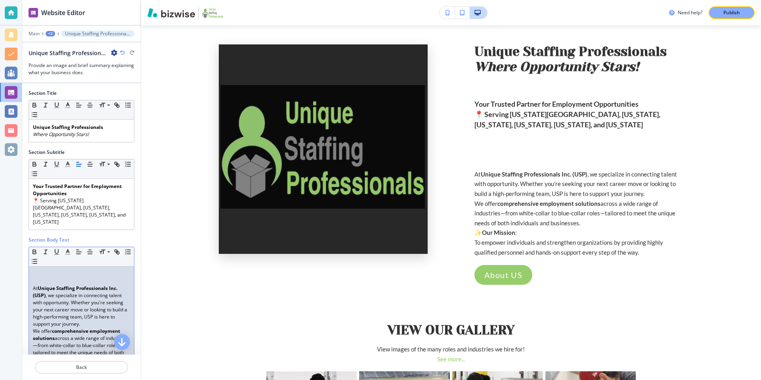
click at [79, 277] on p at bounding box center [81, 280] width 97 height 7
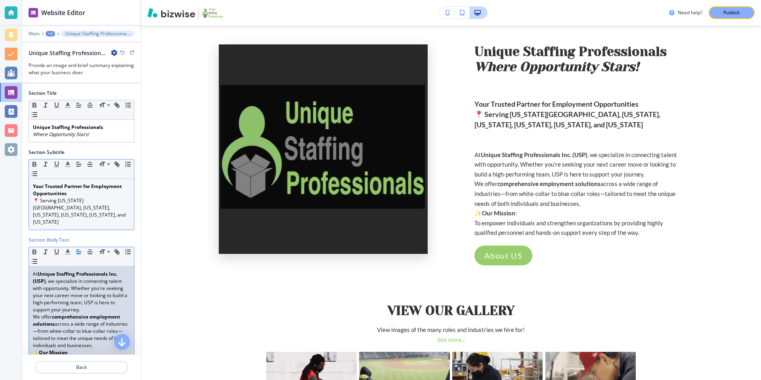
click at [96, 209] on p "📍 Serving [US_STATE][GEOGRAPHIC_DATA], [US_STATE], [US_STATE], [US_STATE], [US_…" at bounding box center [81, 211] width 97 height 29
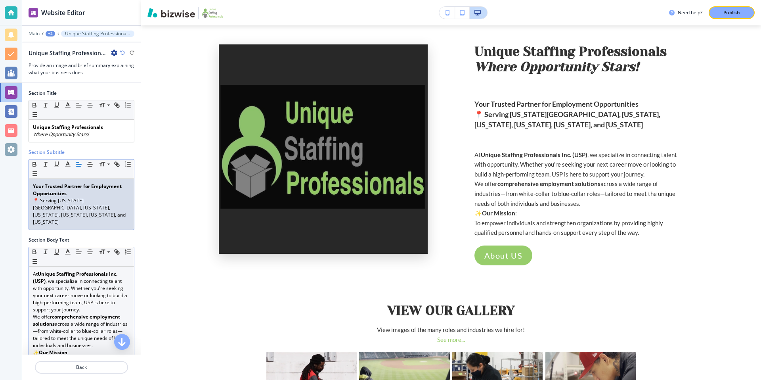
click at [126, 209] on p "📍 Serving [US_STATE][GEOGRAPHIC_DATA], [US_STATE], [US_STATE], [US_STATE], [US_…" at bounding box center [81, 211] width 97 height 29
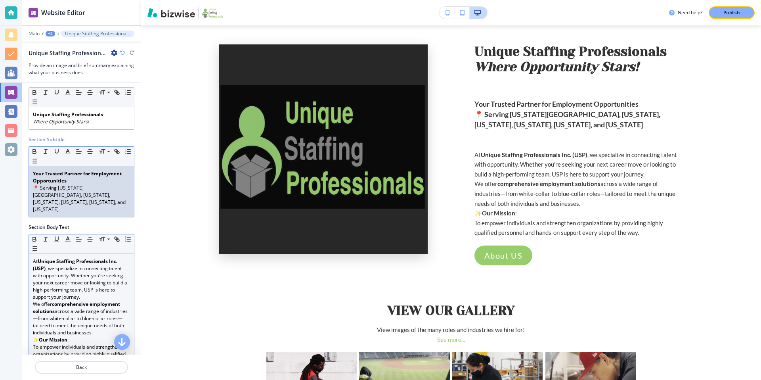
scroll to position [14, 0]
click at [95, 318] on p "We offer comprehensive employment solutions across a wide range of industries—f…" at bounding box center [81, 317] width 97 height 36
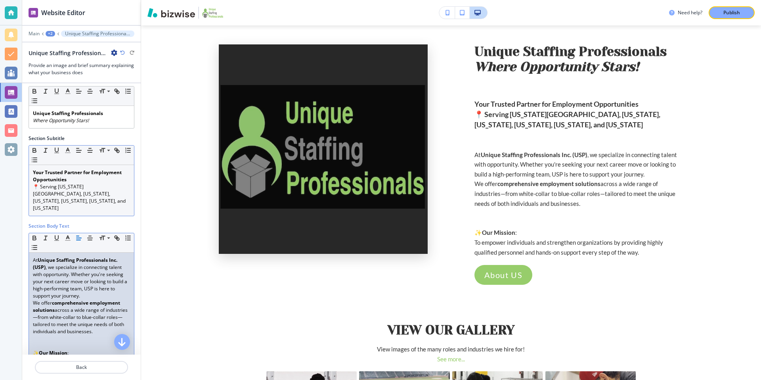
click at [45, 200] on div "Your Trusted Partner for Employment Opportunities 📍 Serving [US_STATE][GEOGRAPH…" at bounding box center [81, 190] width 105 height 51
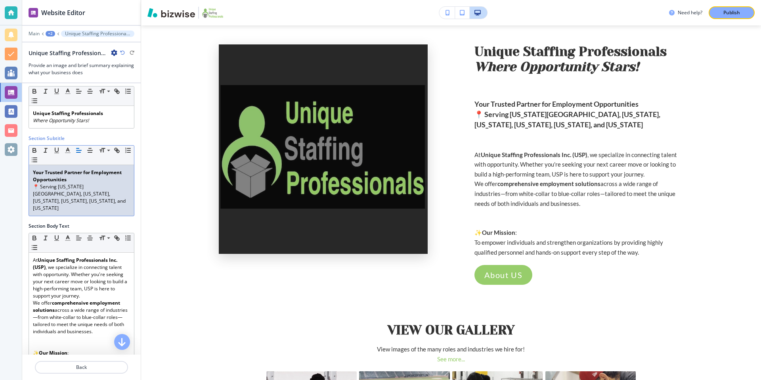
click at [32, 173] on div "Your Trusted Partner for Employment Opportunities 📍 Serving [US_STATE][GEOGRAPH…" at bounding box center [81, 190] width 105 height 51
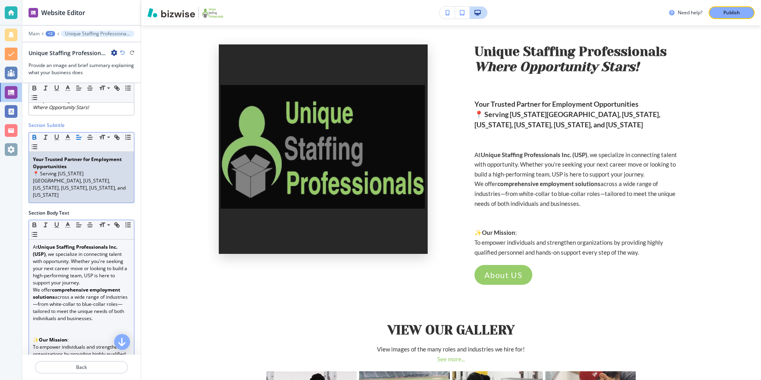
scroll to position [39, 0]
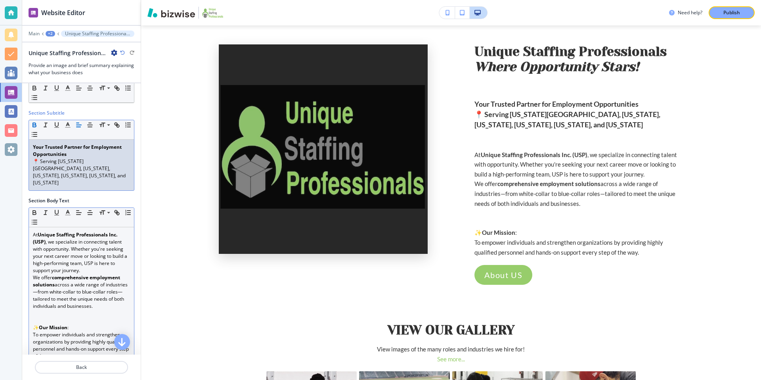
click at [47, 317] on p at bounding box center [81, 320] width 97 height 7
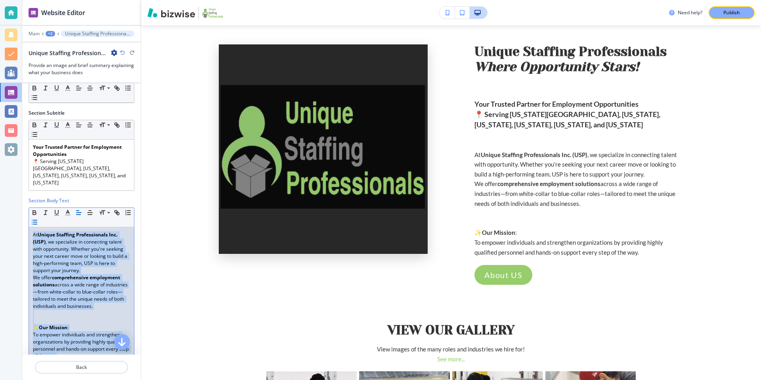
drag, startPoint x: 67, startPoint y: 343, endPoint x: 30, endPoint y: 205, distance: 142.6
click at [30, 207] on div "Small Normal Large Huge At Unique Staffing Professionals Inc. (USP) , we specia…" at bounding box center [82, 285] width 106 height 157
click at [80, 209] on icon "button" at bounding box center [78, 212] width 7 height 7
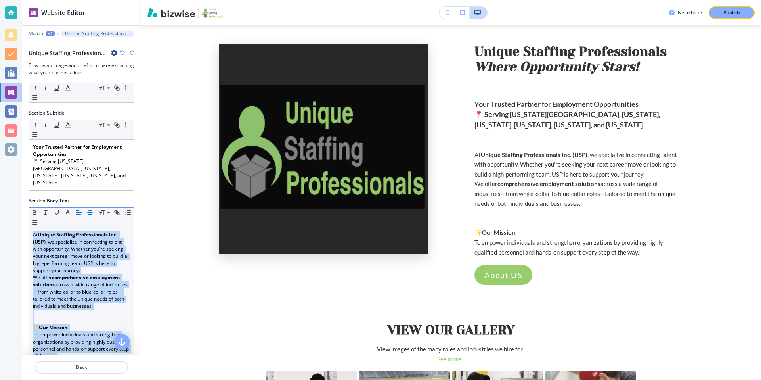
click at [89, 212] on line "button" at bounding box center [90, 212] width 5 height 0
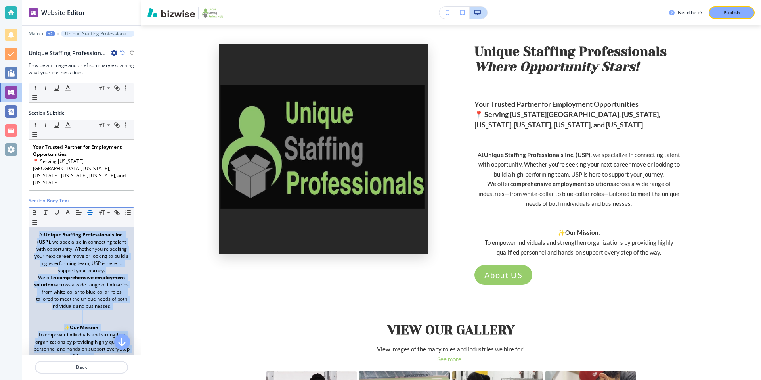
click at [89, 212] on line "button" at bounding box center [90, 212] width 5 height 0
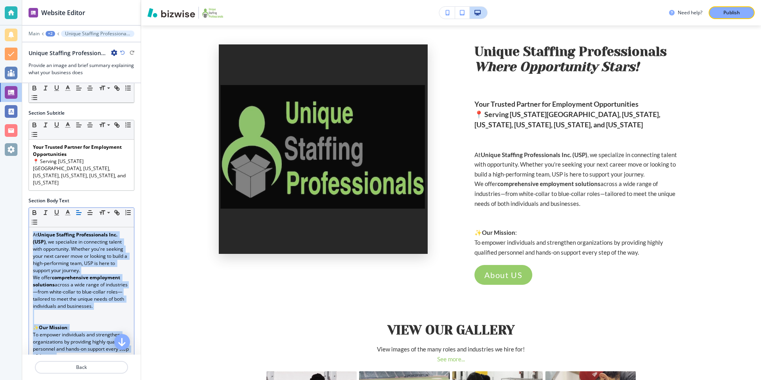
click at [78, 212] on line "button" at bounding box center [78, 212] width 5 height 0
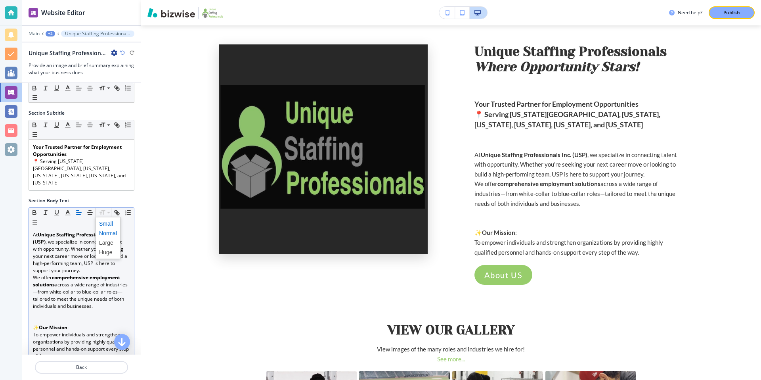
click at [108, 219] on span at bounding box center [108, 224] width 18 height 10
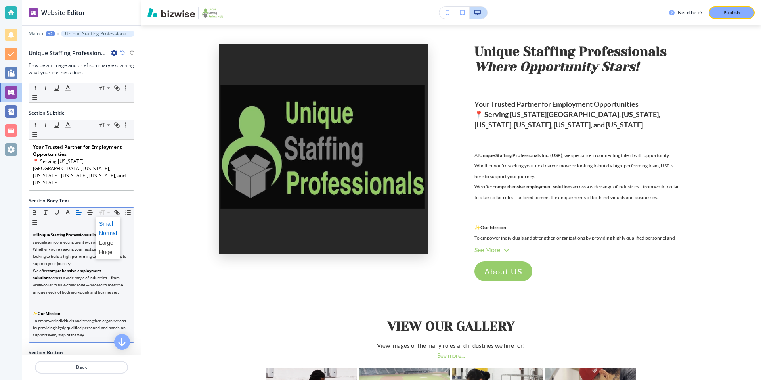
click at [111, 228] on span at bounding box center [108, 233] width 18 height 10
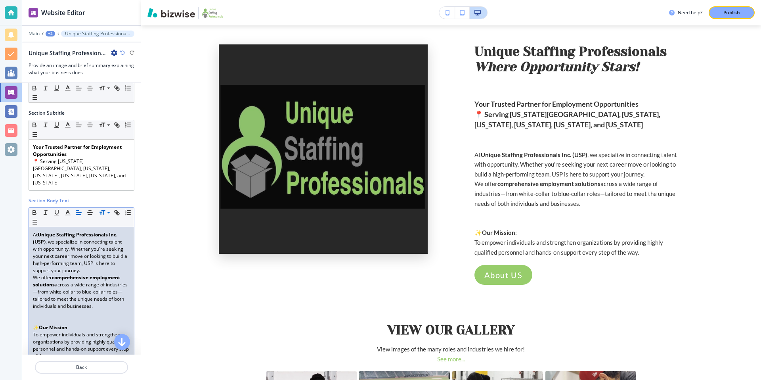
click at [80, 317] on p at bounding box center [81, 320] width 97 height 7
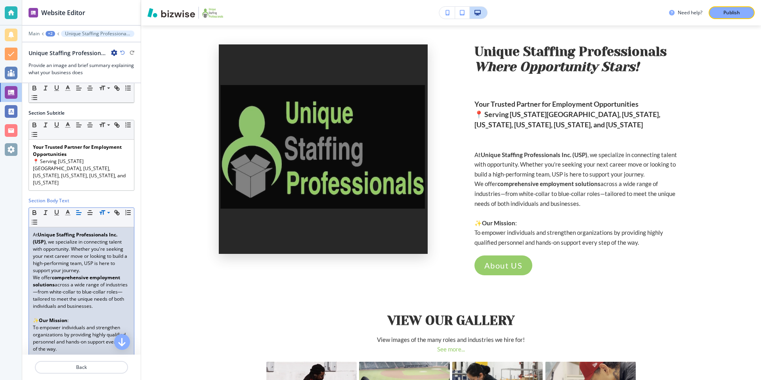
click at [32, 227] on div "At Unique Staffing Professionals Inc. (USP) , we specialize in connecting talen…" at bounding box center [81, 291] width 105 height 129
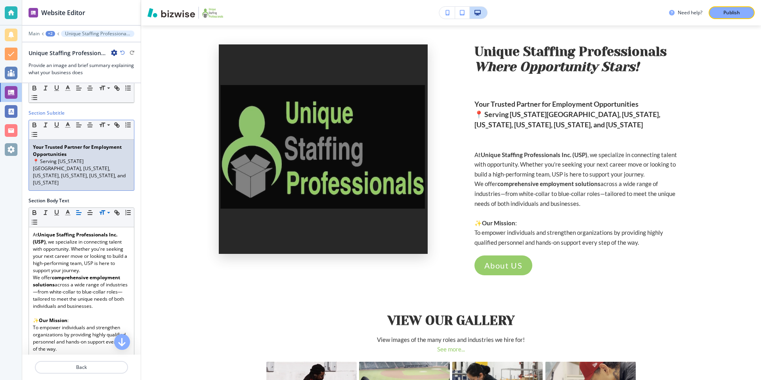
click at [39, 173] on div "Your Trusted Partner for Employment Opportunities 📍 Serving [US_STATE][GEOGRAPH…" at bounding box center [81, 164] width 105 height 51
click at [38, 174] on div "Your Trusted Partner for Employment Opportunities 📍 Serving [US_STATE][GEOGRAPH…" at bounding box center [81, 164] width 105 height 51
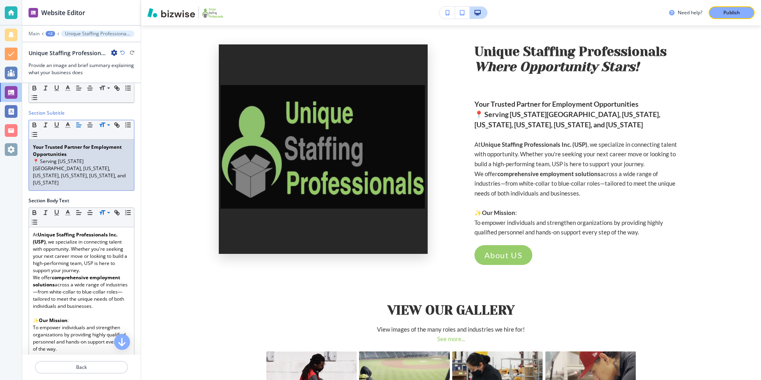
scroll to position [0, 0]
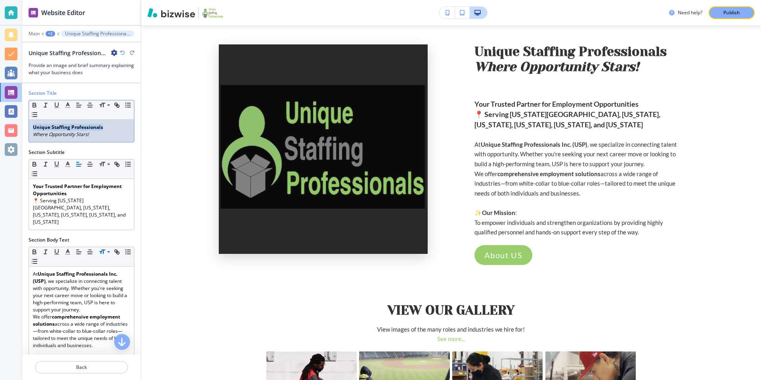
drag, startPoint x: 108, startPoint y: 127, endPoint x: 20, endPoint y: 125, distance: 88.4
click at [20, 125] on div "Website Editor Main +2 Unique Staffing ProfessionalsWhere Opportunity Stars! Un…" at bounding box center [380, 190] width 761 height 380
click at [67, 105] on line "button" at bounding box center [68, 105] width 2 height 0
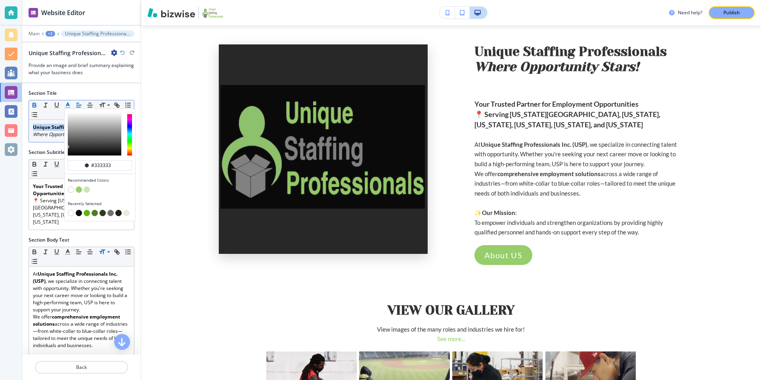
click at [79, 190] on button "button" at bounding box center [79, 189] width 6 height 6
type input "#97cd6b"
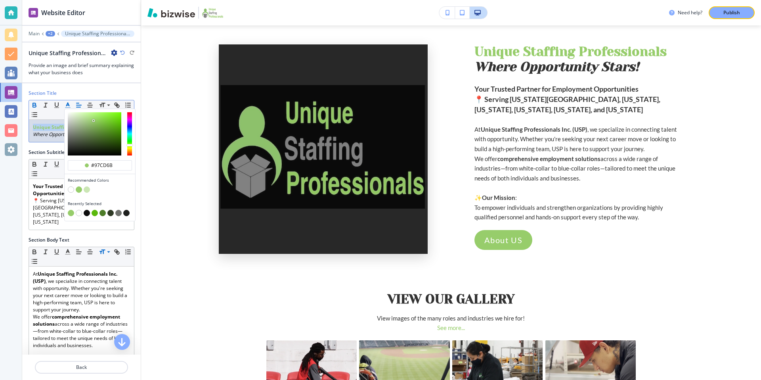
click at [65, 136] on div "button" at bounding box center [100, 134] width 71 height 50
click at [53, 134] on em "Where Opportunity Stars!" at bounding box center [61, 134] width 56 height 7
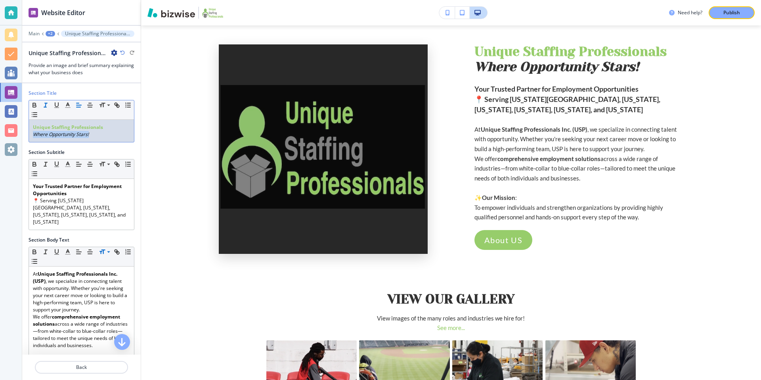
drag, startPoint x: 32, startPoint y: 133, endPoint x: 90, endPoint y: 139, distance: 58.2
click at [90, 139] on div "Unique Staffing Professionals Where Opportunity Stars!" at bounding box center [81, 131] width 105 height 22
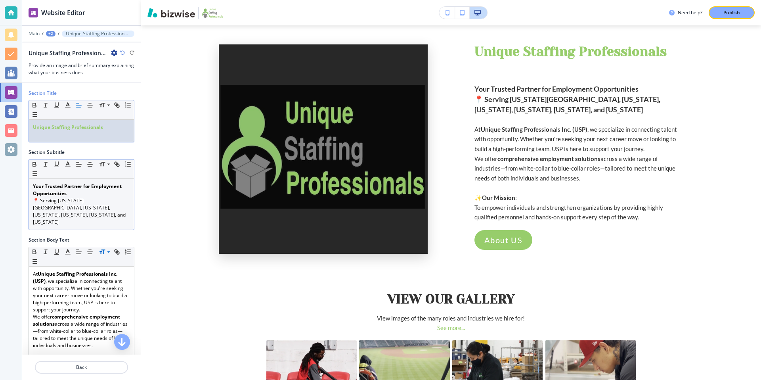
click at [33, 185] on strong "Your Trusted Partner for Employment Opportunities" at bounding box center [78, 190] width 90 height 14
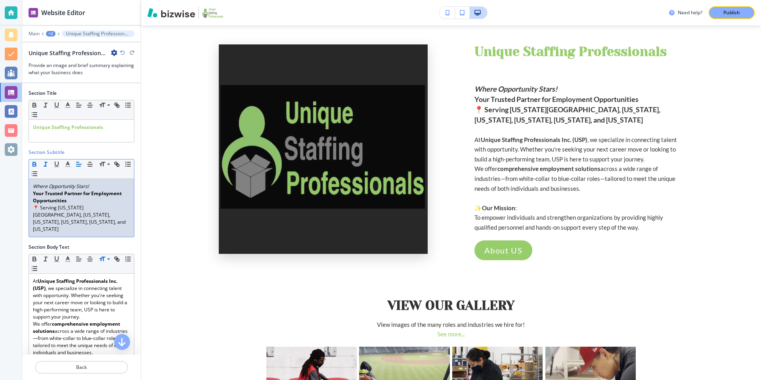
click at [33, 185] on em "Where Opportunity Stars!" at bounding box center [61, 186] width 56 height 7
click at [64, 136] on p at bounding box center [81, 134] width 97 height 7
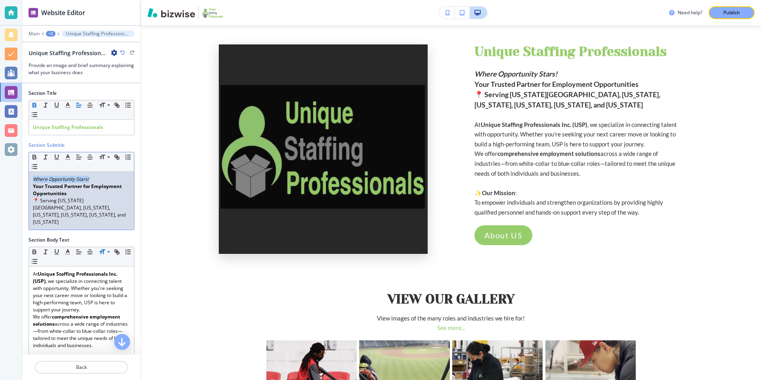
drag, startPoint x: 93, startPoint y: 179, endPoint x: 26, endPoint y: 179, distance: 67.4
click at [26, 179] on div "Section Subtitle Small Normal Large Huge Where Opportunity Stars! Your Trusted …" at bounding box center [81, 188] width 118 height 95
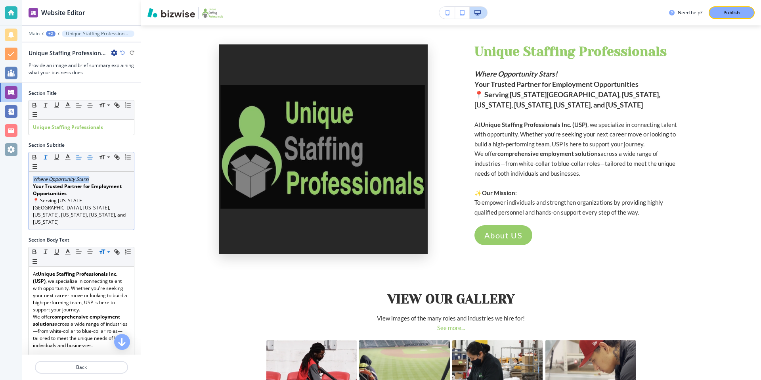
click at [90, 156] on icon "button" at bounding box center [89, 156] width 7 height 7
click at [113, 189] on span at bounding box center [108, 187] width 18 height 10
click at [109, 197] on span at bounding box center [108, 197] width 18 height 10
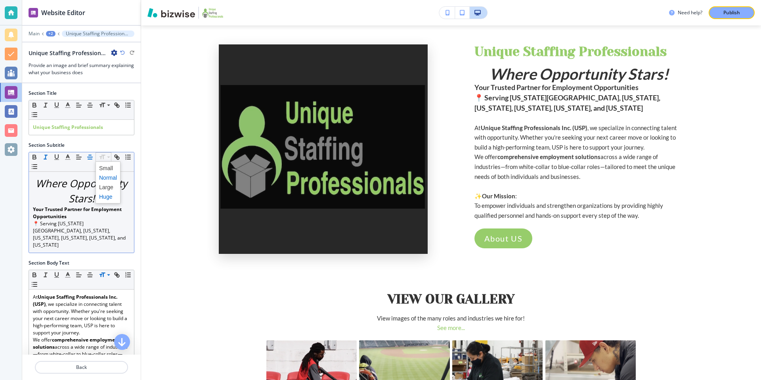
click at [107, 179] on span at bounding box center [108, 178] width 18 height 10
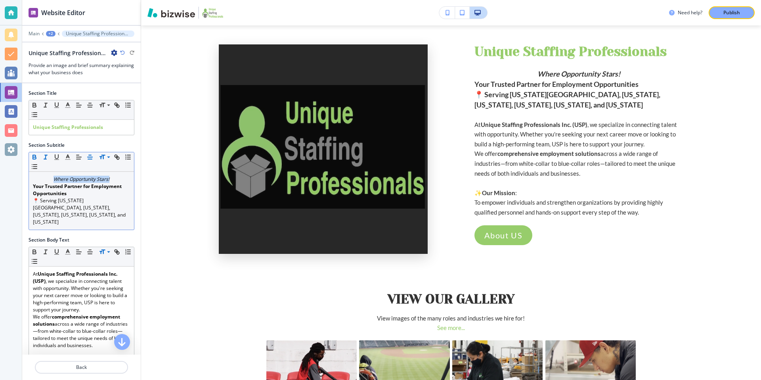
click at [36, 155] on icon "button" at bounding box center [34, 156] width 7 height 7
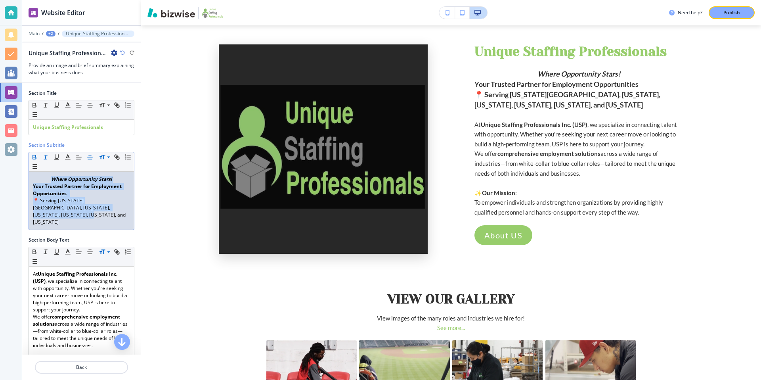
drag, startPoint x: 127, startPoint y: 210, endPoint x: 34, endPoint y: 178, distance: 98.9
click at [34, 178] on div "Where Opportunity Stars! Your Trusted Partner for Employment Opportunities 📍 Se…" at bounding box center [81, 201] width 105 height 58
copy div "Where Opportunity Stars! Your Trusted Partner for Employment Opportunities 📍 Se…"
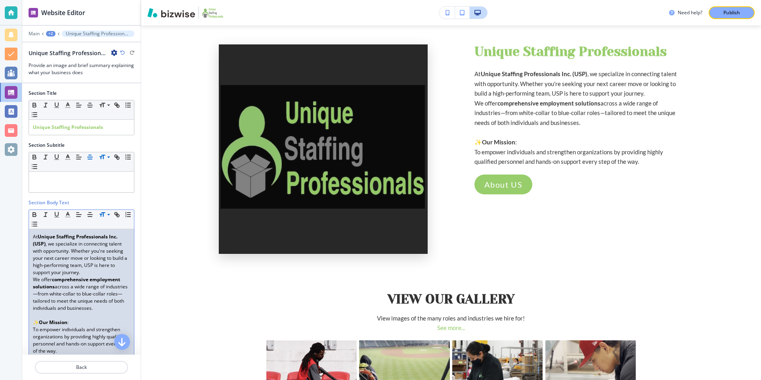
click at [33, 236] on p "At Unique Staffing Professionals Inc. (USP) , we specialize in connecting talen…" at bounding box center [81, 254] width 97 height 43
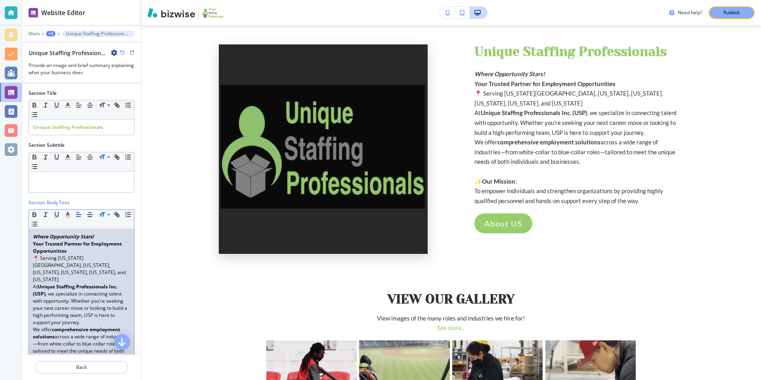
click at [92, 254] on p "📍 Serving [US_STATE][GEOGRAPHIC_DATA], [US_STATE], [US_STATE], [US_STATE], [US_…" at bounding box center [81, 268] width 97 height 29
click at [102, 237] on p "Where Opportunity Stars!" at bounding box center [81, 236] width 97 height 7
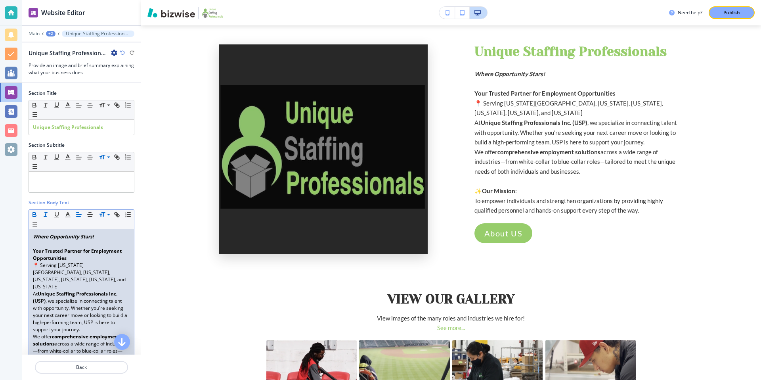
click at [118, 273] on p "📍 Serving [US_STATE][GEOGRAPHIC_DATA], [US_STATE], [US_STATE], [US_STATE], [US_…" at bounding box center [81, 276] width 97 height 29
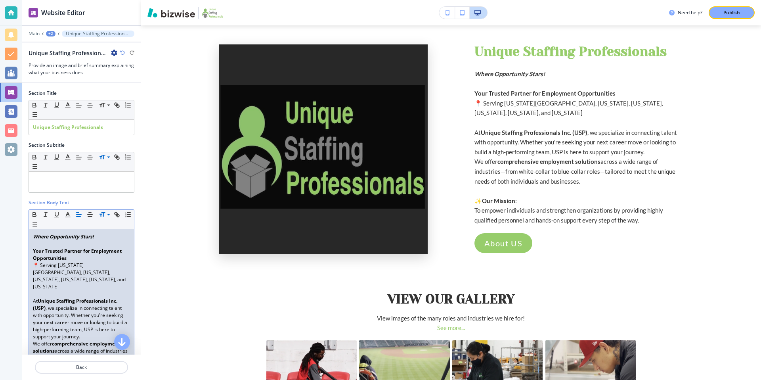
click at [45, 243] on p at bounding box center [81, 243] width 97 height 7
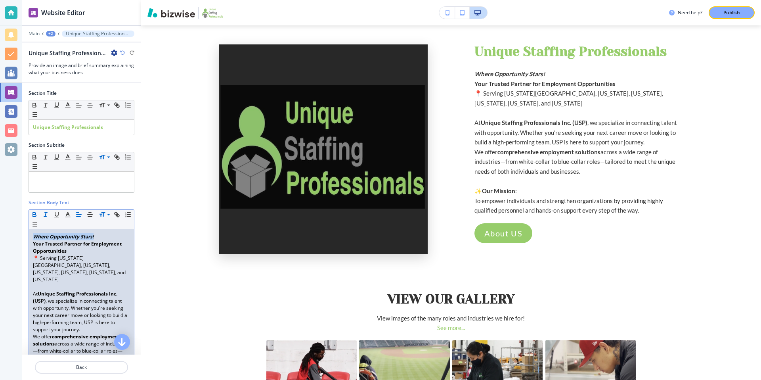
drag, startPoint x: 105, startPoint y: 234, endPoint x: 15, endPoint y: 230, distance: 90.8
click at [15, 230] on div "Website Editor Main +2 Unique Staffing Professionals Unique Staffing Profession…" at bounding box center [380, 190] width 761 height 380
click at [57, 183] on div at bounding box center [81, 182] width 105 height 21
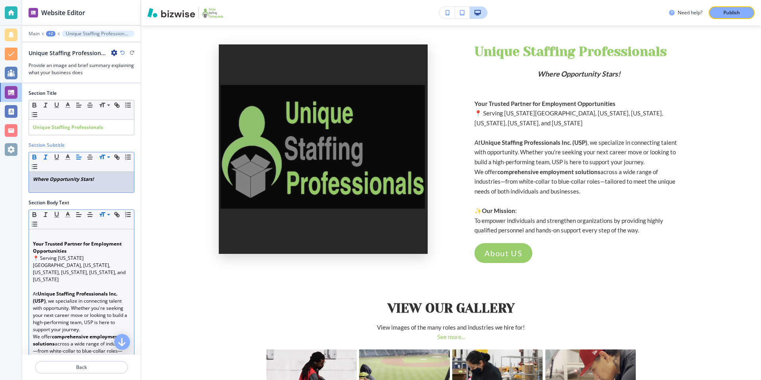
click at [47, 237] on p at bounding box center [81, 236] width 97 height 7
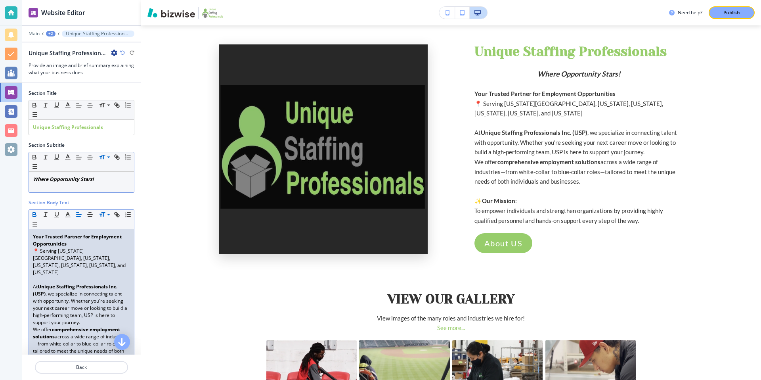
click at [35, 188] on div "Where Opportunity Stars!" at bounding box center [81, 182] width 105 height 21
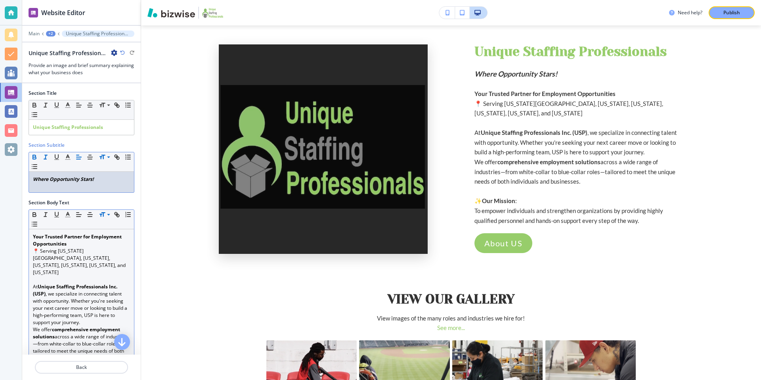
click at [126, 204] on div "Section Body Text" at bounding box center [82, 202] width 106 height 7
drag, startPoint x: 104, startPoint y: 178, endPoint x: 90, endPoint y: 158, distance: 23.5
click at [33, 178] on p "Where Opportunity Stars!" at bounding box center [81, 179] width 97 height 7
click at [86, 156] on icon "button" at bounding box center [89, 156] width 7 height 7
click at [130, 202] on div "Section Body Text" at bounding box center [82, 202] width 106 height 7
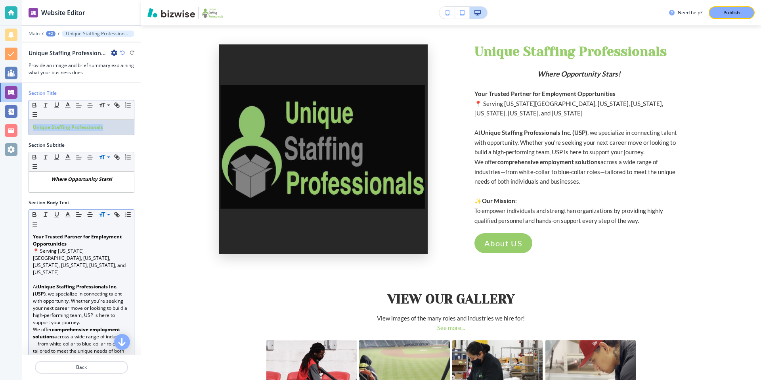
drag, startPoint x: 111, startPoint y: 125, endPoint x: 77, endPoint y: 113, distance: 36.5
click at [41, 121] on div "Unique Staffing Professionals" at bounding box center [81, 127] width 105 height 15
click at [86, 107] on icon "button" at bounding box center [89, 104] width 7 height 7
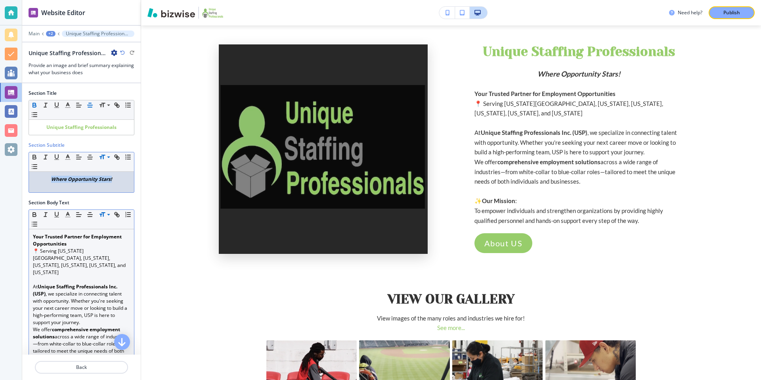
drag, startPoint x: 117, startPoint y: 178, endPoint x: 49, endPoint y: 172, distance: 68.4
click at [49, 172] on div "Where Opportunity Stars!" at bounding box center [81, 182] width 105 height 21
copy em "Where Opportunity Stars!"
click at [126, 128] on p "Unique Staffing Professionals" at bounding box center [81, 127] width 97 height 7
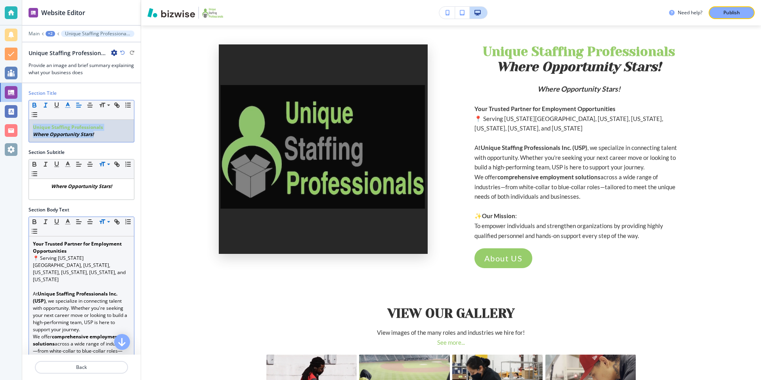
drag, startPoint x: 109, startPoint y: 134, endPoint x: 65, endPoint y: 105, distance: 52.8
click at [30, 128] on div "Unique Staffing Professionals ﻿ Where Opportunity Stars!" at bounding box center [81, 131] width 105 height 22
click at [90, 104] on icon "button" at bounding box center [89, 104] width 7 height 7
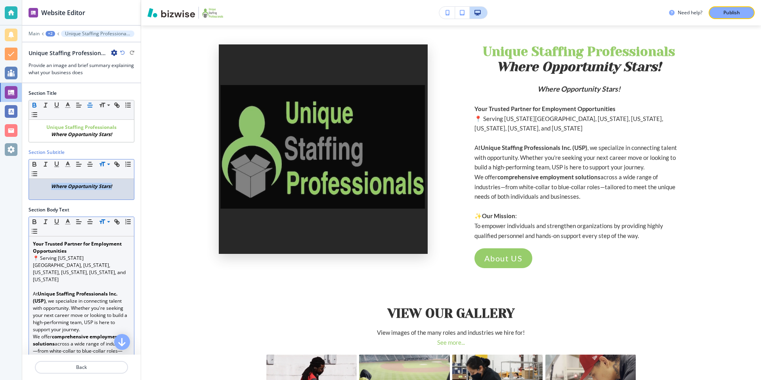
drag, startPoint x: 119, startPoint y: 184, endPoint x: 45, endPoint y: 183, distance: 74.5
click at [47, 188] on p "Where Opportunity Stars!" at bounding box center [81, 186] width 97 height 7
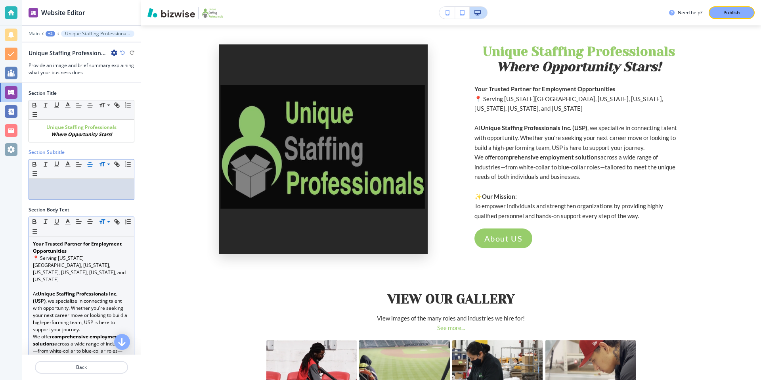
click at [95, 208] on div "Section Body Text" at bounding box center [82, 209] width 106 height 7
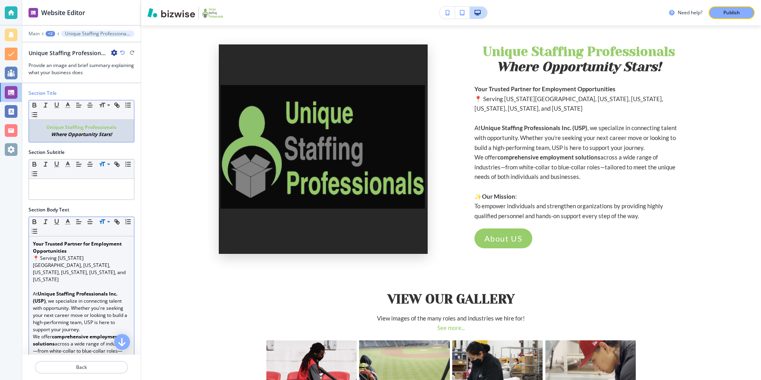
click at [117, 136] on p "﻿ Where Opportunity Stars!" at bounding box center [81, 134] width 97 height 7
drag, startPoint x: 121, startPoint y: 128, endPoint x: 42, endPoint y: 128, distance: 79.6
click at [42, 128] on p "Unique Staffing Professionals" at bounding box center [81, 127] width 97 height 7
click at [110, 135] on span at bounding box center [108, 135] width 18 height 10
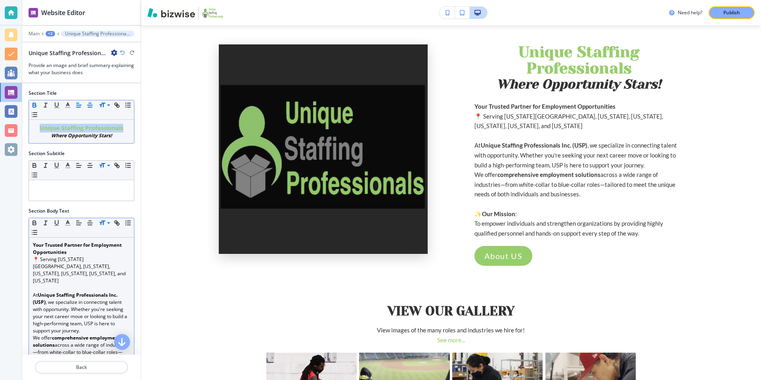
click at [80, 105] on line "button" at bounding box center [78, 105] width 5 height 0
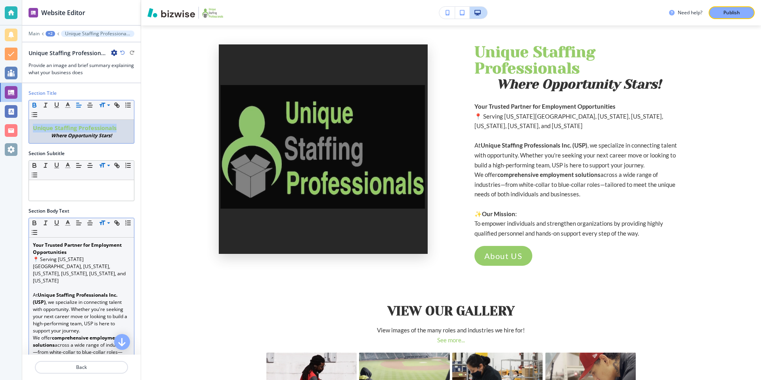
click at [80, 105] on line "button" at bounding box center [78, 105] width 5 height 0
click at [90, 105] on line "button" at bounding box center [90, 105] width 5 height 0
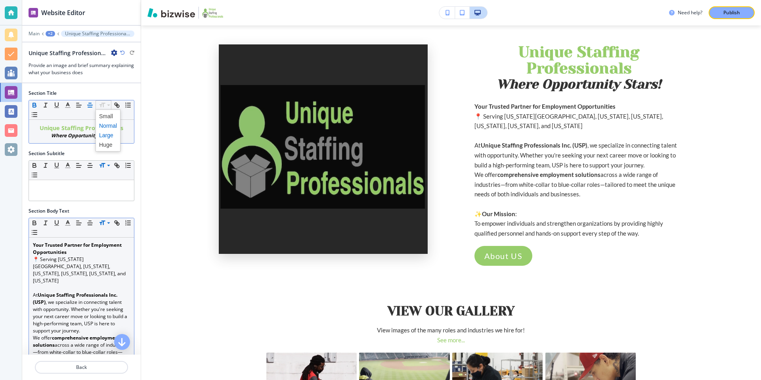
click at [112, 127] on span at bounding box center [108, 126] width 18 height 10
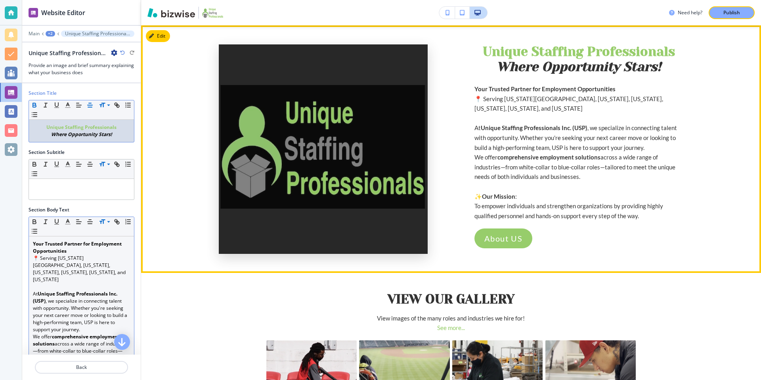
click at [753, 175] on div "Unique Staffing Professionals ﻿ Where Opportunity Stars! Your Trusted Partner f…" at bounding box center [451, 148] width 620 height 247
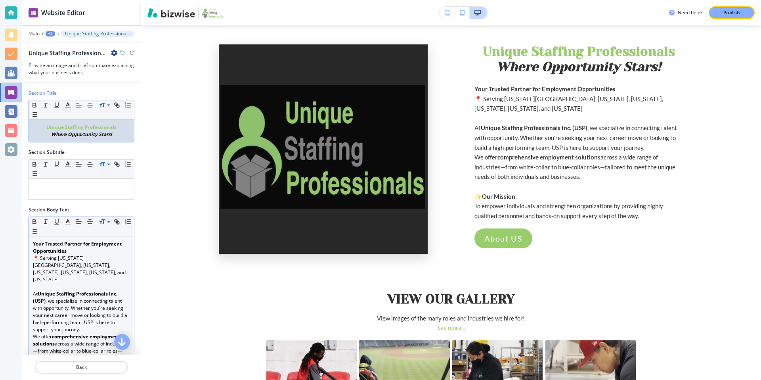
click at [108, 138] on div "Unique Staffing Professionals ﻿ Where Opportunity Stars!" at bounding box center [81, 131] width 105 height 22
drag, startPoint x: 116, startPoint y: 134, endPoint x: 72, endPoint y: 138, distance: 44.9
click at [72, 138] on div "Unique Staffing Professionals ﻿ Where Opportunity Stars!" at bounding box center [81, 131] width 105 height 22
drag, startPoint x: 119, startPoint y: 134, endPoint x: 128, endPoint y: 106, distance: 29.8
click at [52, 134] on p "﻿ Where Opportunity Stars!" at bounding box center [81, 134] width 97 height 7
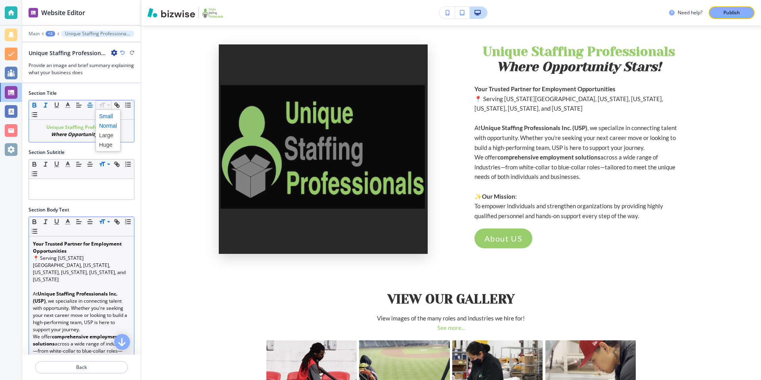
click at [109, 116] on span at bounding box center [108, 116] width 18 height 10
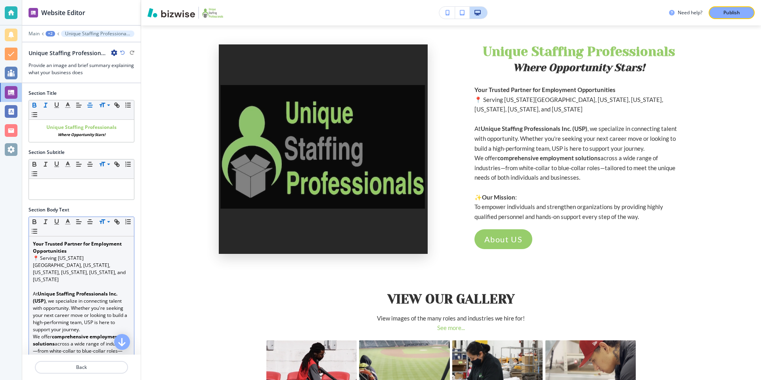
click at [123, 149] on div "Section Subtitle" at bounding box center [82, 152] width 106 height 7
drag, startPoint x: 109, startPoint y: 135, endPoint x: 49, endPoint y: 135, distance: 60.2
click at [49, 135] on p "﻿ Where Opportunity Stars!" at bounding box center [81, 134] width 97 height 7
click at [108, 105] on icon at bounding box center [109, 104] width 10 height 7
click at [36, 105] on icon "button" at bounding box center [34, 106] width 3 height 2
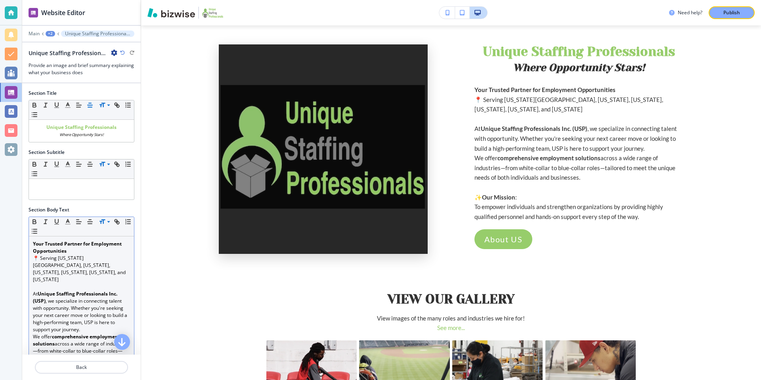
click at [120, 146] on div "Section Title Small Normal Large Huge Unique Staffing Professionals ﻿ Where Opp…" at bounding box center [81, 119] width 118 height 59
drag, startPoint x: 112, startPoint y: 136, endPoint x: 84, endPoint y: 136, distance: 27.7
click at [84, 136] on p "﻿ Where Opportunity Stars!" at bounding box center [81, 134] width 97 height 7
click at [110, 136] on p "﻿ Where Opportunity Stars!" at bounding box center [81, 134] width 97 height 7
drag, startPoint x: 110, startPoint y: 136, endPoint x: 45, endPoint y: 136, distance: 65.0
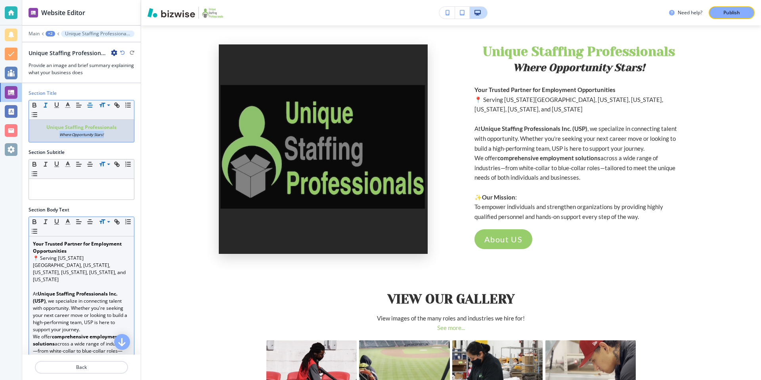
click at [45, 136] on p "﻿ Where Opportunity Stars!" at bounding box center [81, 134] width 97 height 7
click at [48, 105] on icon "button" at bounding box center [45, 104] width 7 height 7
click at [45, 105] on line "button" at bounding box center [45, 105] width 1 height 4
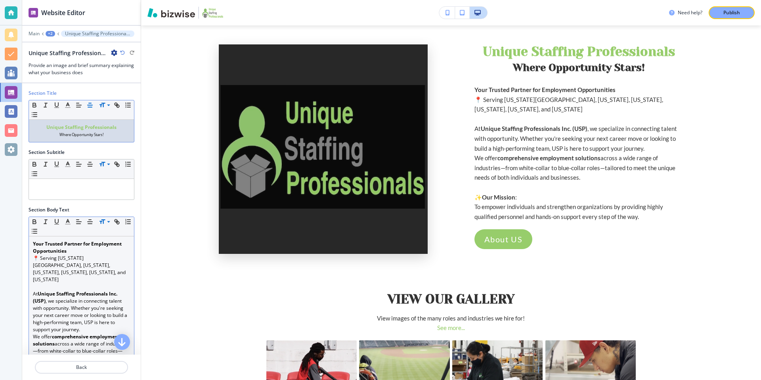
click at [132, 148] on div "Section Title Small Normal Large Huge Unique Staffing Professionals ﻿ Where Opp…" at bounding box center [81, 119] width 118 height 59
click at [78, 33] on p "Unique Staffing Professionals﻿Where Opportunity Stars!" at bounding box center [97, 34] width 65 height 6
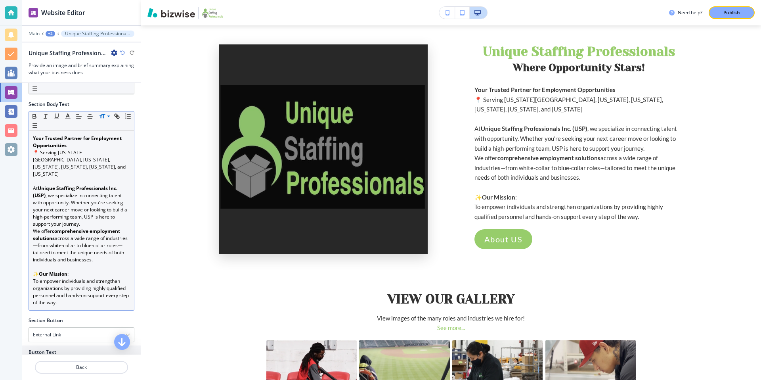
scroll to position [228, 0]
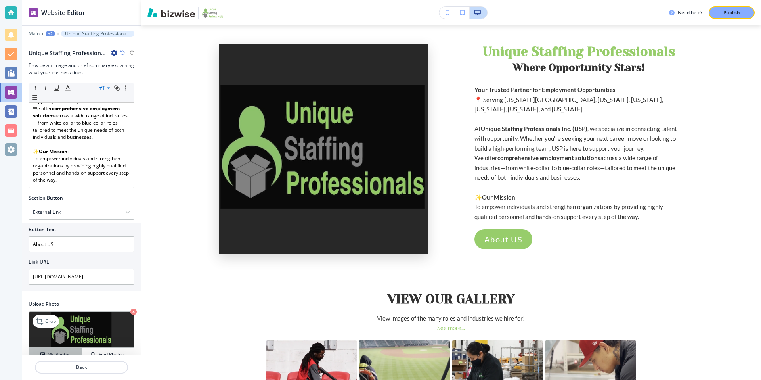
click at [67, 351] on h4 "My Photos" at bounding box center [59, 354] width 23 height 7
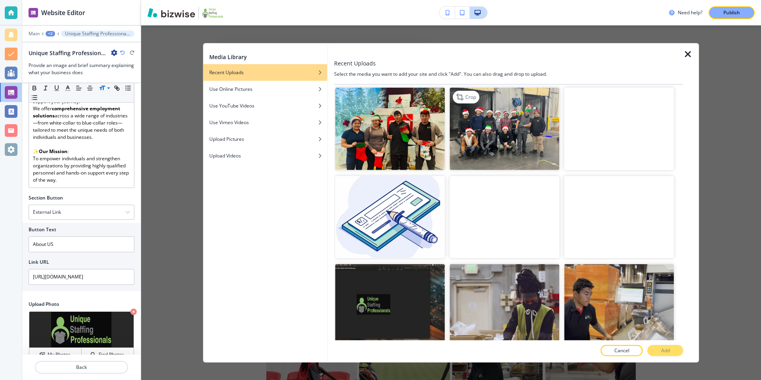
scroll to position [265, 0]
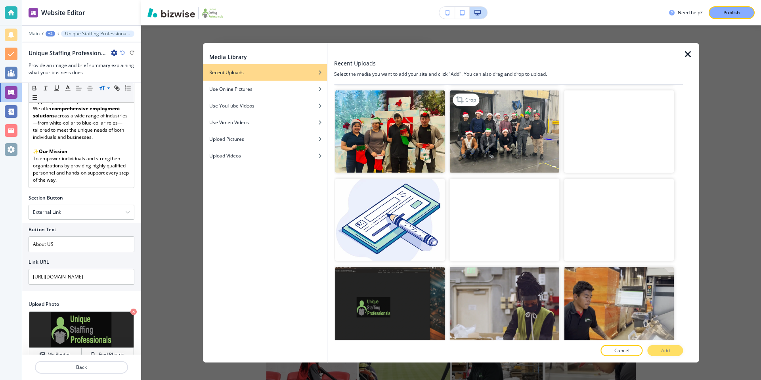
click at [521, 134] on img "button" at bounding box center [504, 131] width 110 height 82
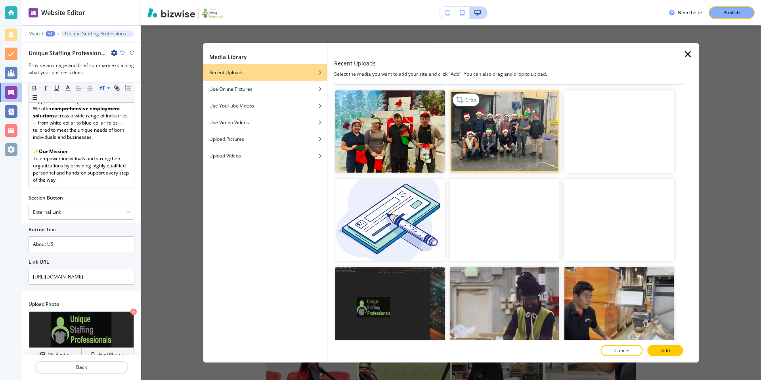
scroll to position [265, 0]
click at [670, 348] on button "Add" at bounding box center [665, 349] width 36 height 11
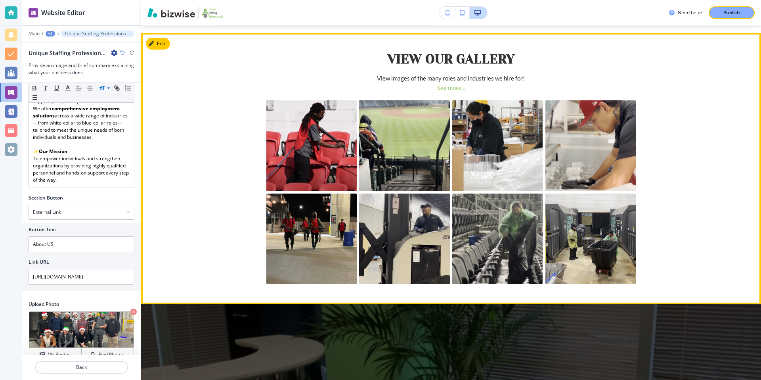
scroll to position [275, 0]
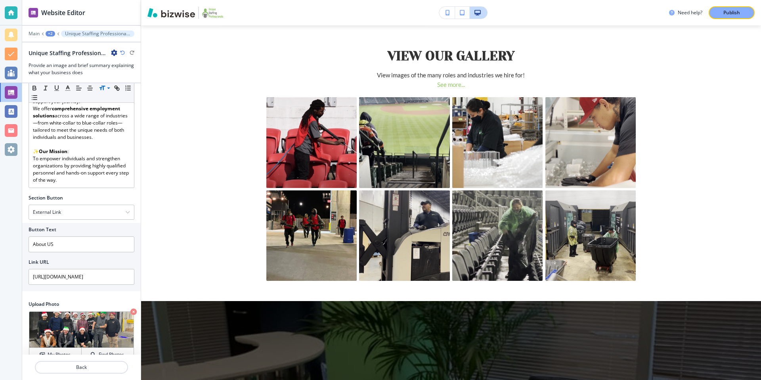
click at [52, 32] on div "+2" at bounding box center [51, 34] width 10 height 6
click at [65, 58] on p "Home" at bounding box center [71, 60] width 40 height 7
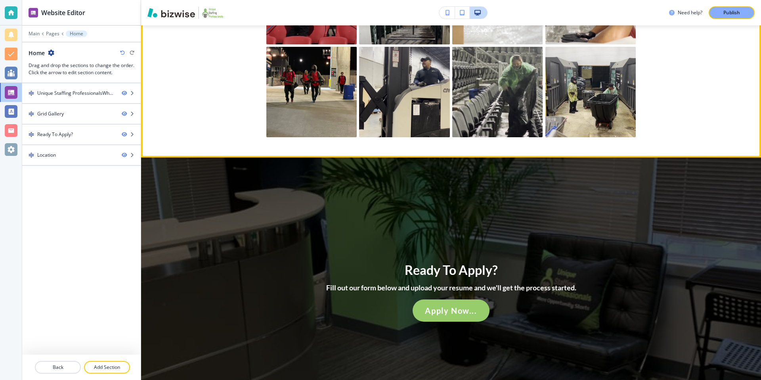
scroll to position [510, 0]
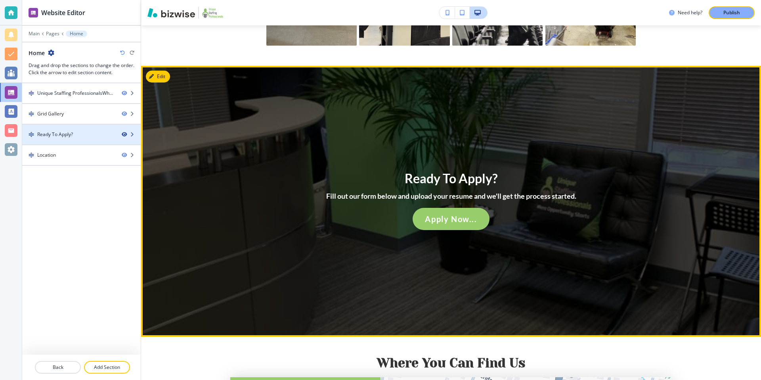
click at [122, 134] on icon "button" at bounding box center [124, 134] width 5 height 5
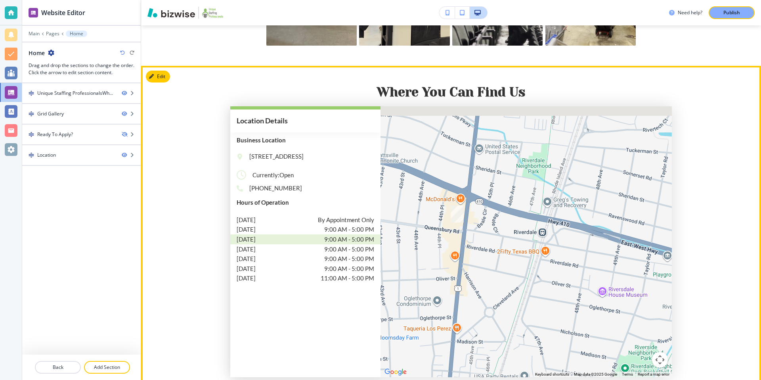
drag, startPoint x: 438, startPoint y: 142, endPoint x: 619, endPoint y: 181, distance: 185.2
click at [619, 181] on div at bounding box center [525, 241] width 291 height 271
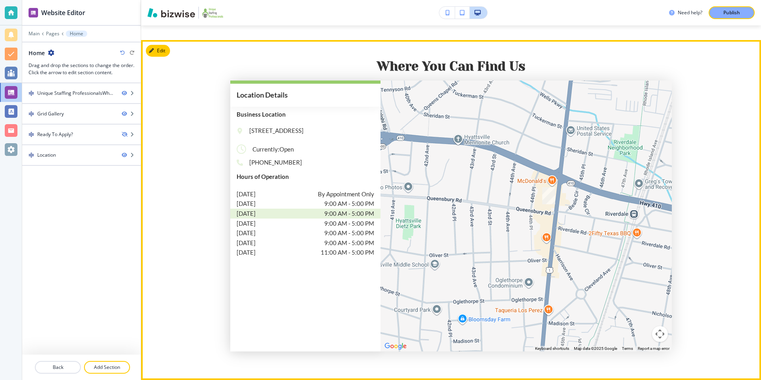
scroll to position [634, 0]
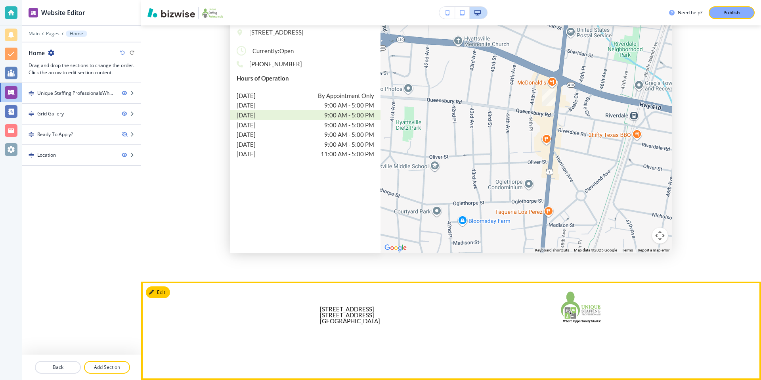
click at [263, 309] on div "Navigation Home Home About Us About Us Careers Careers Contact [STREET_ADDRESS]…" at bounding box center [451, 330] width 620 height 99
click at [160, 293] on button "Edit Footer" at bounding box center [166, 292] width 41 height 12
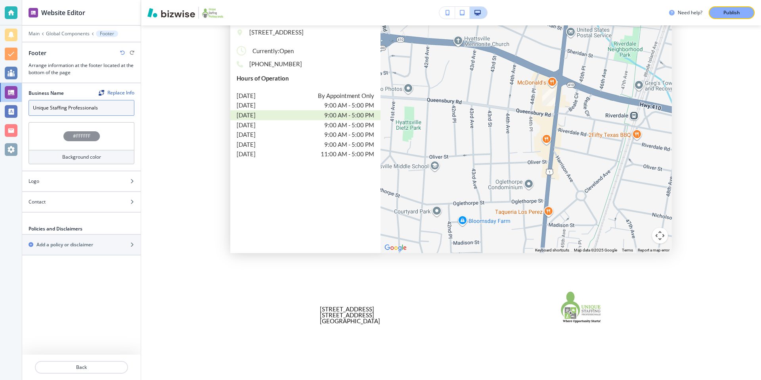
click at [107, 114] on input "Unique Staffing Professionals" at bounding box center [82, 108] width 106 height 16
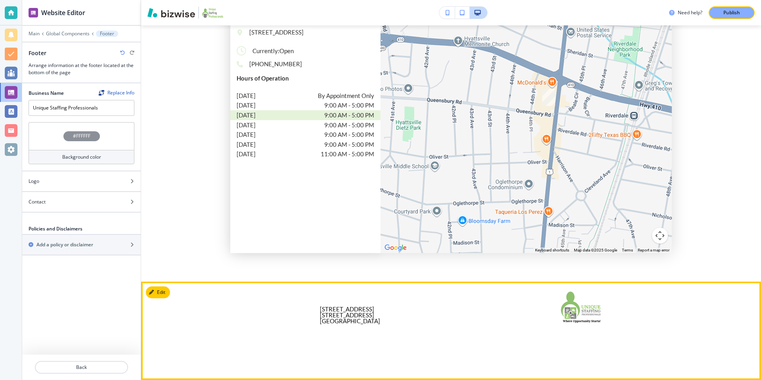
click at [327, 352] on div "Contact [STREET_ADDRESS][GEOGRAPHIC_DATA][STREET_ADDRESS] [PHONE_NUMBER] [PHONE…" at bounding box center [350, 326] width 61 height 70
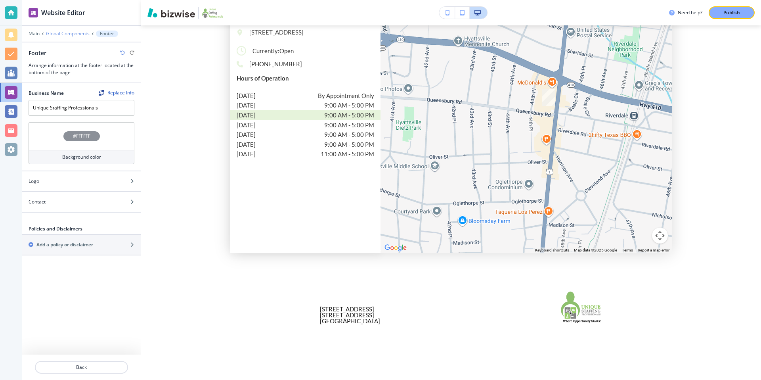
click at [76, 31] on p "Global Components" at bounding box center [68, 34] width 44 height 6
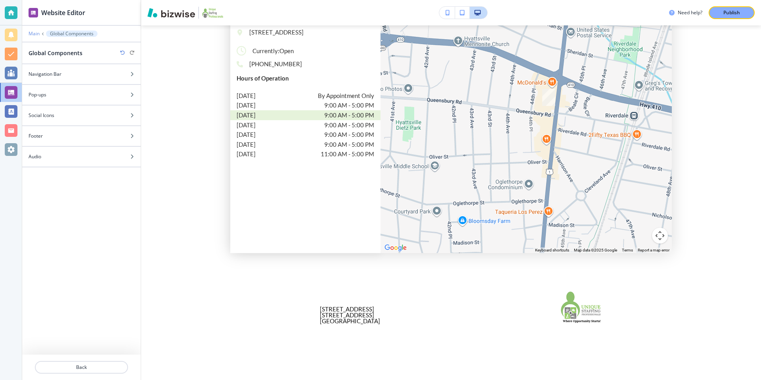
click at [39, 34] on p "Main" at bounding box center [34, 34] width 11 height 6
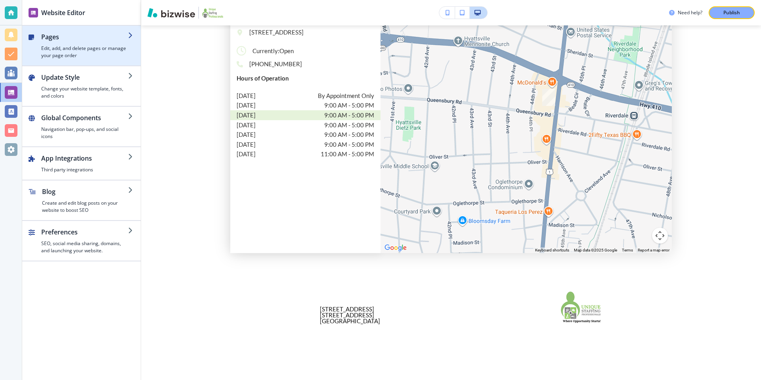
click at [77, 41] on h2 "Pages" at bounding box center [84, 37] width 87 height 10
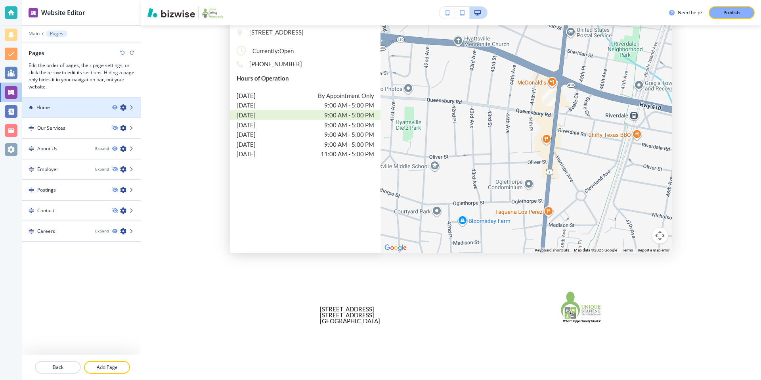
click at [93, 105] on div "Home" at bounding box center [64, 107] width 84 height 7
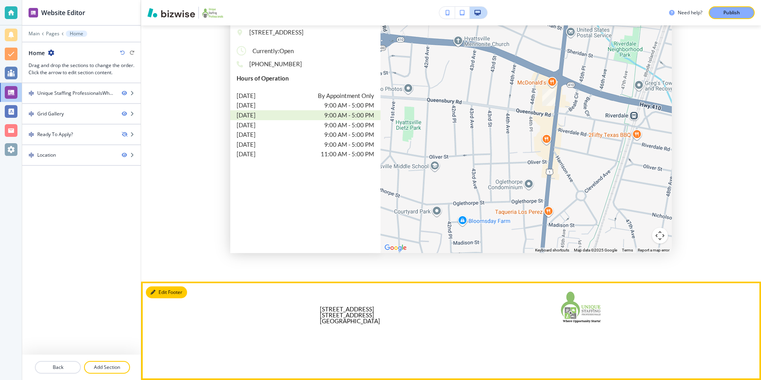
click at [164, 294] on button "Edit Footer" at bounding box center [166, 292] width 41 height 12
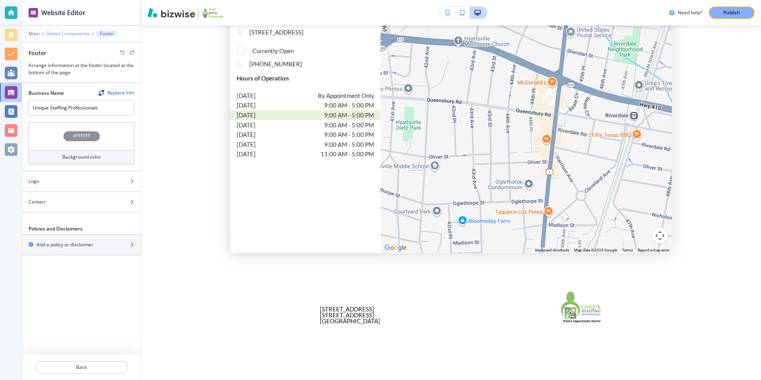
click at [58, 31] on p "Global Components" at bounding box center [68, 34] width 44 height 6
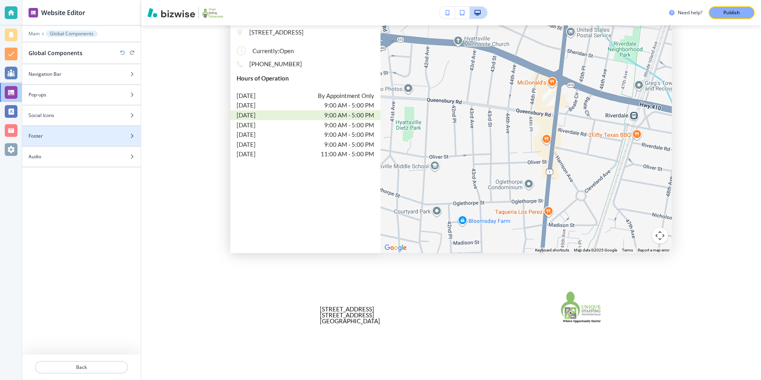
click at [125, 134] on div "Footer" at bounding box center [81, 135] width 118 height 7
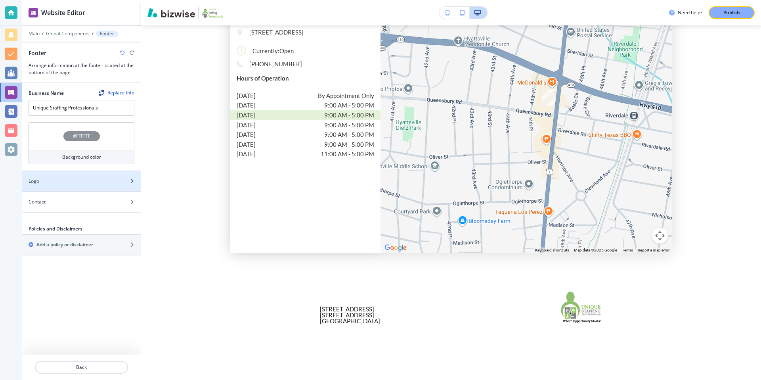
click at [134, 186] on div at bounding box center [81, 188] width 118 height 6
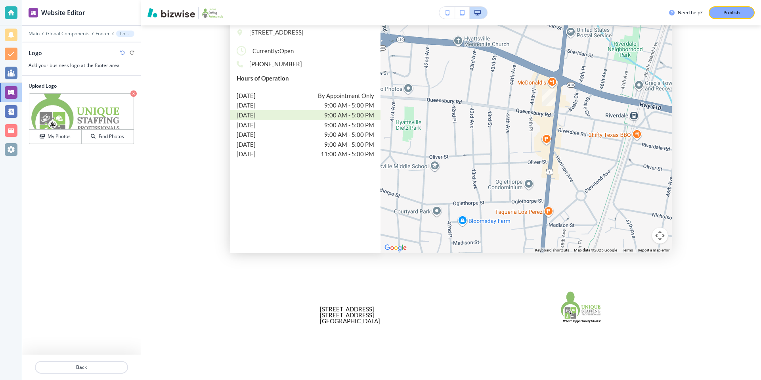
click at [120, 52] on icon "button" at bounding box center [122, 52] width 5 height 5
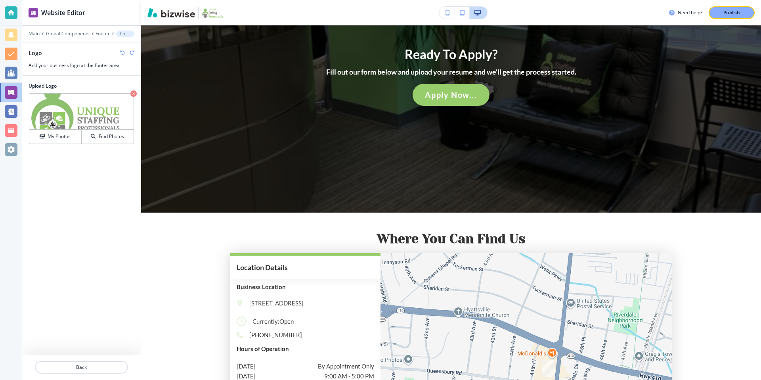
scroll to position [904, 0]
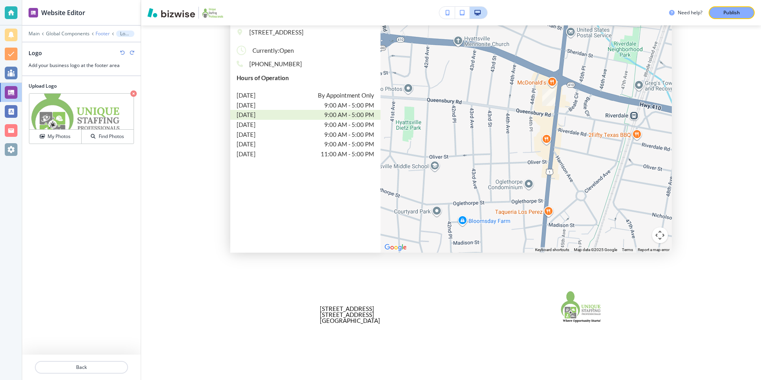
click at [103, 33] on p "Footer" at bounding box center [102, 34] width 14 height 6
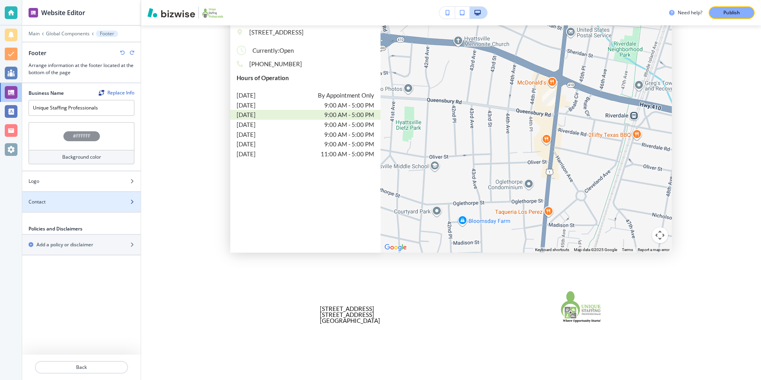
click at [122, 209] on div at bounding box center [81, 208] width 118 height 6
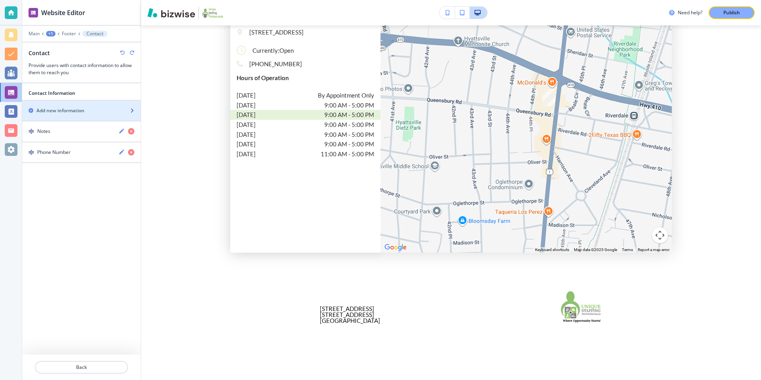
click at [128, 114] on div "button" at bounding box center [81, 117] width 118 height 6
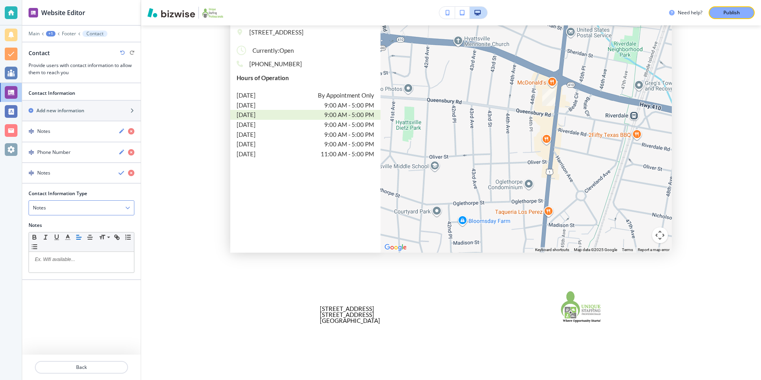
click at [116, 210] on div "Notes" at bounding box center [81, 207] width 105 height 14
click at [37, 31] on p "Main" at bounding box center [34, 34] width 11 height 6
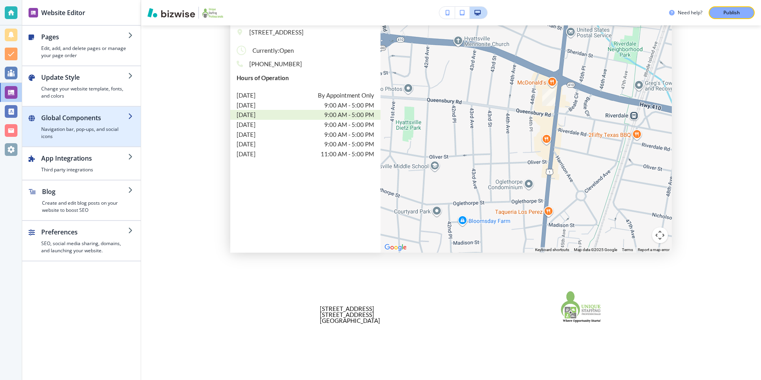
click at [110, 121] on h2 "Global Components" at bounding box center [84, 118] width 87 height 10
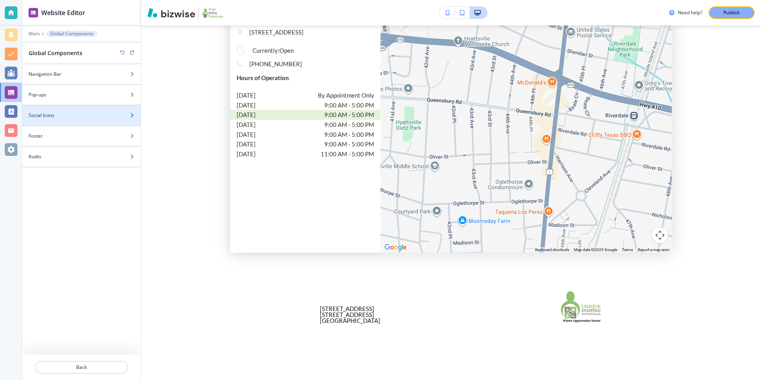
click at [129, 116] on div "Social Icons" at bounding box center [81, 115] width 118 height 7
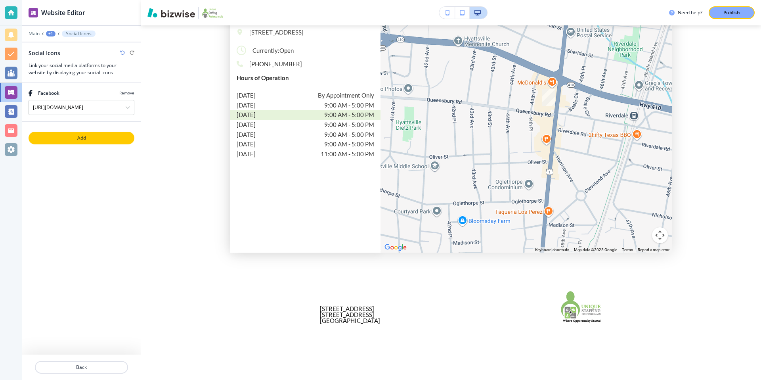
click at [97, 143] on button "Add" at bounding box center [82, 138] width 106 height 13
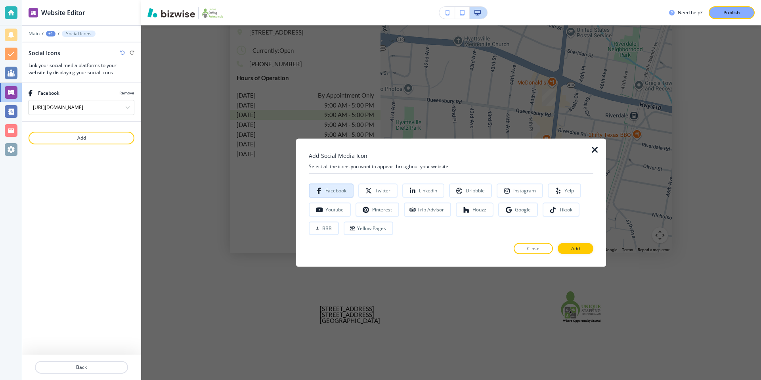
click at [341, 189] on div "Facebook" at bounding box center [335, 191] width 21 height 6
click at [572, 249] on p "Add" at bounding box center [575, 247] width 9 height 7
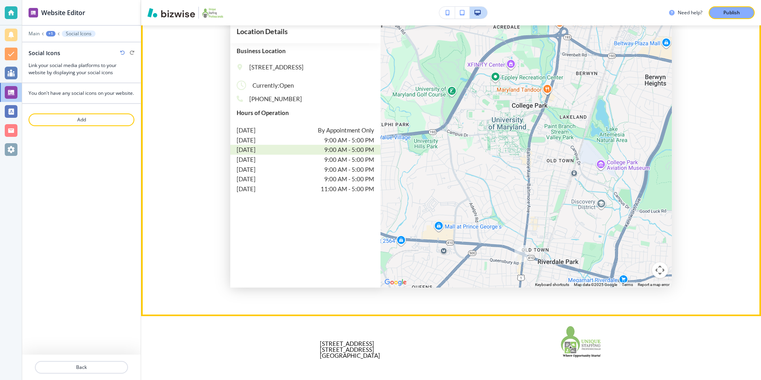
scroll to position [889, 0]
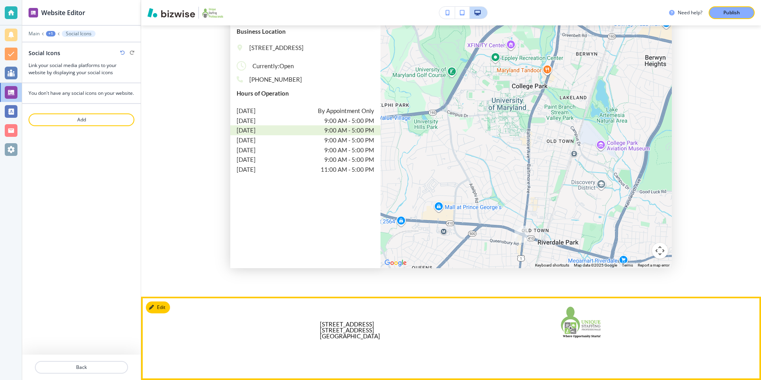
click at [221, 338] on div "Navigation Home Home About Us About Us Careers Careers Contact [STREET_ADDRESS]…" at bounding box center [451, 337] width 620 height 83
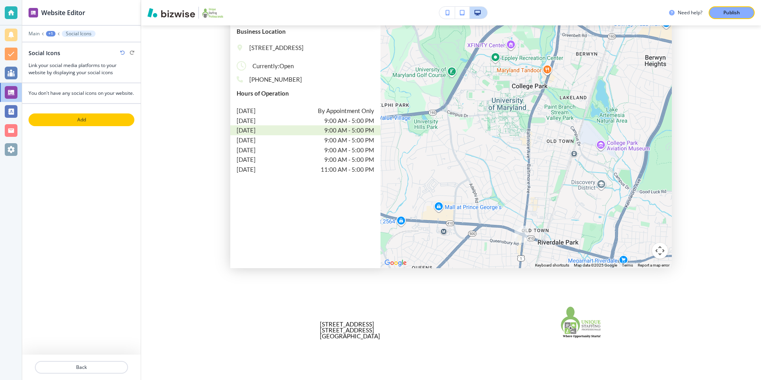
click at [103, 126] on button "Add" at bounding box center [82, 119] width 106 height 13
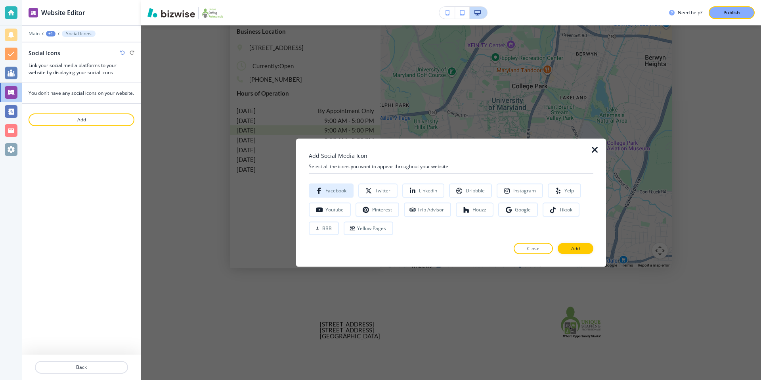
click at [337, 192] on div "Facebook" at bounding box center [335, 191] width 21 height 6
click at [582, 248] on button "Add" at bounding box center [575, 247] width 36 height 11
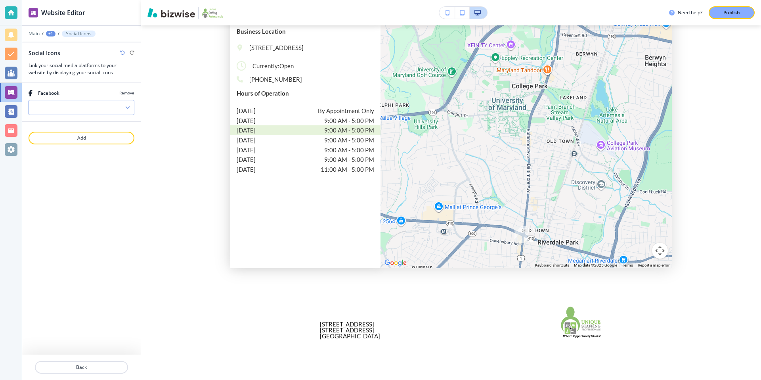
click at [130, 104] on div at bounding box center [81, 107] width 105 height 14
click at [111, 121] on h2 "Manage Social Media Accounts" at bounding box center [77, 121] width 71 height 7
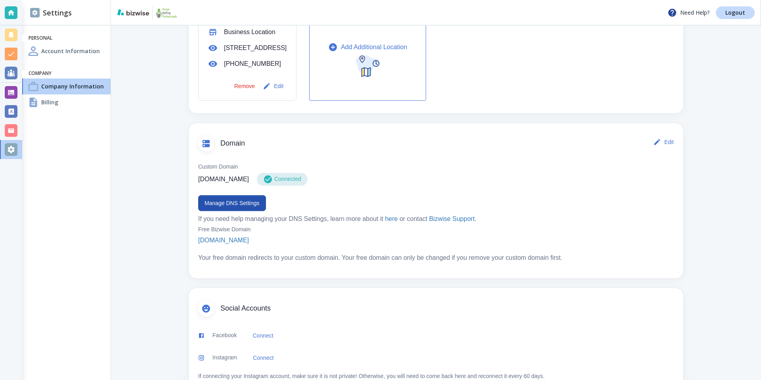
scroll to position [349, 0]
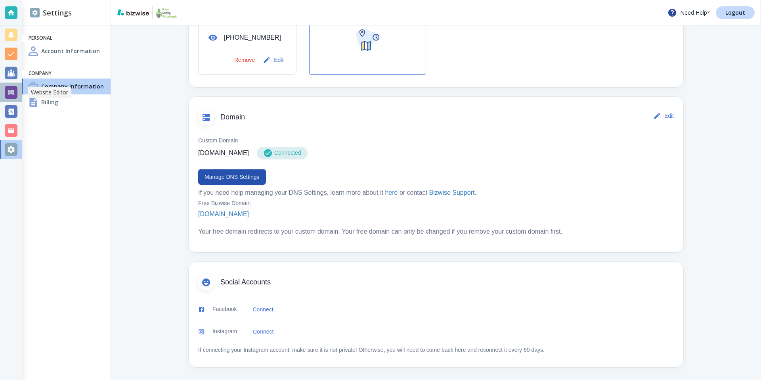
click at [13, 94] on div at bounding box center [11, 92] width 13 height 13
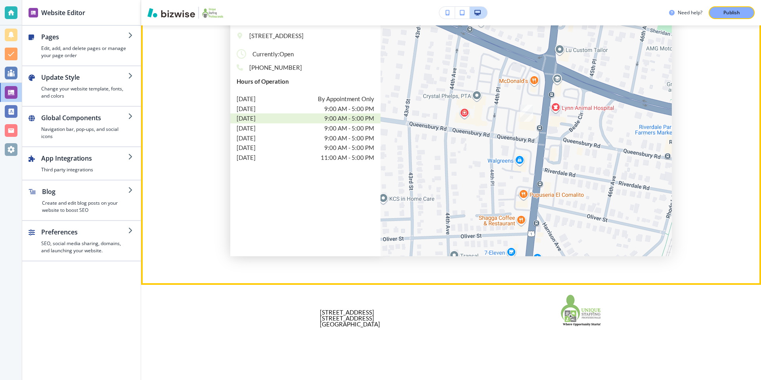
scroll to position [904, 0]
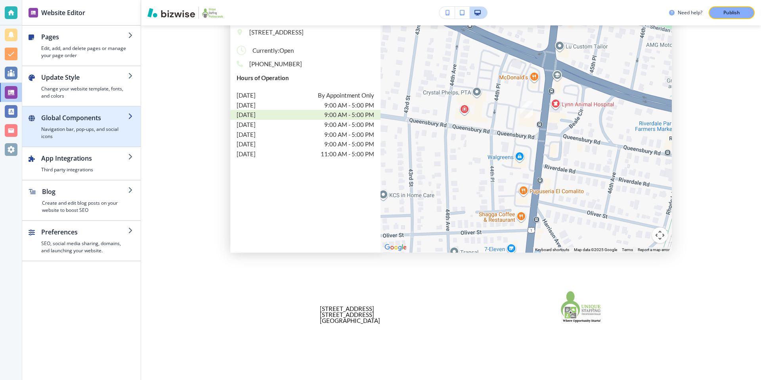
click at [98, 116] on h2 "Global Components" at bounding box center [84, 118] width 87 height 10
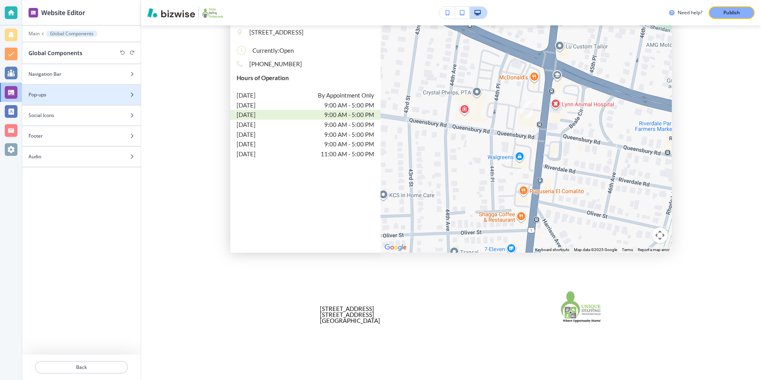
click at [111, 99] on div at bounding box center [81, 101] width 118 height 6
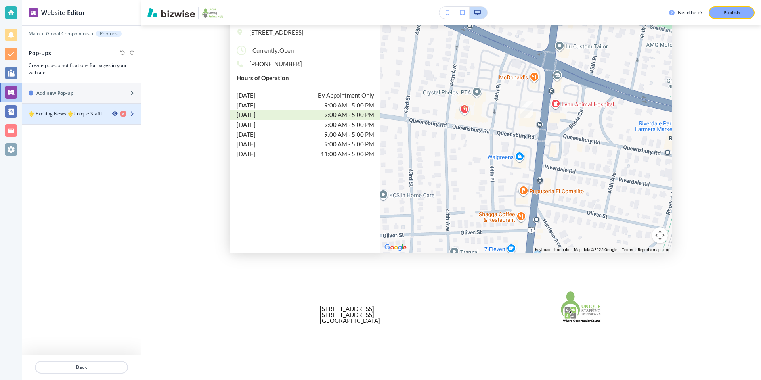
click at [114, 114] on icon "button" at bounding box center [114, 113] width 5 height 5
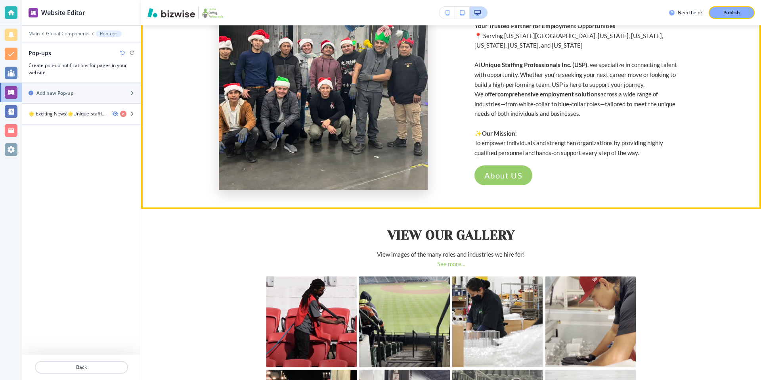
scroll to position [0, 0]
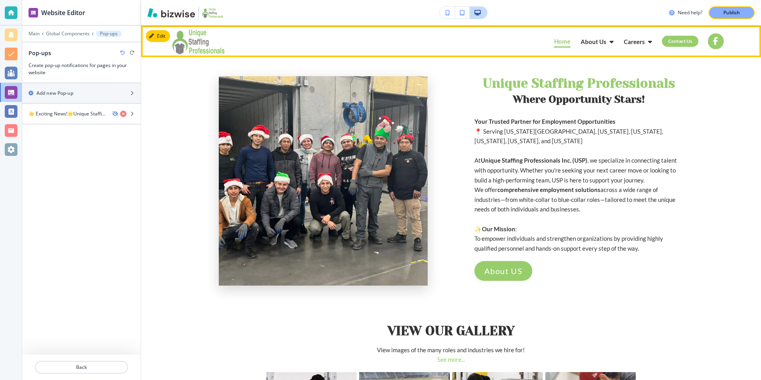
click at [570, 44] on p "Home" at bounding box center [562, 41] width 16 height 6
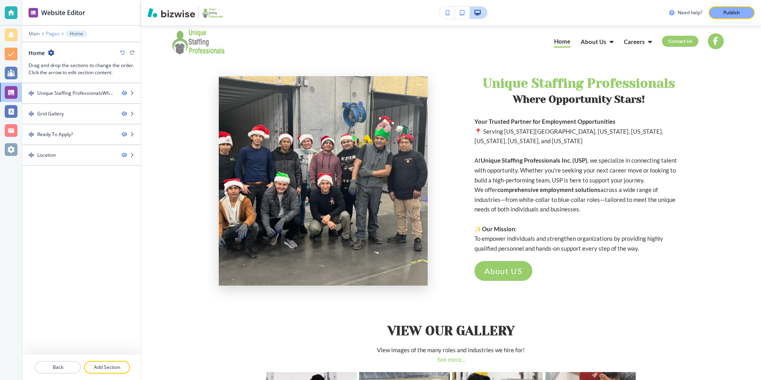
click at [52, 31] on p "Pages" at bounding box center [52, 34] width 13 height 6
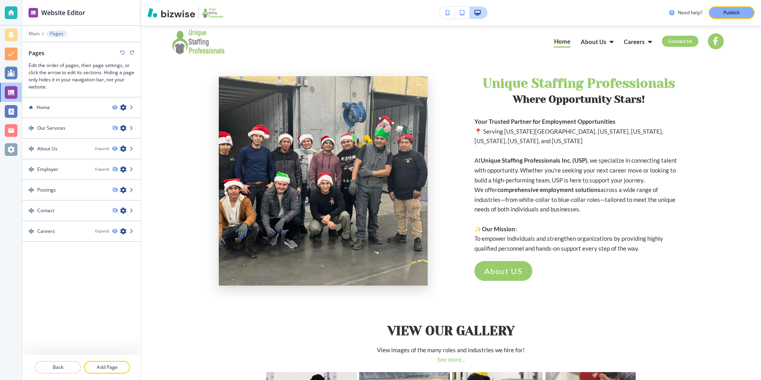
click at [36, 37] on div at bounding box center [81, 39] width 118 height 5
click at [35, 36] on p "Main" at bounding box center [34, 34] width 11 height 6
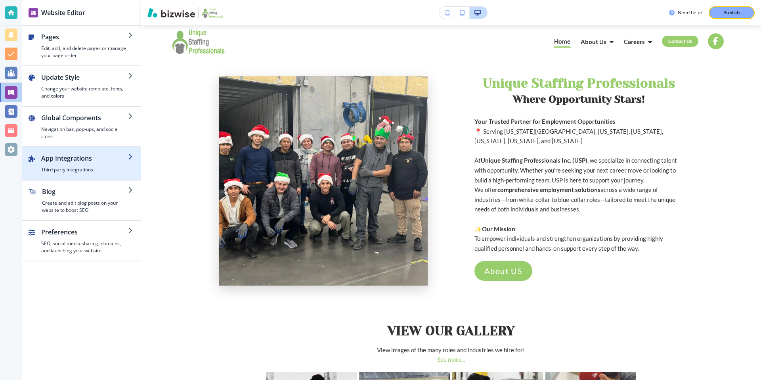
click at [117, 168] on h4 "Third party integrations" at bounding box center [84, 169] width 87 height 7
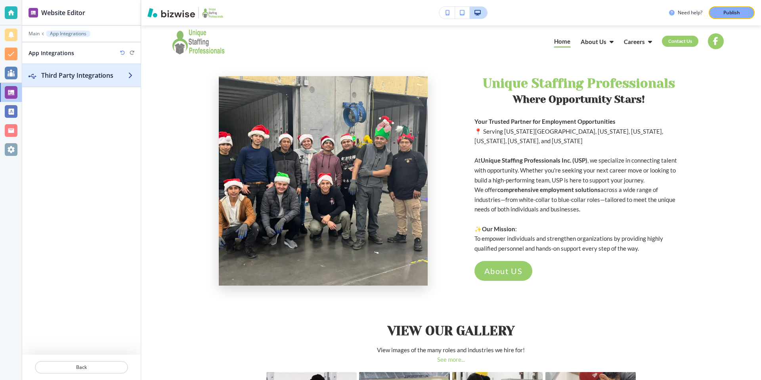
click at [95, 77] on h2 "Third Party Integrations" at bounding box center [84, 76] width 87 height 10
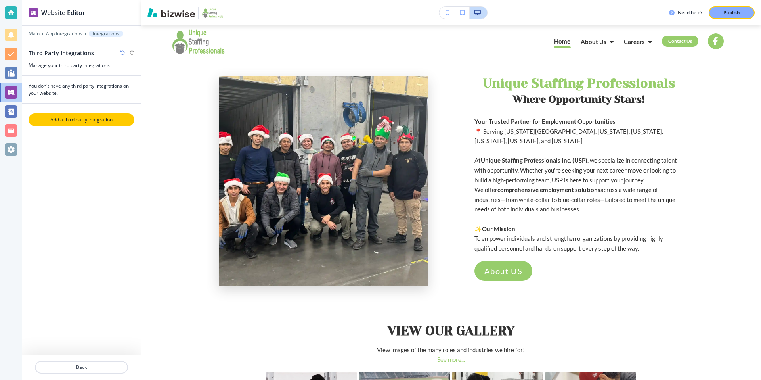
click at [86, 123] on button "Add a third party integration" at bounding box center [82, 119] width 106 height 13
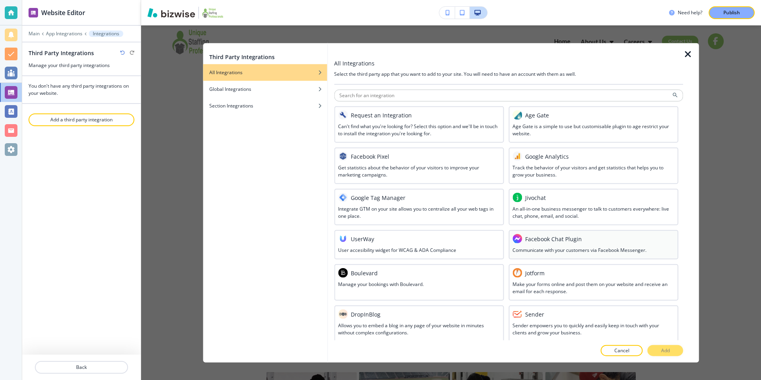
click at [548, 239] on h3 "Facebook Chat Plugin" at bounding box center [553, 238] width 57 height 8
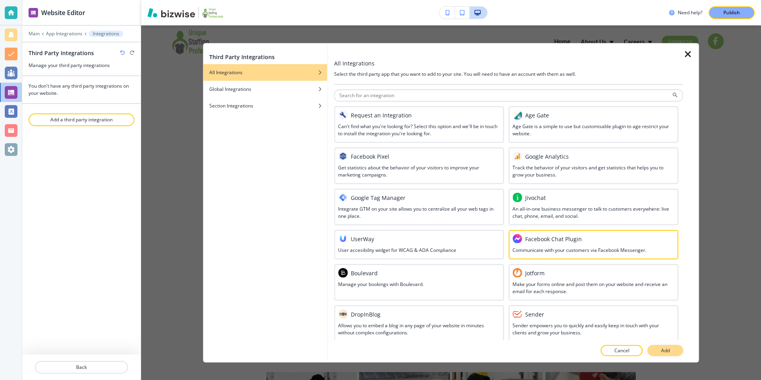
click at [665, 348] on p "Add" at bounding box center [665, 349] width 9 height 7
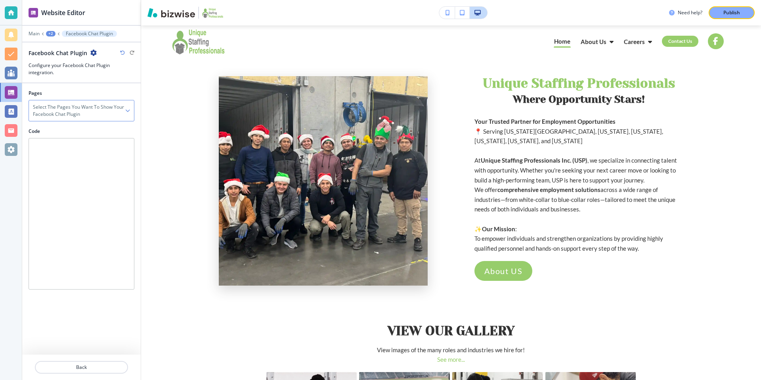
click at [109, 111] on h4 "Select the pages you want to show your Facebook Chat plugin" at bounding box center [79, 110] width 92 height 14
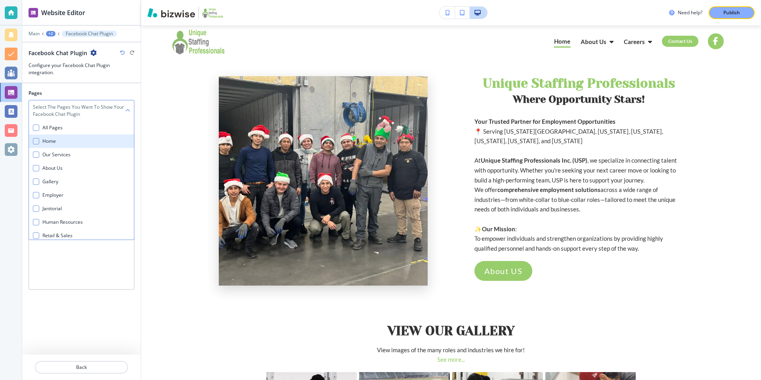
click at [35, 140] on div "button" at bounding box center [36, 141] width 6 height 6
checkbox input "true"
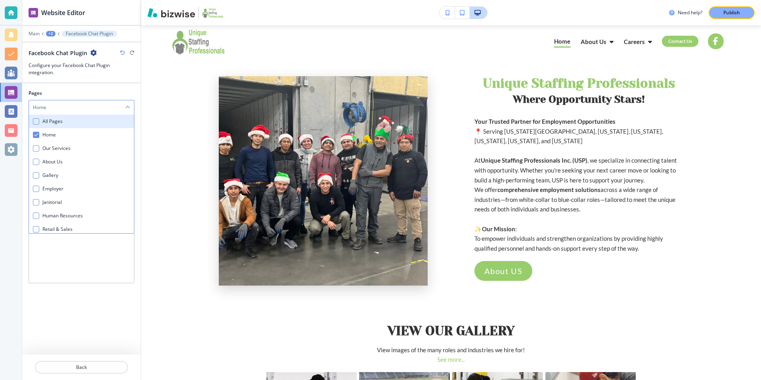
click at [36, 119] on div "button" at bounding box center [36, 121] width 6 height 6
checkbox Pages "true"
checkbox Services "true"
checkbox Us "true"
checkbox input "true"
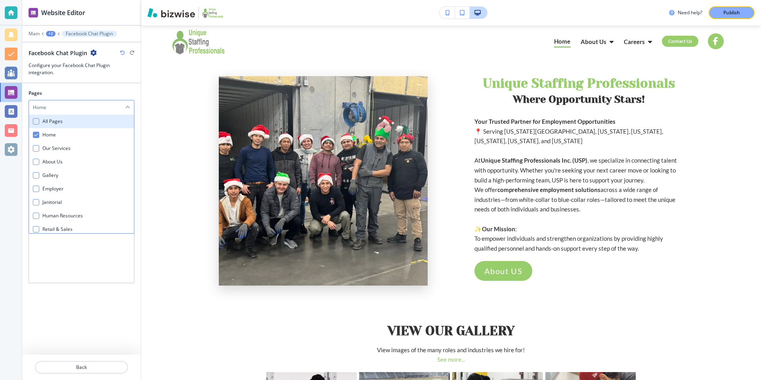
checkbox input "true"
checkbox Resources "true"
checkbox Sales "true"
checkbox Service "true"
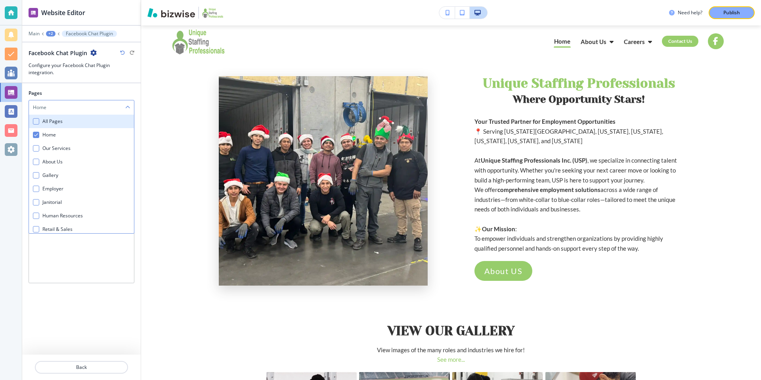
checkbox Manufacturing "true"
checkbox input "true"
checkbox Administrative "true"
checkbox input "true"
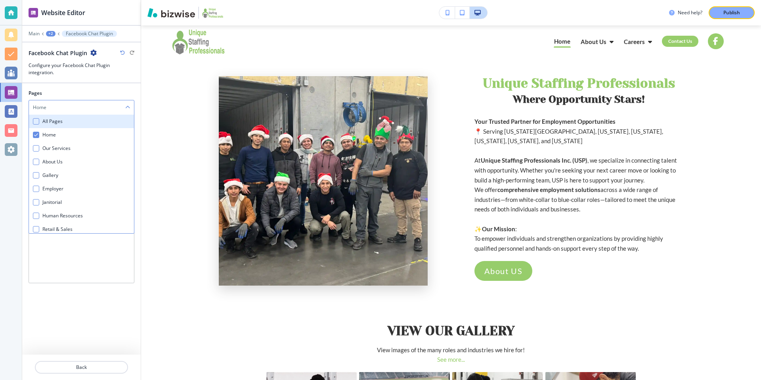
checkbox input "true"
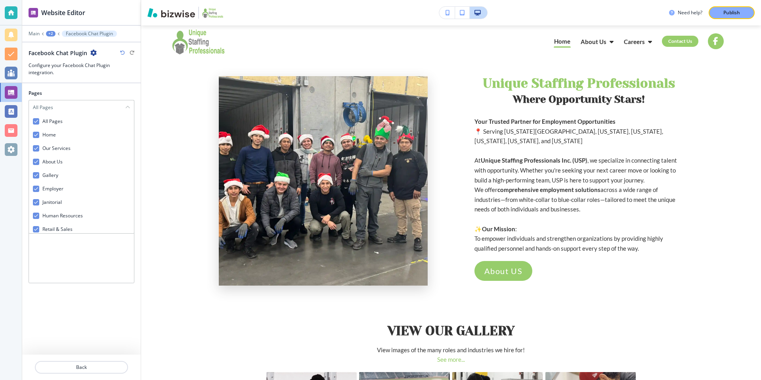
click at [109, 343] on div "Pages All Pages All Pages Home Our Services About Us Gallery Employer Janitoria…" at bounding box center [81, 218] width 118 height 271
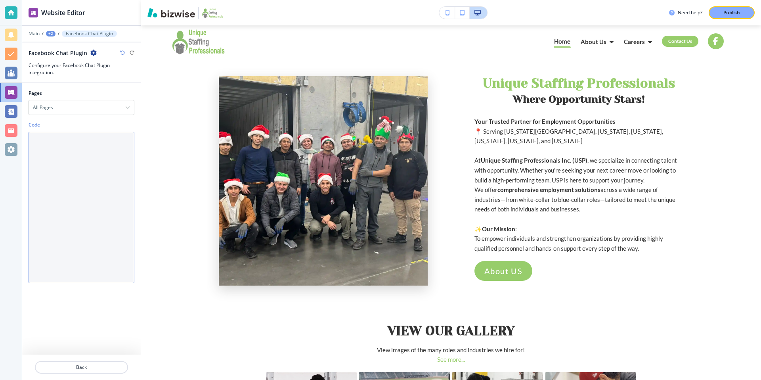
click at [84, 176] on textarea "Code" at bounding box center [82, 207] width 106 height 151
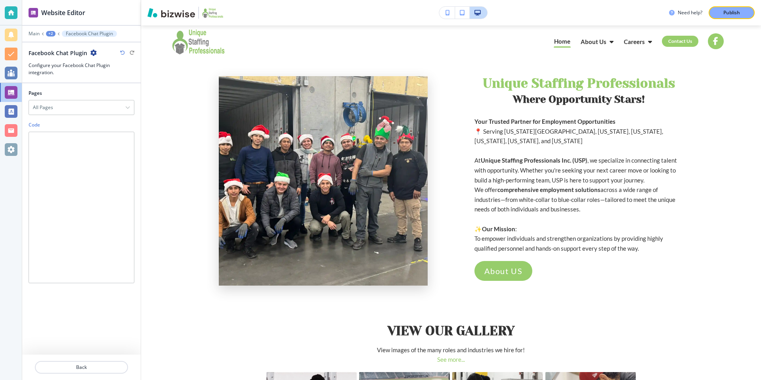
click at [95, 339] on div "Pages All Pages All Pages Home Our Services About Us Gallery Employer Janitoria…" at bounding box center [81, 218] width 118 height 271
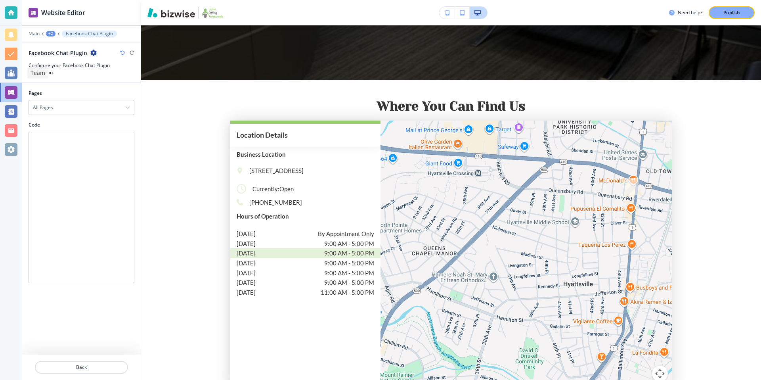
scroll to position [766, 0]
drag, startPoint x: 26, startPoint y: 53, endPoint x: 109, endPoint y: 70, distance: 84.5
click at [109, 70] on div "Facebook Chat Plugin Configure your Facebook Chat Plugin integration." at bounding box center [81, 62] width 118 height 27
click at [103, 72] on h3 "Configure your Facebook Chat Plugin integration." at bounding box center [82, 69] width 106 height 14
